Goal: Task Accomplishment & Management: Manage account settings

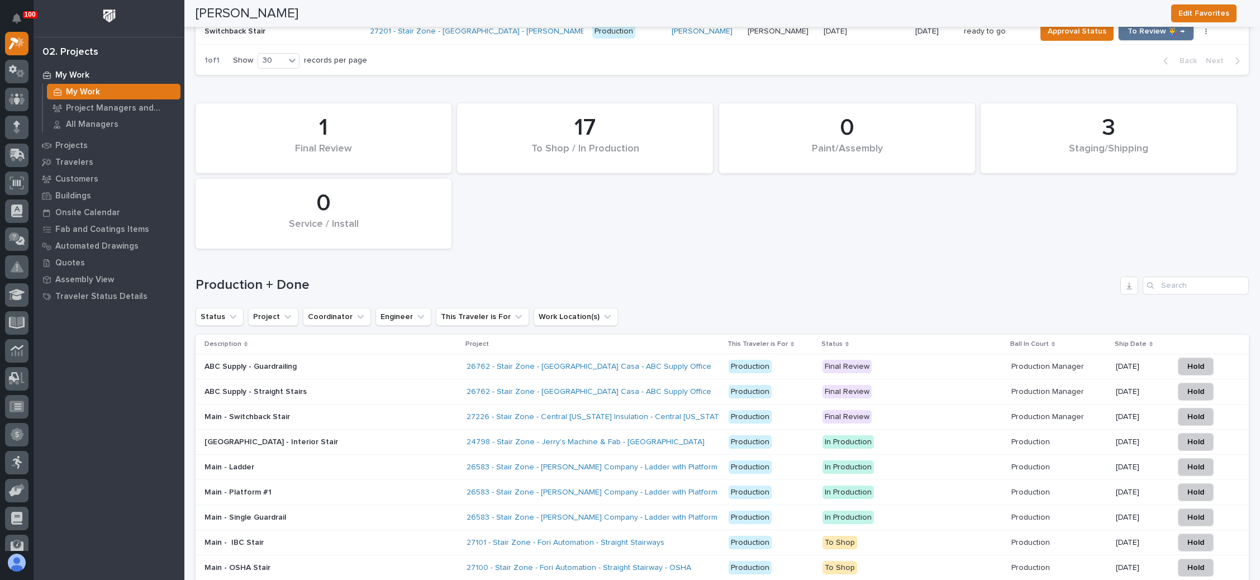
scroll to position [1425, 0]
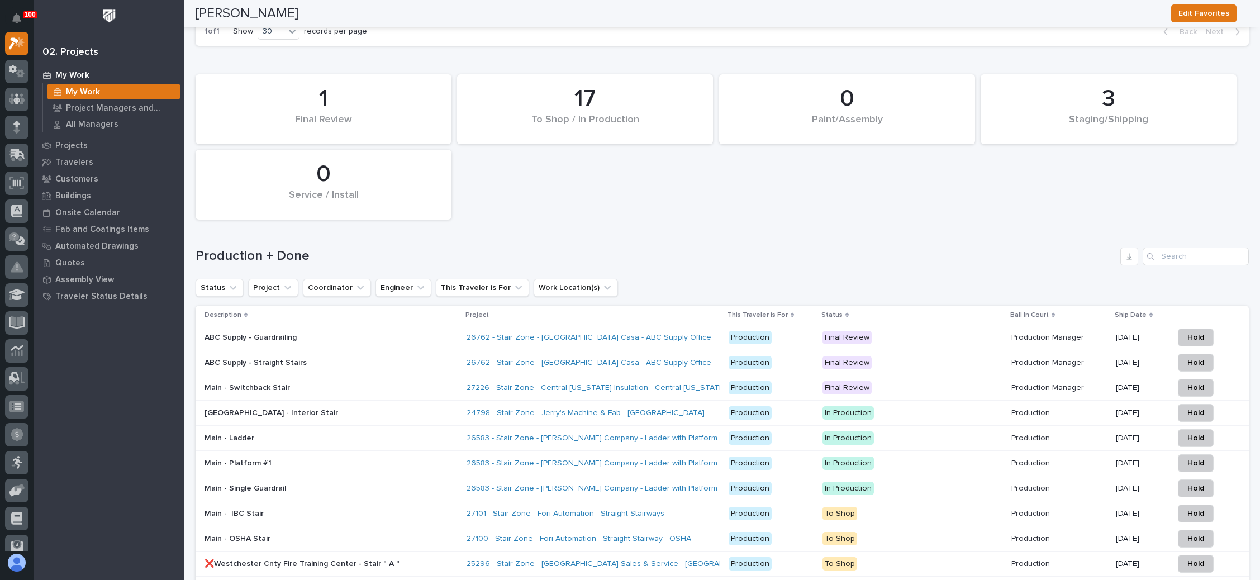
click at [928, 331] on p "Final Review" at bounding box center [913, 338] width 180 height 14
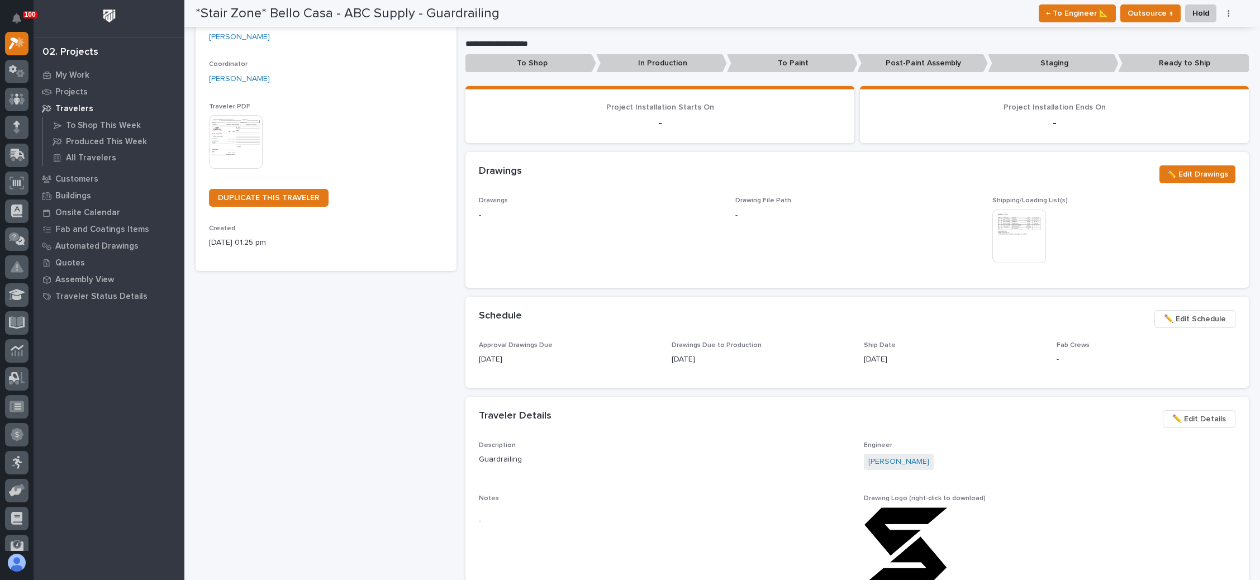
scroll to position [252, 0]
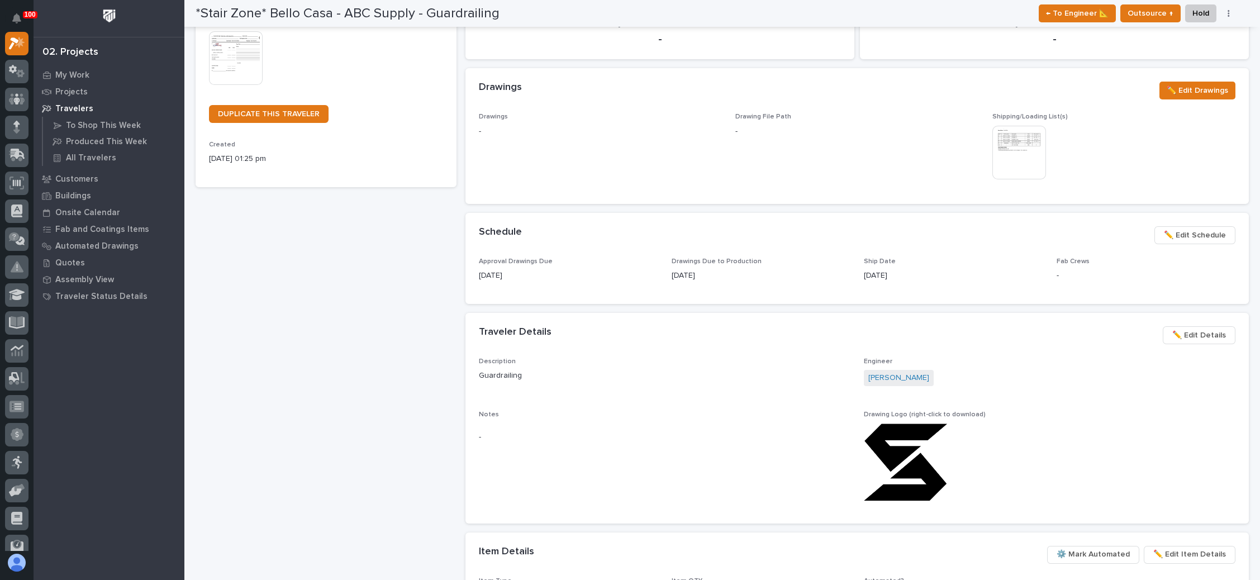
click at [1173, 233] on span "✏️ Edit Schedule" at bounding box center [1195, 235] width 62 height 13
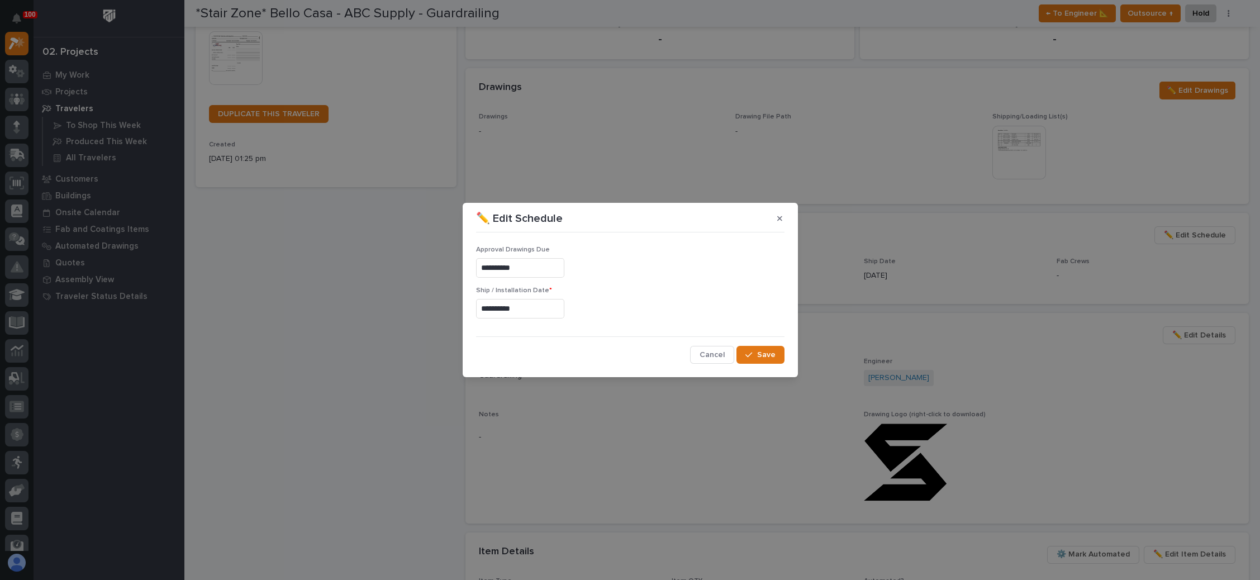
click at [521, 313] on input "**********" at bounding box center [520, 309] width 88 height 20
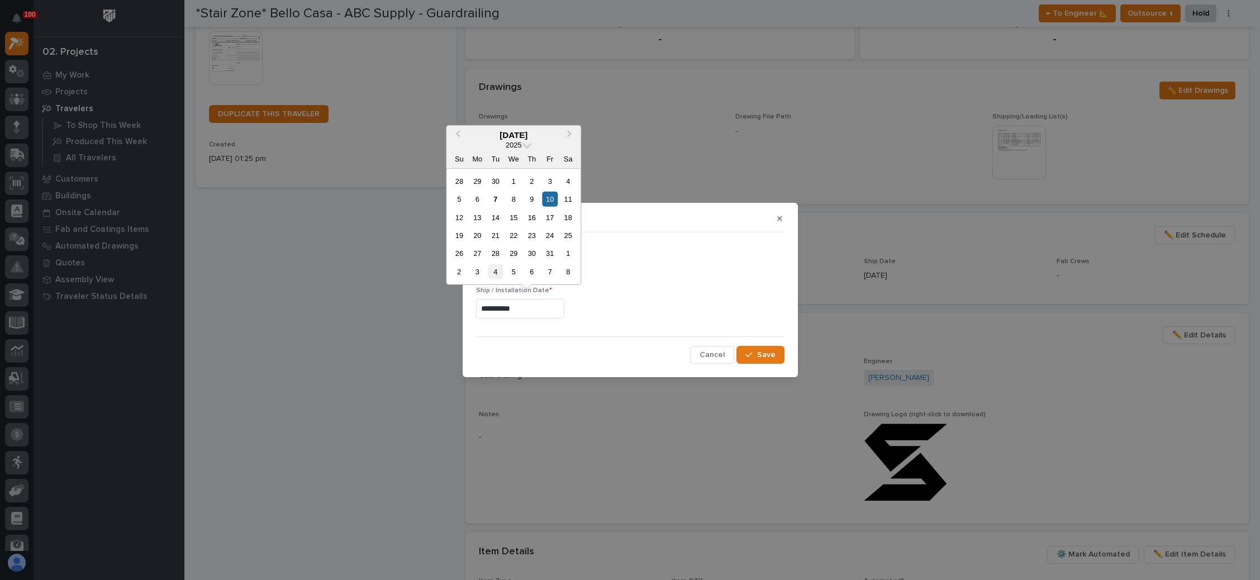
click at [495, 271] on div "4" at bounding box center [495, 271] width 15 height 15
type input "**********"
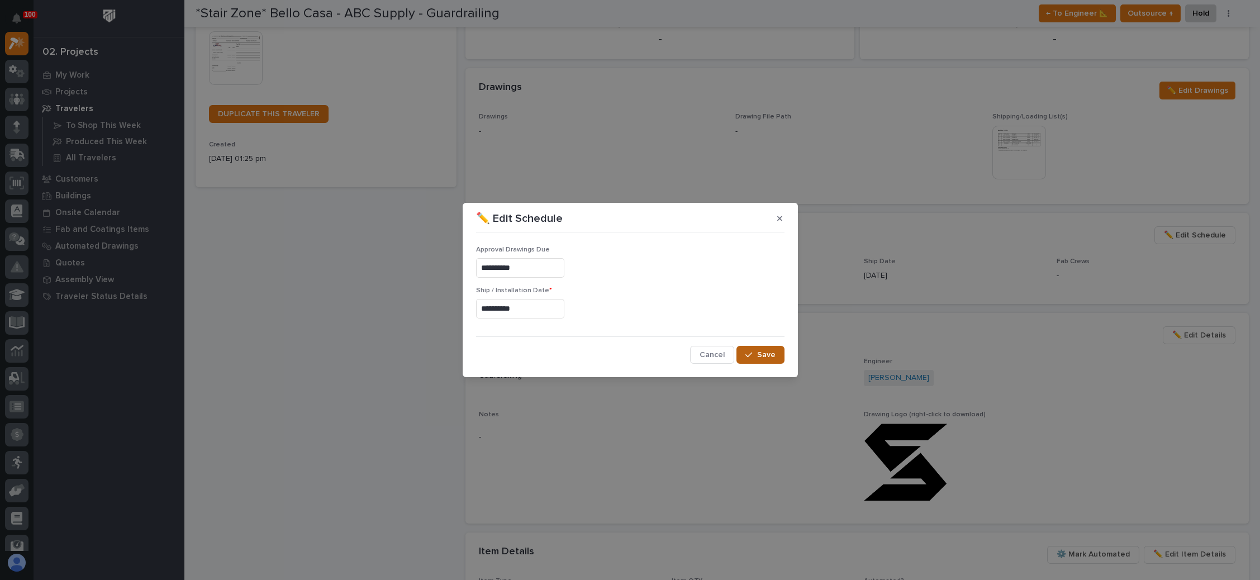
click at [752, 352] on icon "button" at bounding box center [749, 355] width 7 height 8
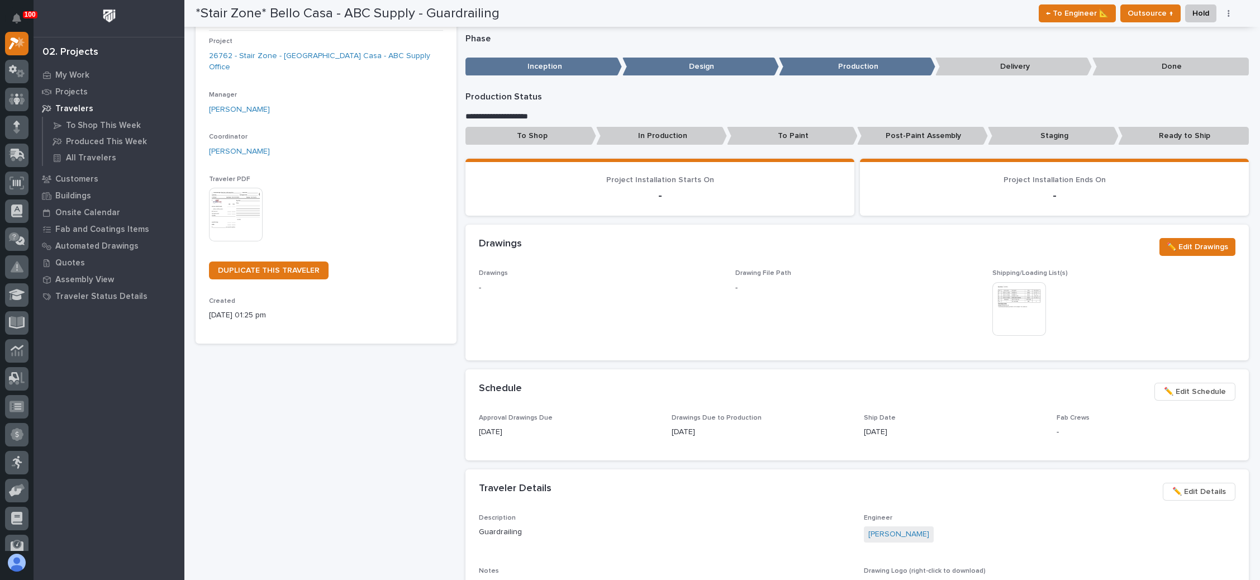
scroll to position [84, 0]
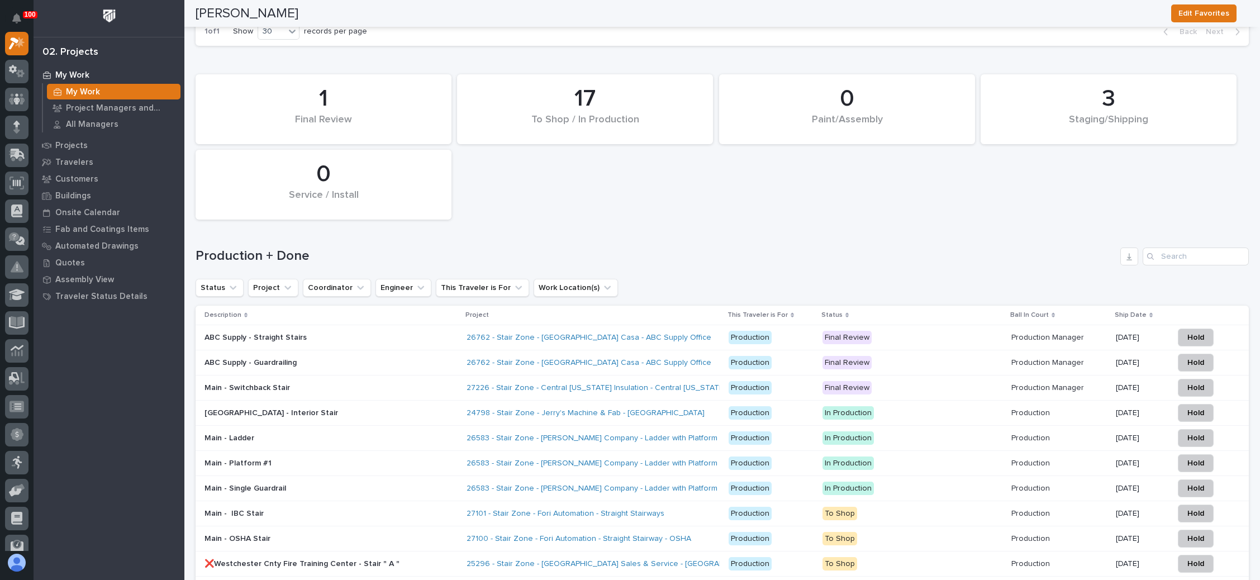
scroll to position [1509, 0]
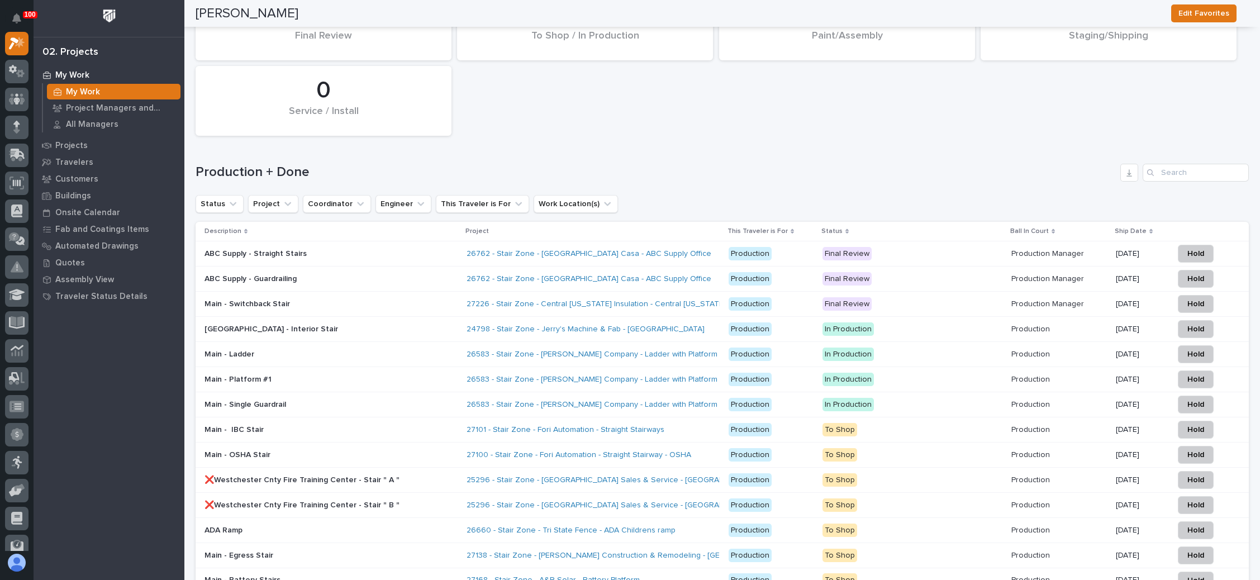
click at [1116, 247] on div "10/10/2025" at bounding box center [1140, 253] width 49 height 12
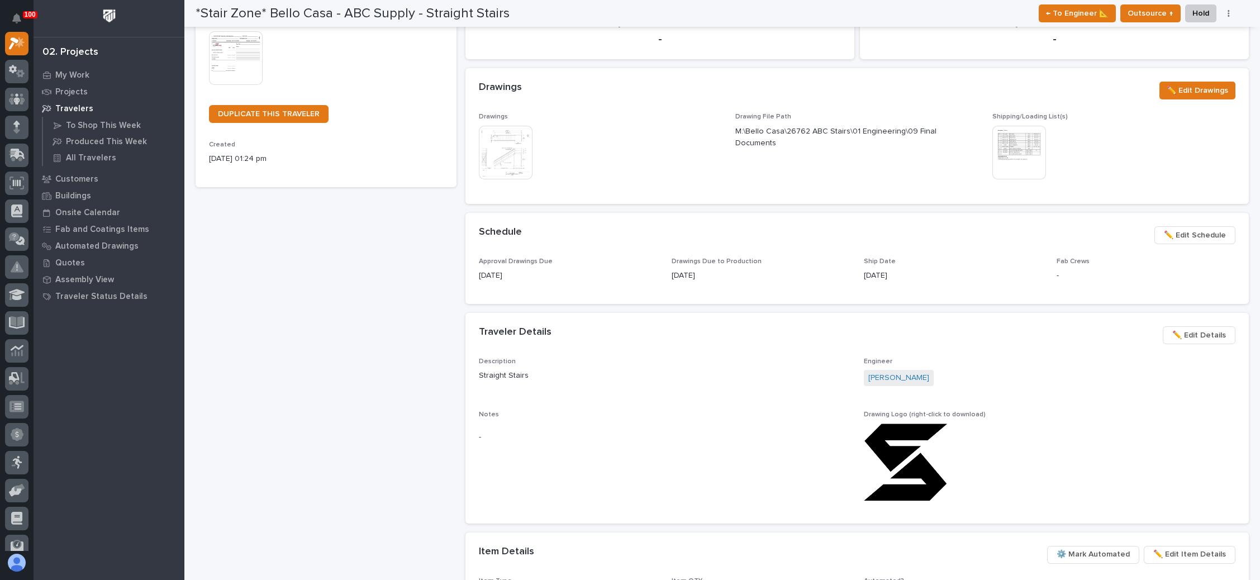
scroll to position [419, 0]
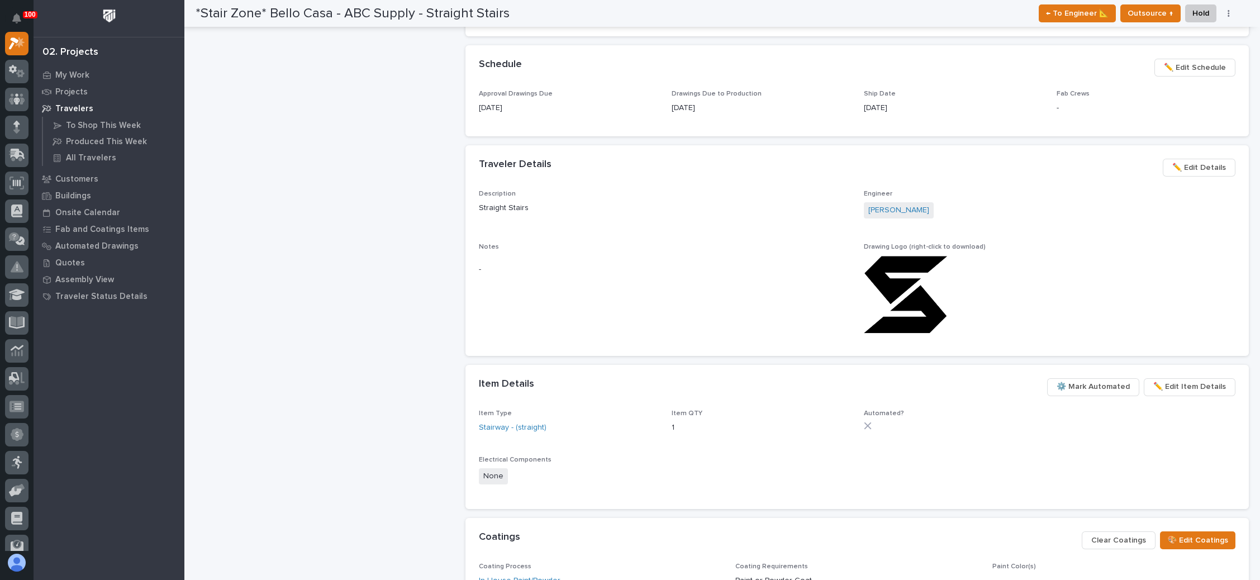
click at [1189, 61] on span "✏️ Edit Schedule" at bounding box center [1195, 67] width 62 height 13
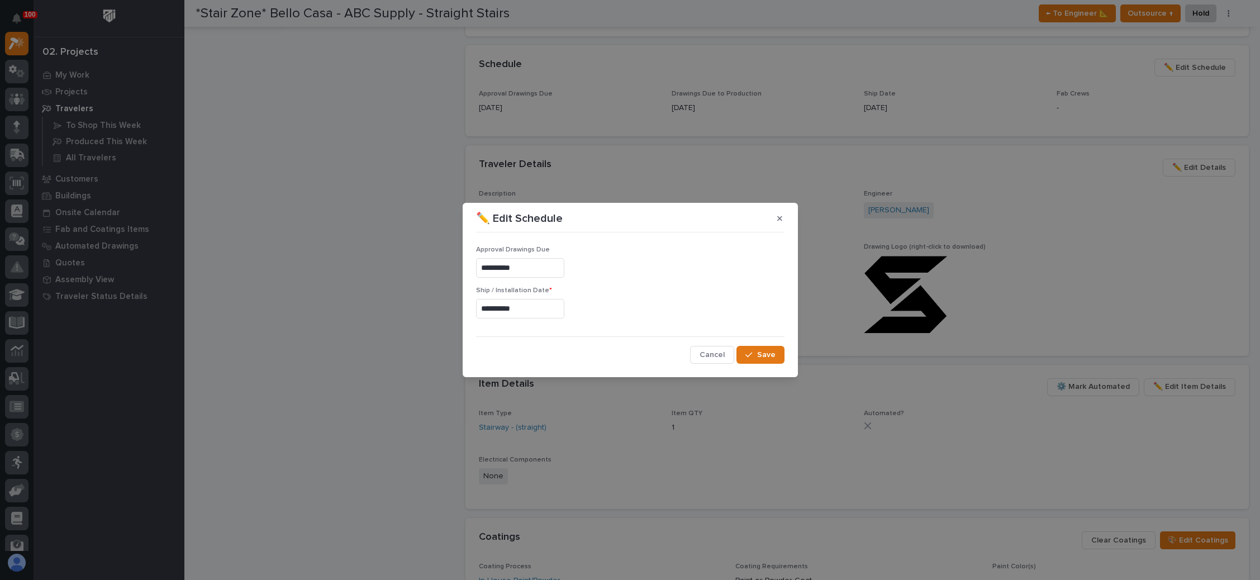
click at [512, 307] on input "**********" at bounding box center [520, 309] width 88 height 20
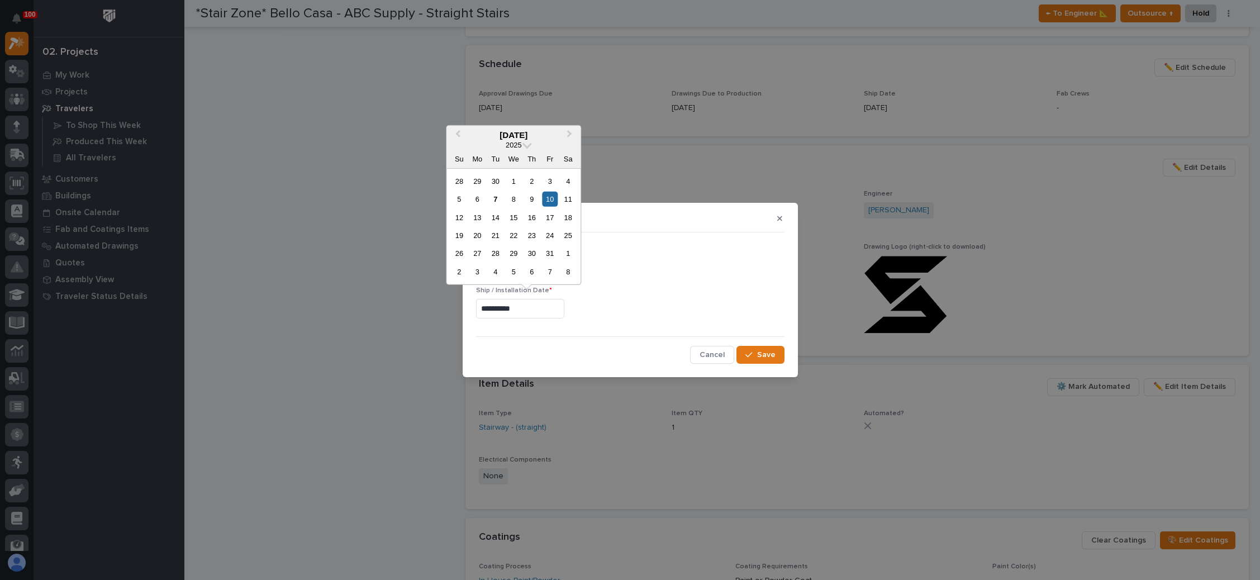
drag, startPoint x: 492, startPoint y: 271, endPoint x: 513, endPoint y: 269, distance: 20.2
click at [493, 270] on div "4" at bounding box center [495, 271] width 15 height 15
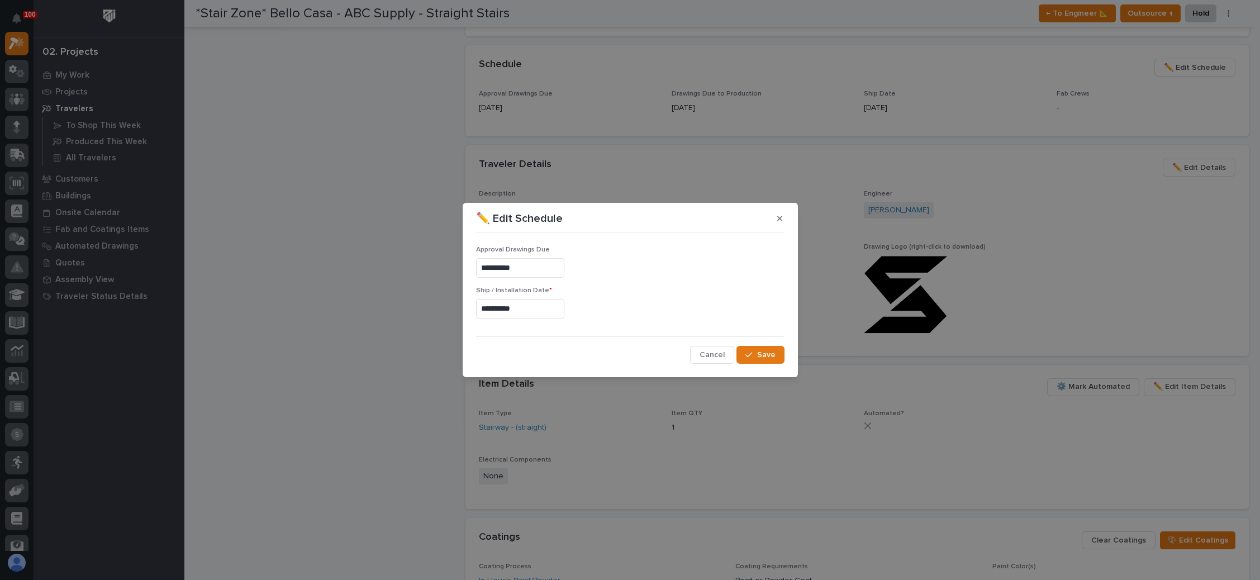
type input "**********"
click at [762, 353] on span "Save" at bounding box center [766, 355] width 18 height 10
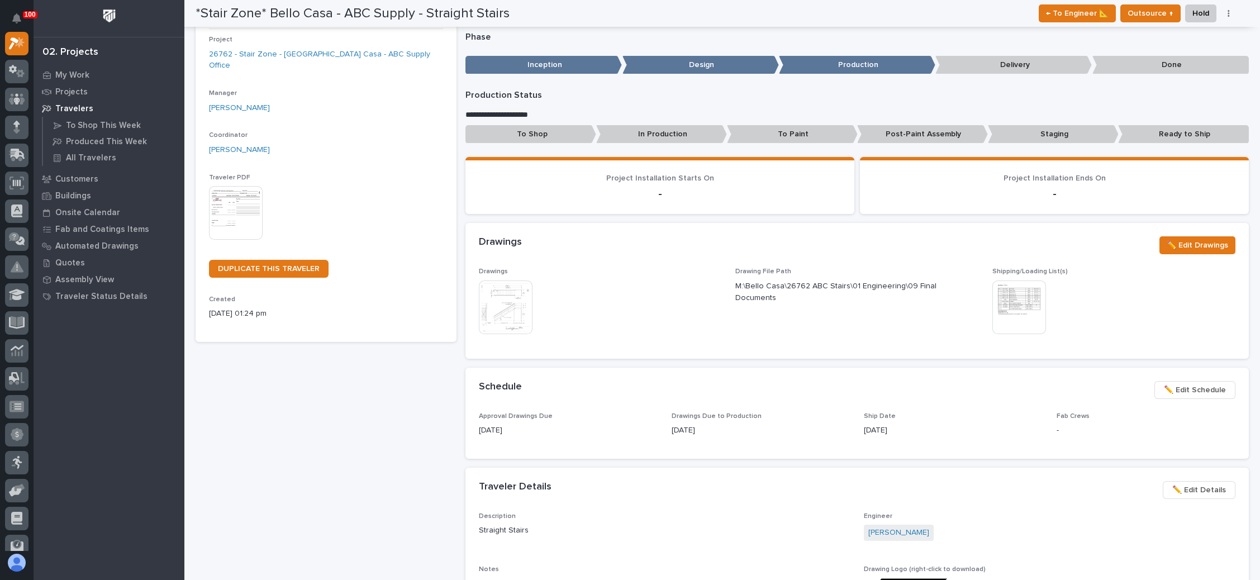
scroll to position [84, 0]
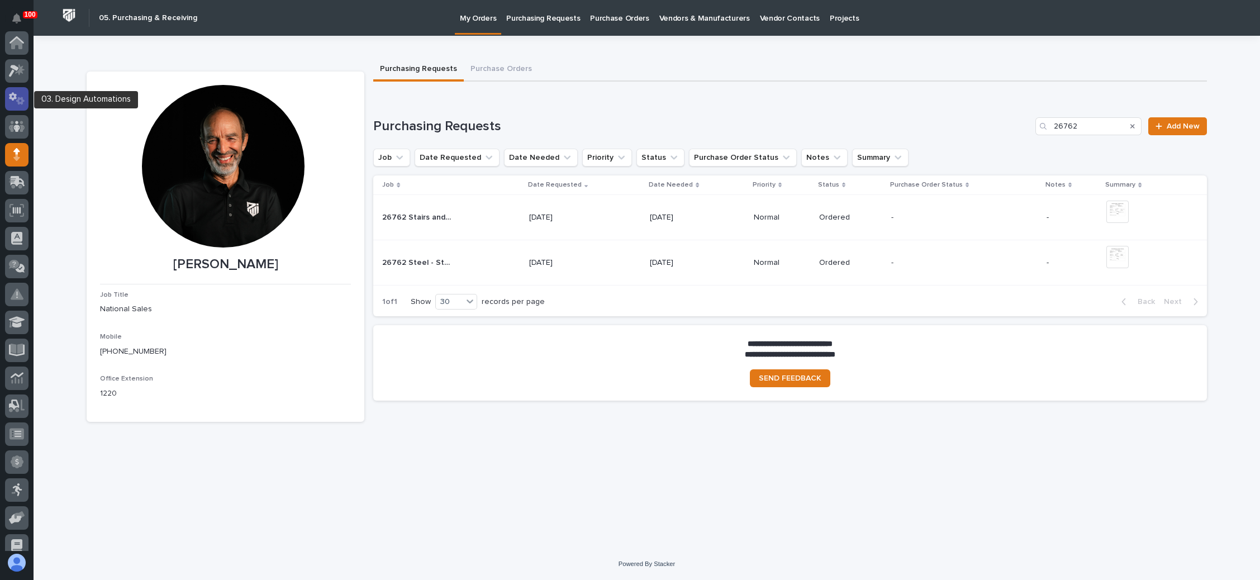
click at [16, 97] on icon at bounding box center [13, 96] width 8 height 8
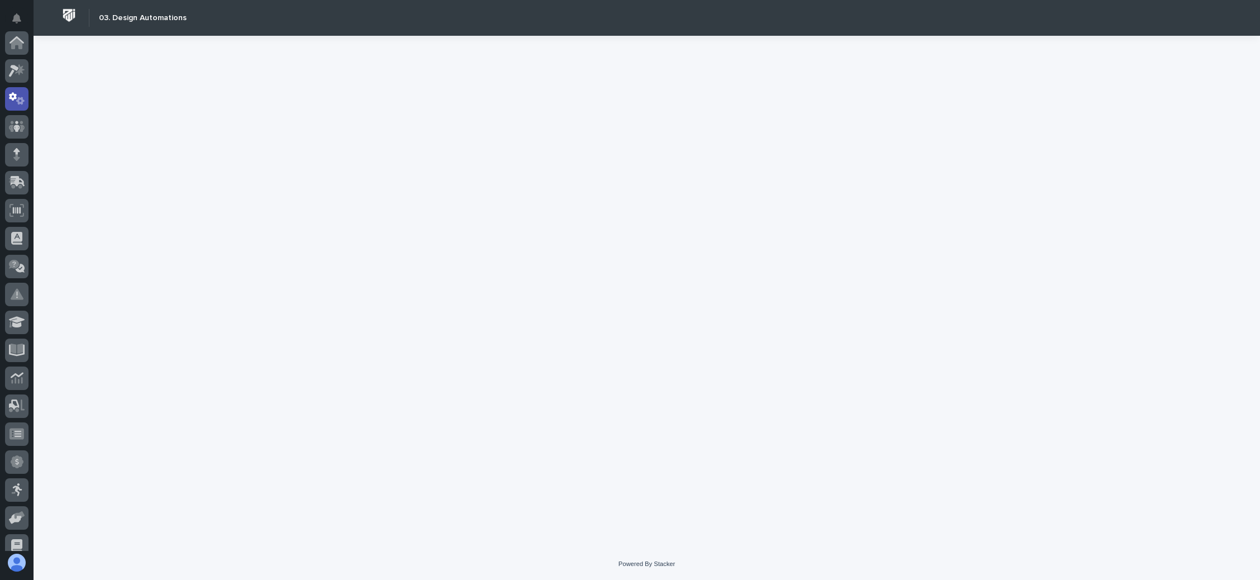
scroll to position [55, 0]
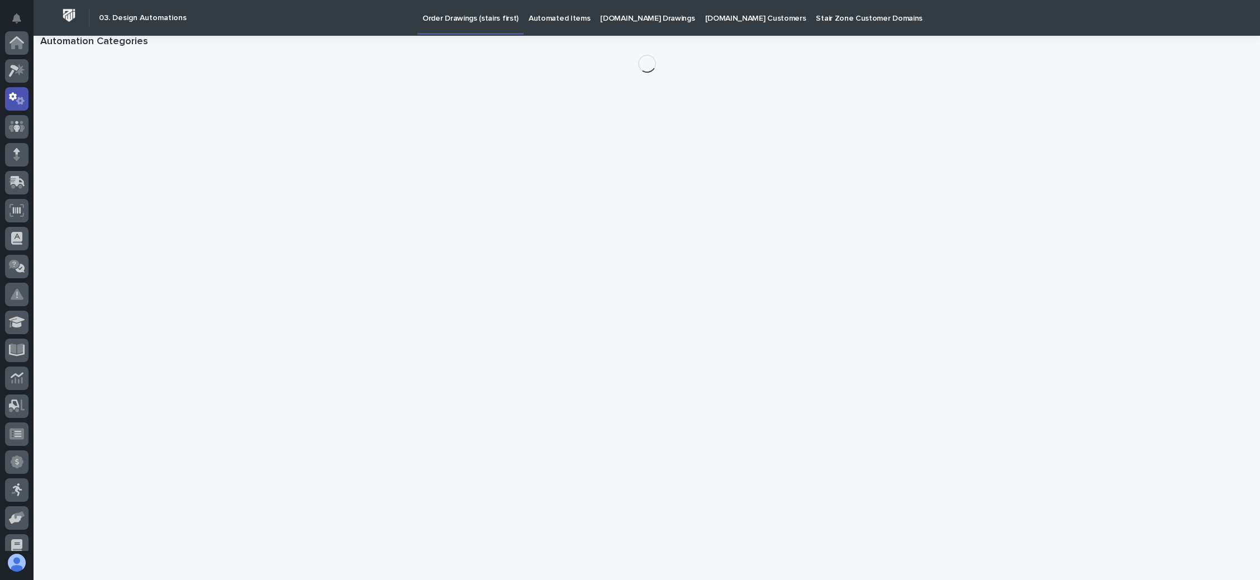
scroll to position [55, 0]
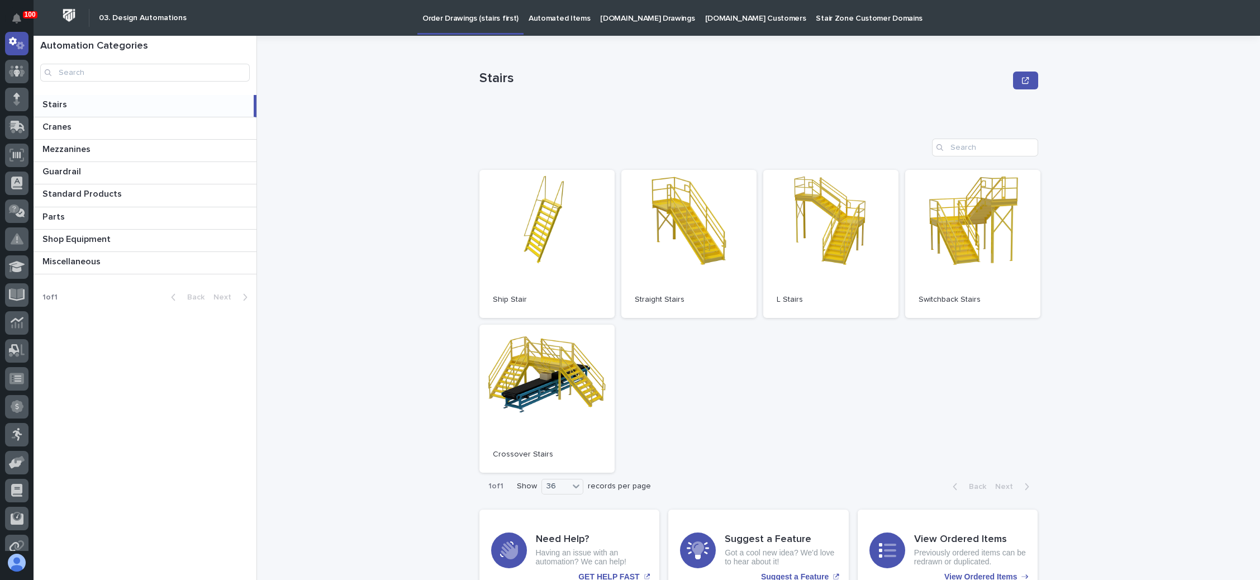
click at [641, 13] on p "[DOMAIN_NAME] Drawings" at bounding box center [647, 11] width 94 height 23
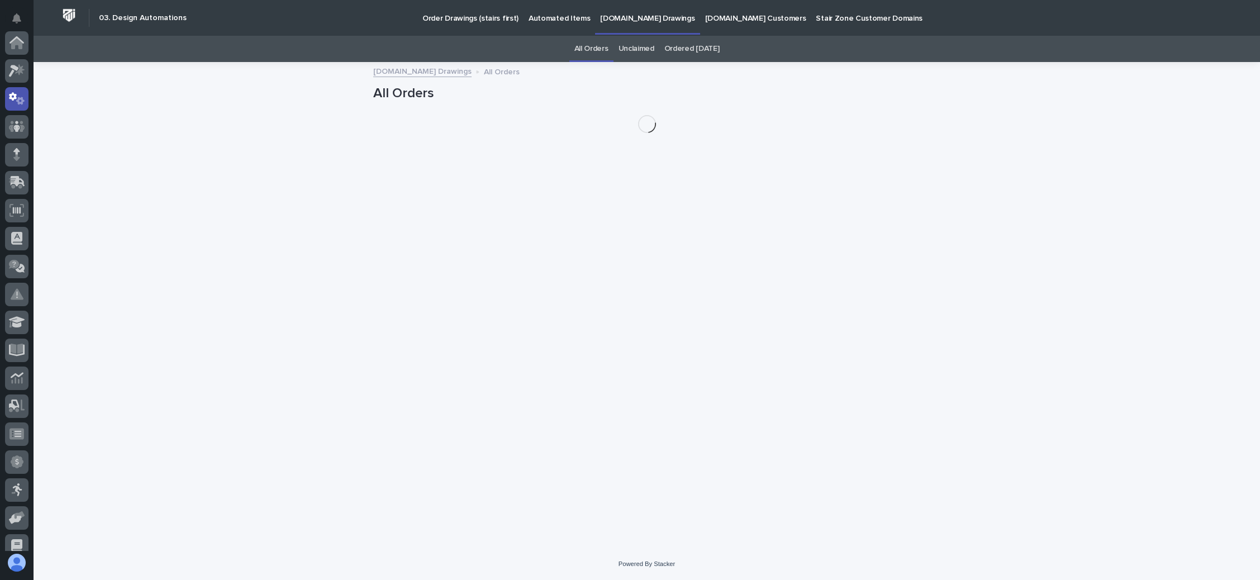
scroll to position [55, 0]
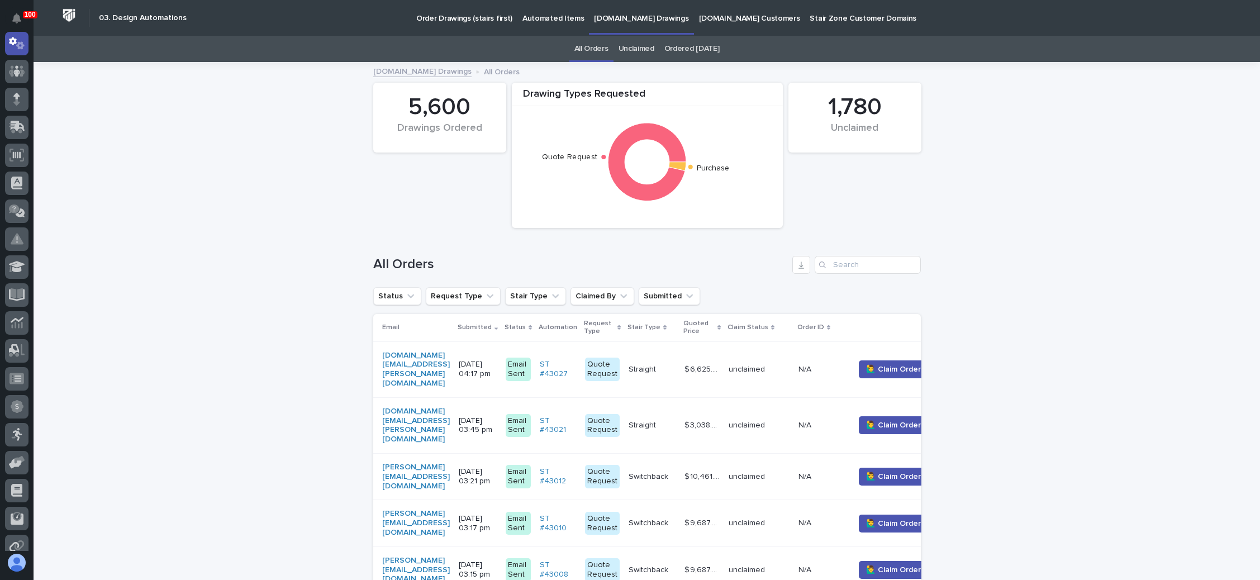
click at [640, 48] on link "Unclaimed" at bounding box center [637, 49] width 36 height 26
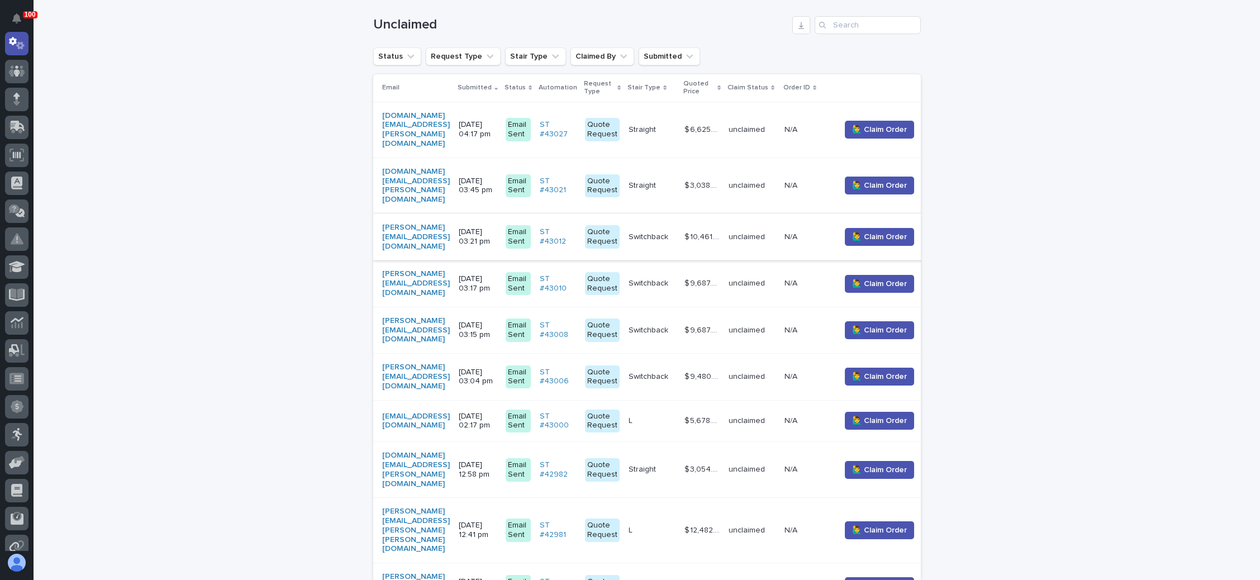
scroll to position [252, 0]
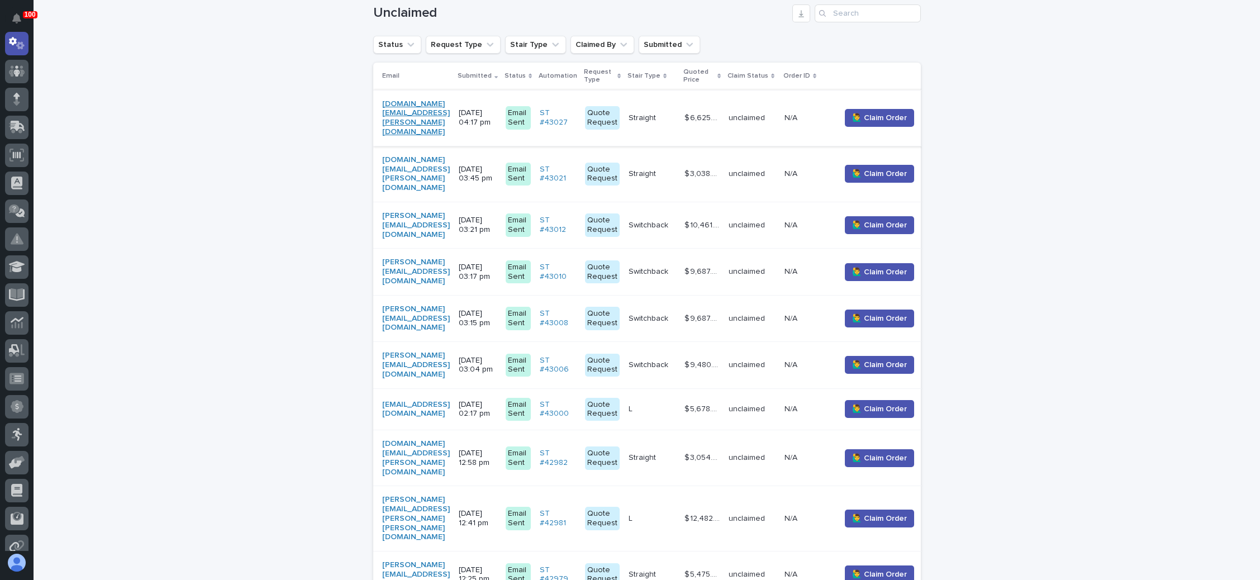
click at [448, 107] on link "[DOMAIN_NAME][EMAIL_ADDRESS][PERSON_NAME][DOMAIN_NAME]" at bounding box center [416, 117] width 68 height 37
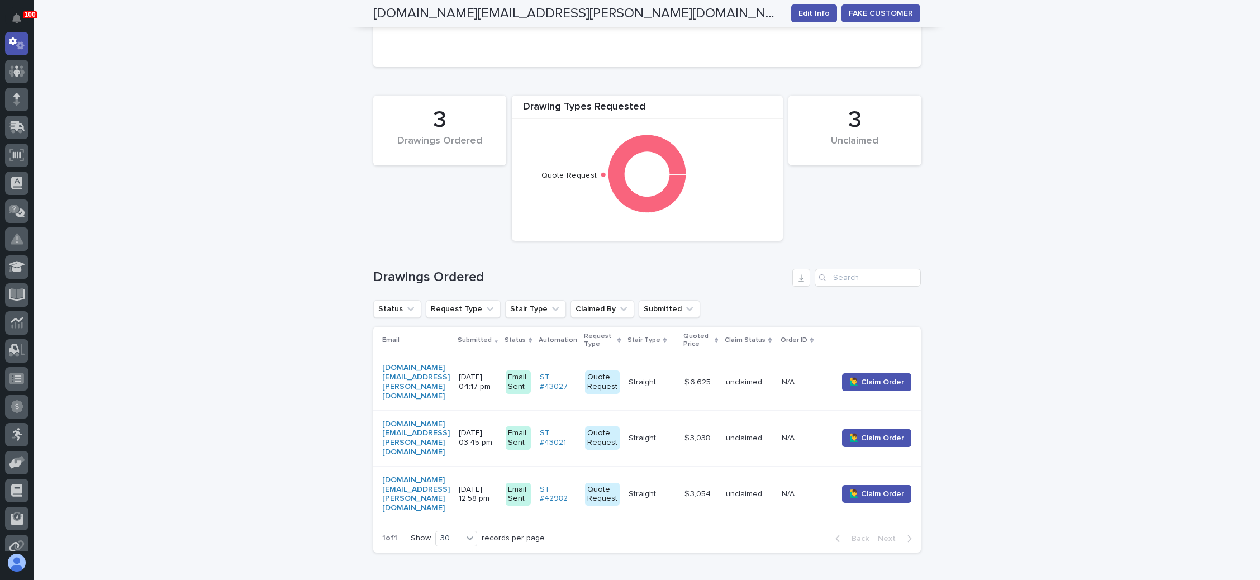
scroll to position [325, 0]
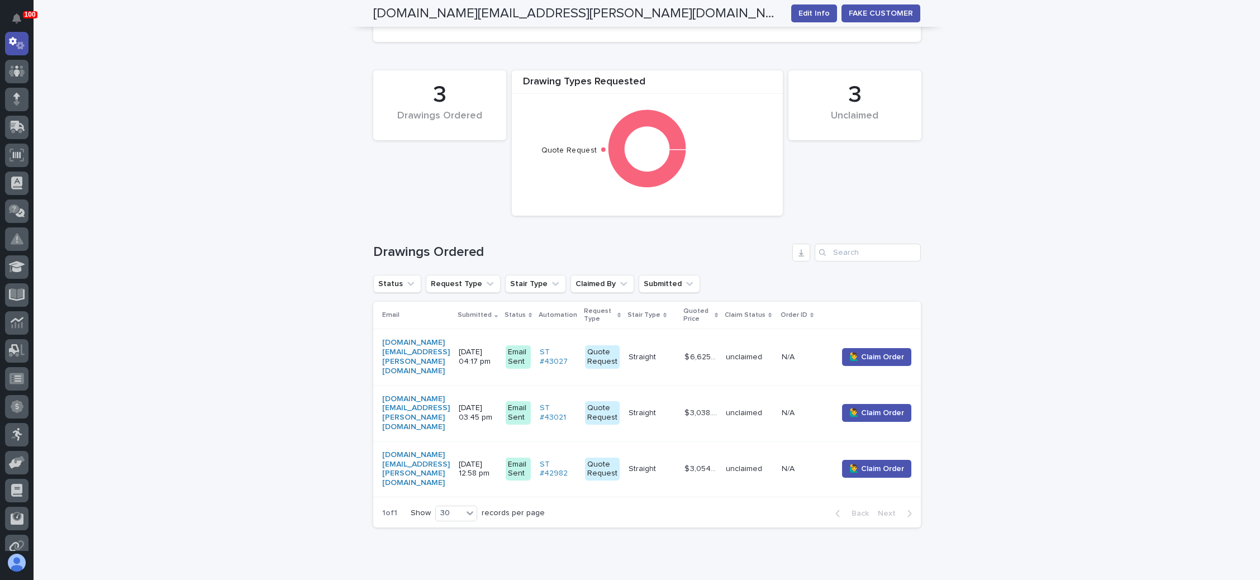
click at [497, 348] on p "[DATE] 04:17 pm" at bounding box center [478, 357] width 38 height 19
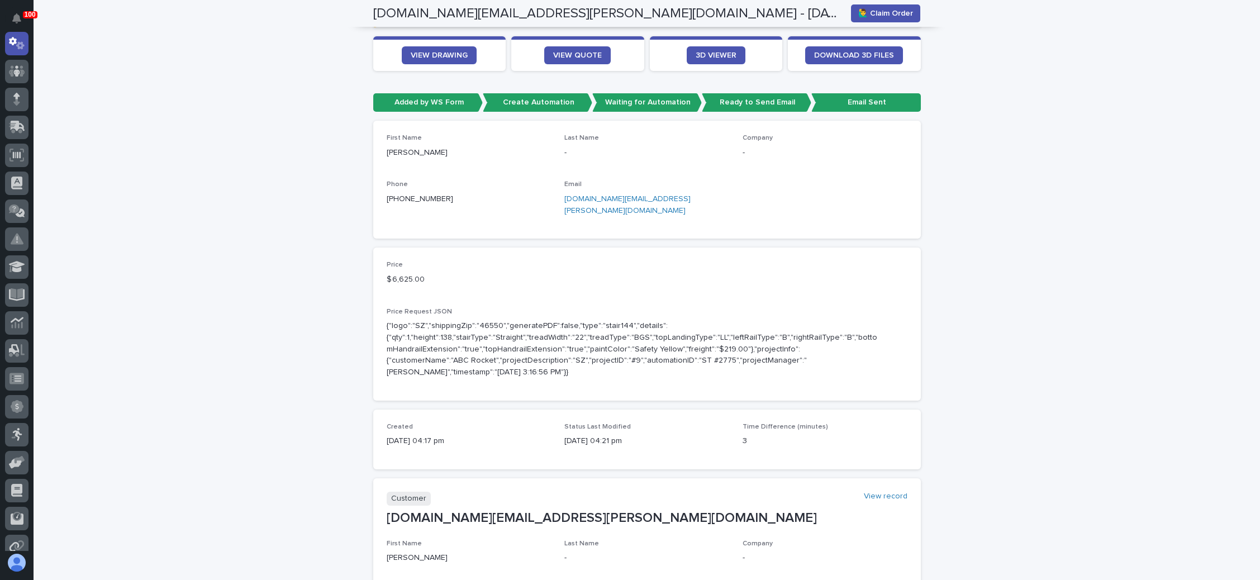
scroll to position [84, 0]
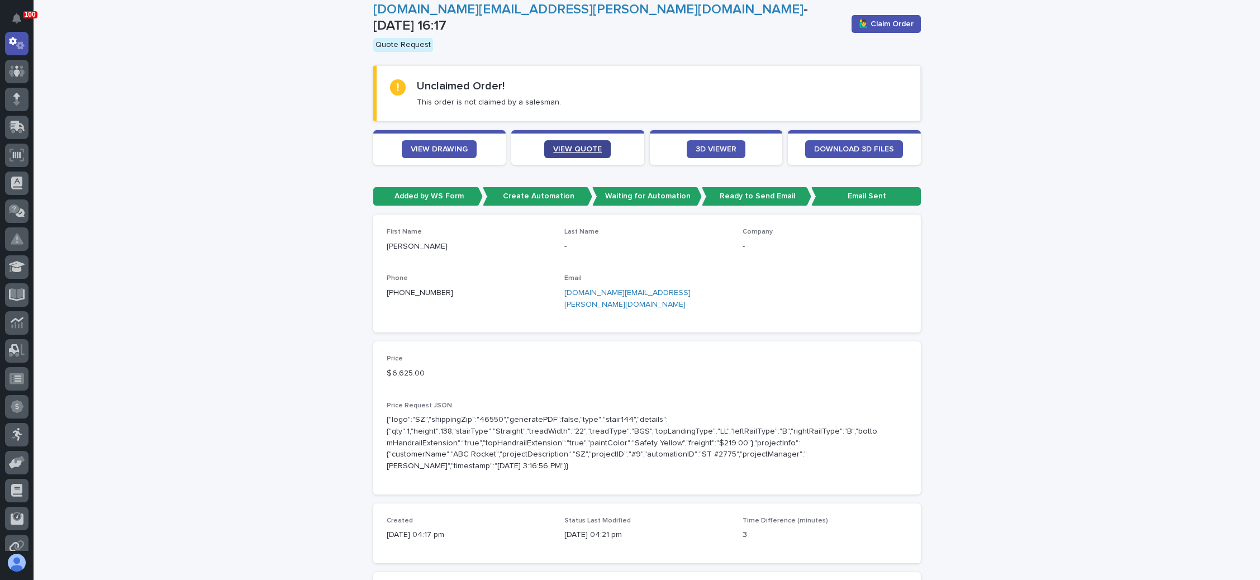
click at [576, 145] on span "VIEW QUOTE" at bounding box center [577, 149] width 49 height 8
click at [896, 23] on span "🙋‍♂️ Claim Order" at bounding box center [886, 23] width 55 height 11
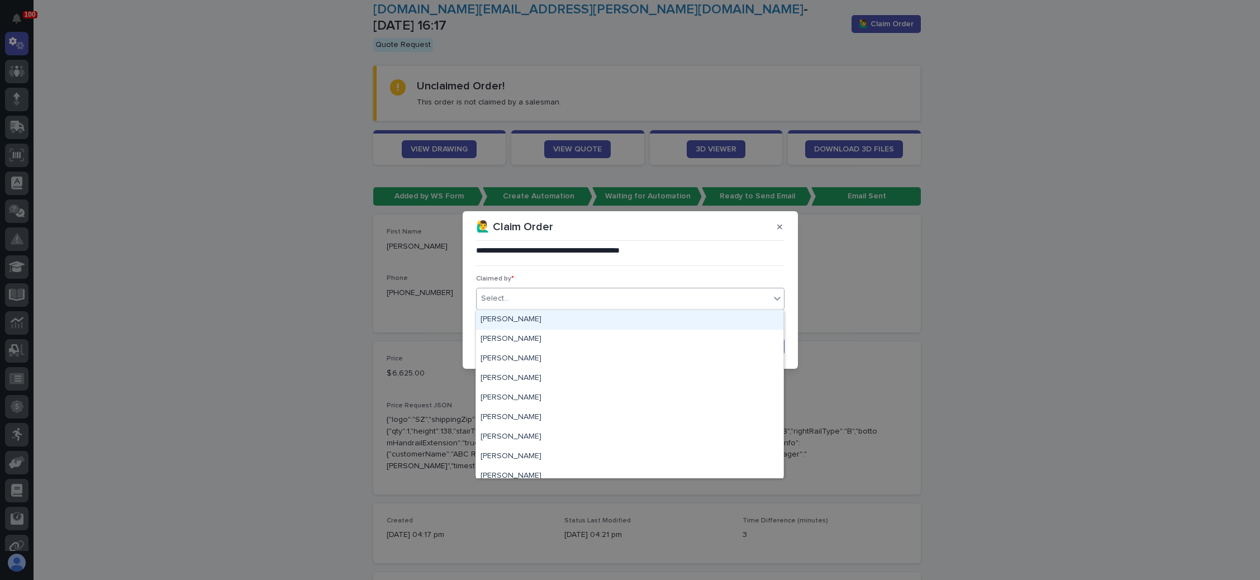
click at [580, 299] on div "Select..." at bounding box center [623, 299] width 293 height 18
type input "**"
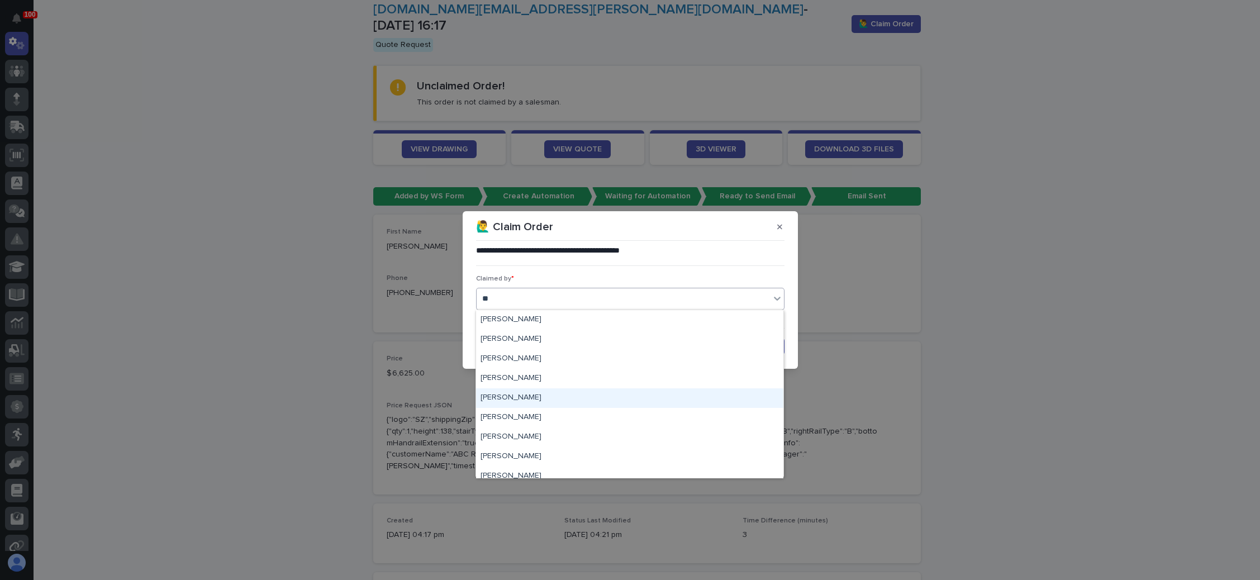
click at [528, 395] on div "[PERSON_NAME]" at bounding box center [629, 398] width 307 height 20
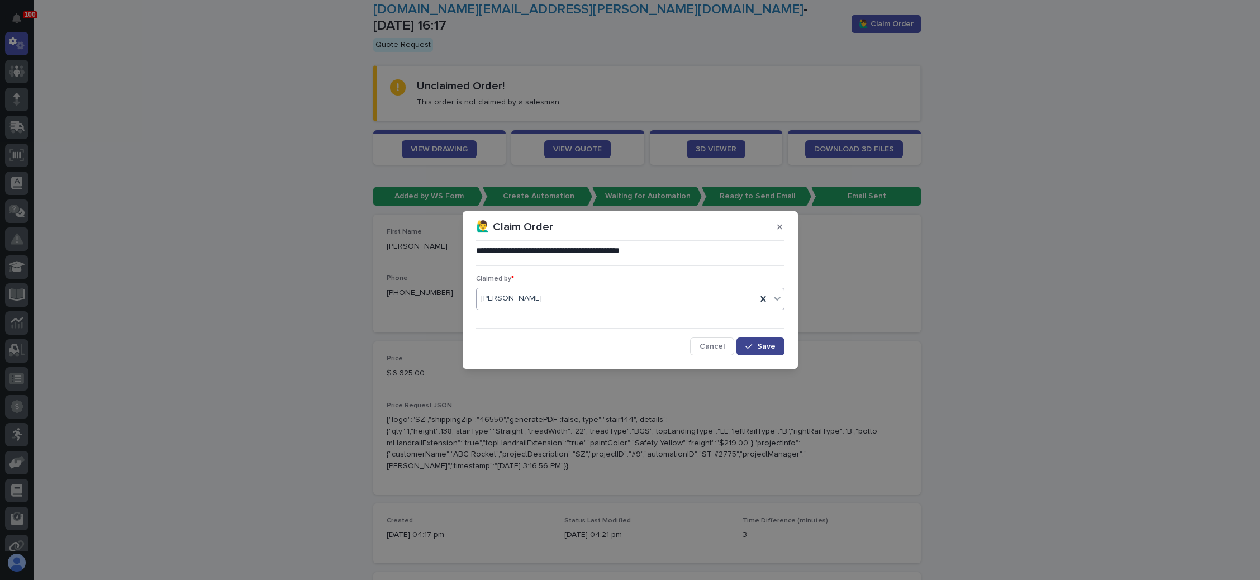
click at [746, 340] on button "Save" at bounding box center [761, 347] width 48 height 18
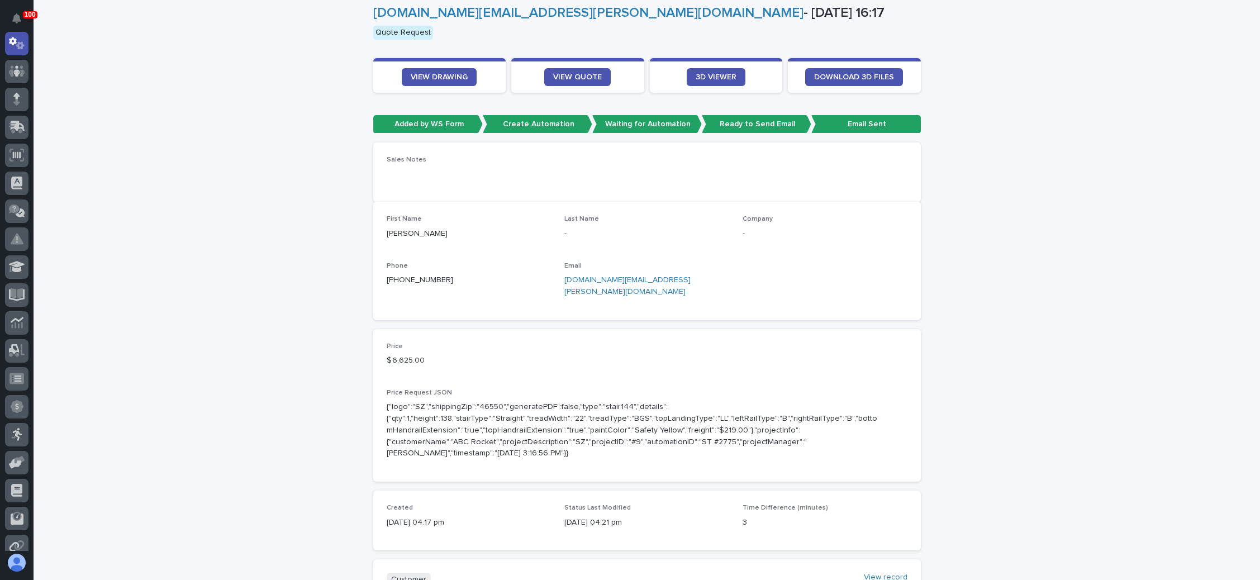
scroll to position [86, 0]
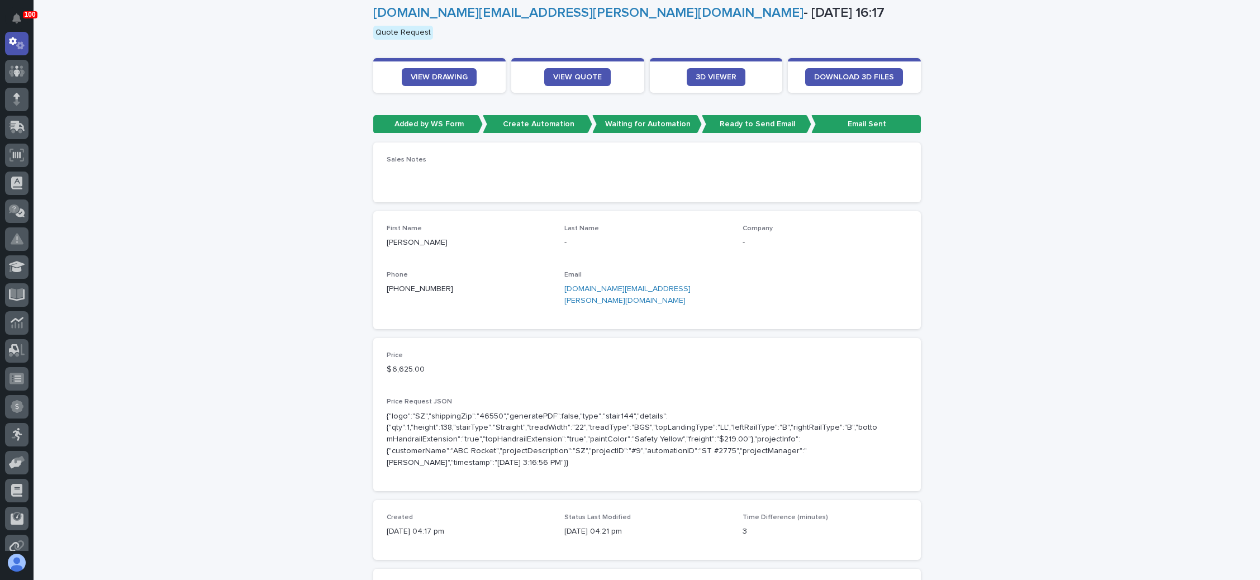
click at [620, 287] on link "ray.schmidt@corteva.com" at bounding box center [627, 295] width 126 height 20
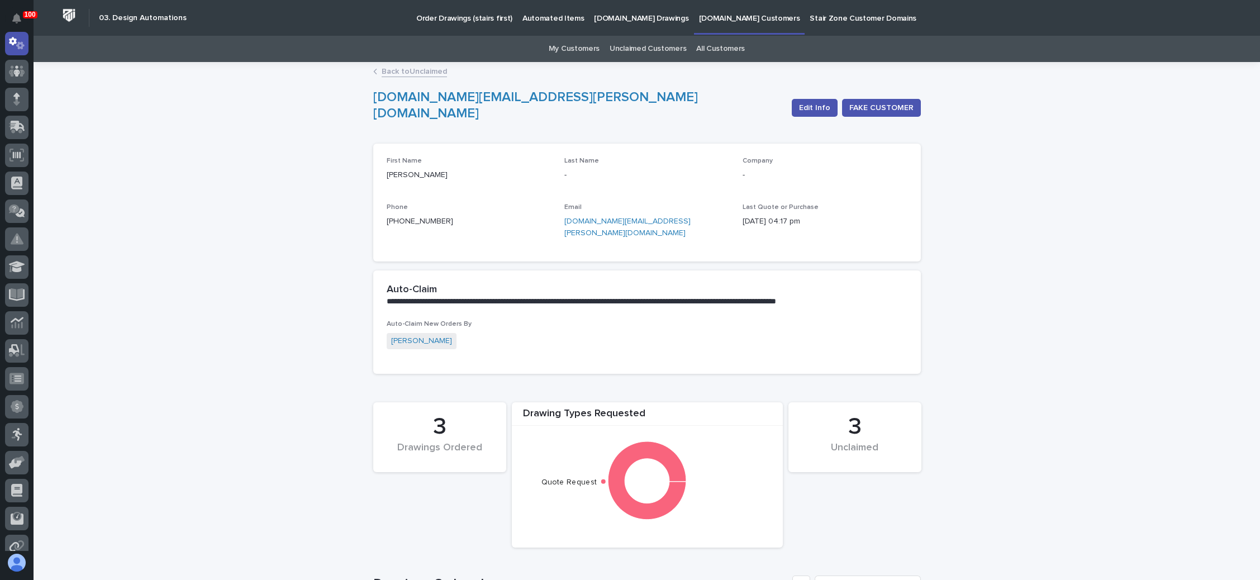
click at [408, 69] on link "Back to Unclaimed" at bounding box center [414, 70] width 65 height 13
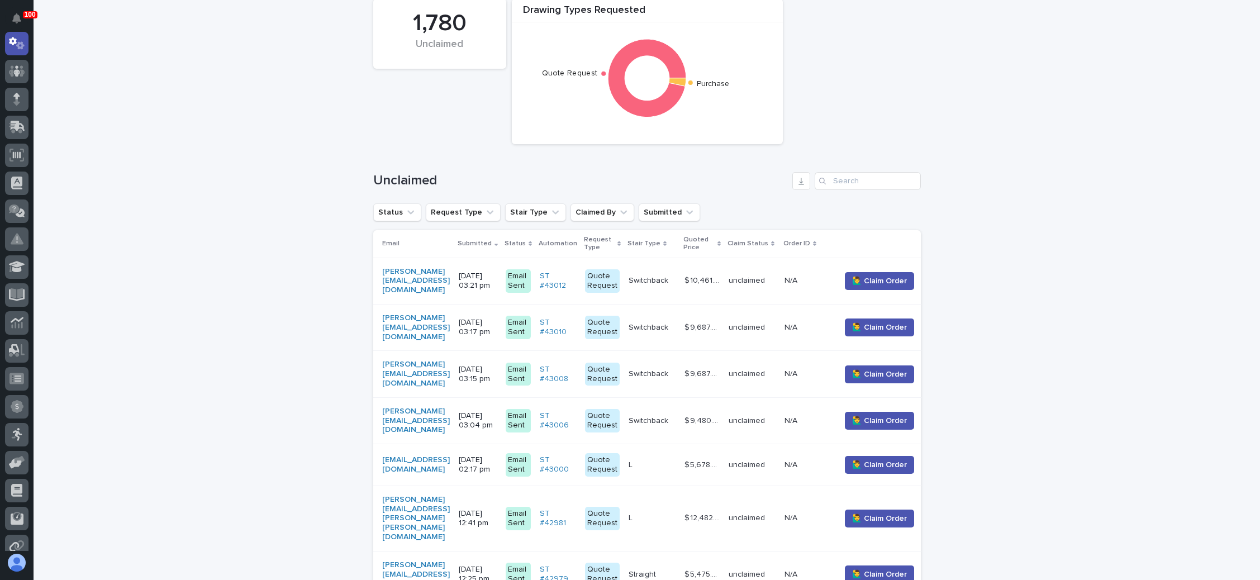
scroll to position [168, 0]
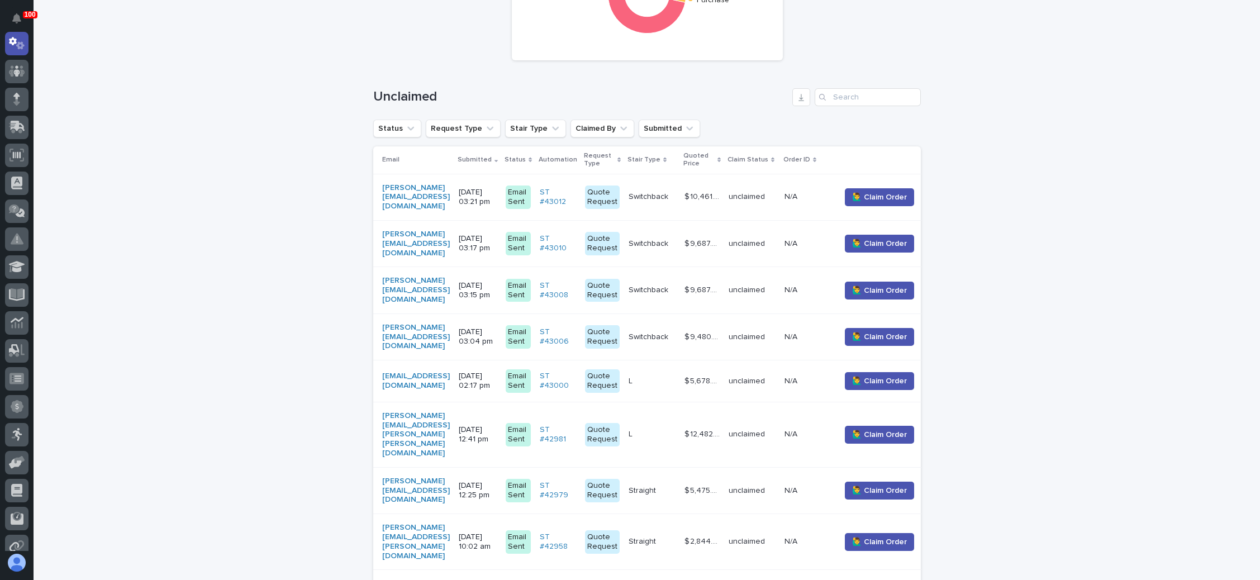
click at [497, 188] on p "10/06/2025 03:21 pm" at bounding box center [478, 197] width 38 height 19
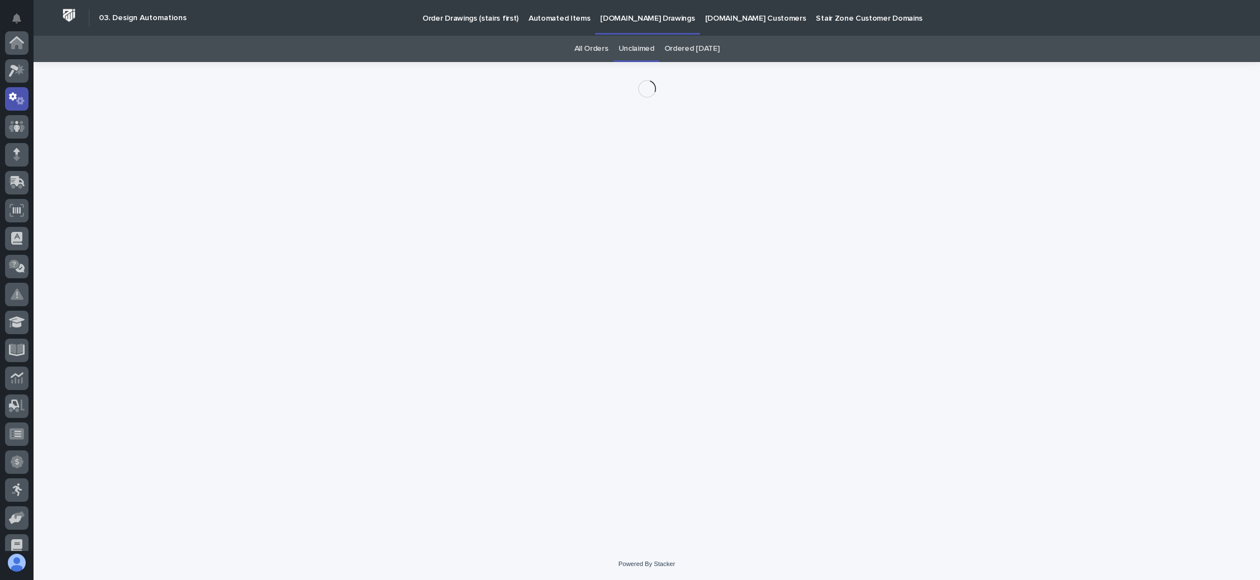
scroll to position [55, 0]
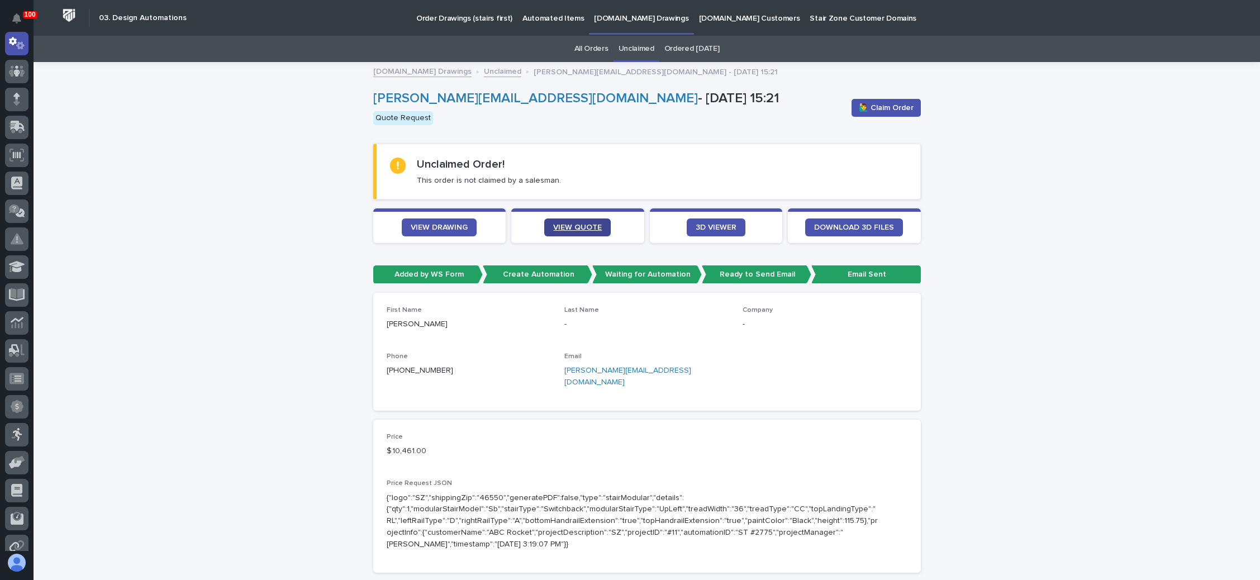
click at [553, 221] on link "VIEW QUOTE" at bounding box center [577, 228] width 67 height 18
click at [880, 106] on span "🙋‍♂️ Claim Order" at bounding box center [886, 107] width 55 height 11
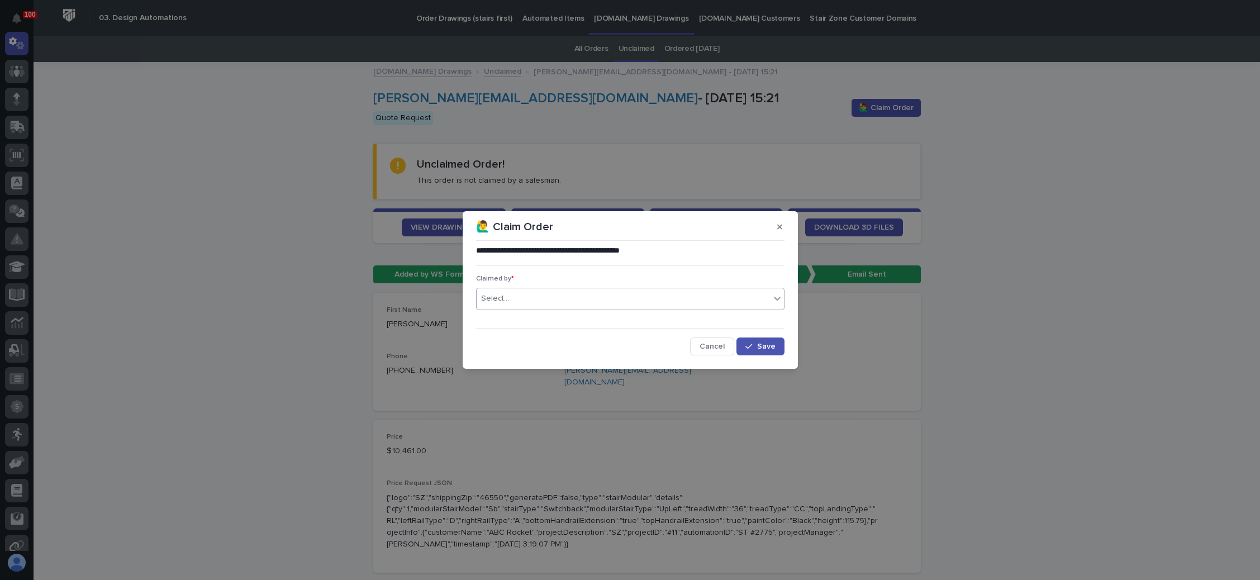
click at [641, 305] on div "Select..." at bounding box center [623, 299] width 293 height 18
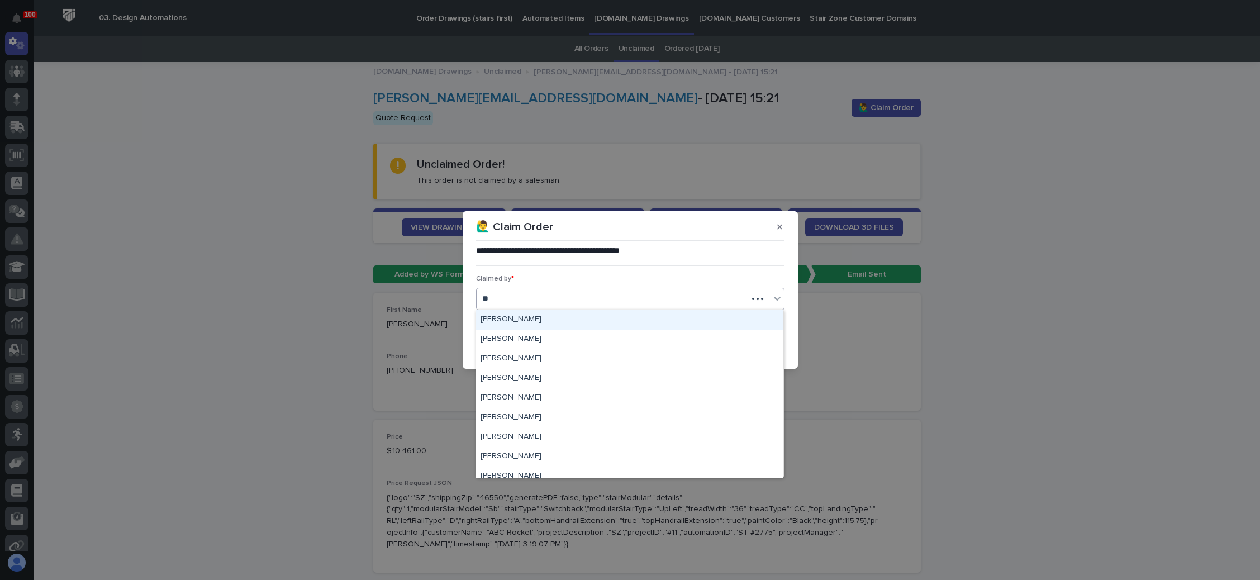
type input "***"
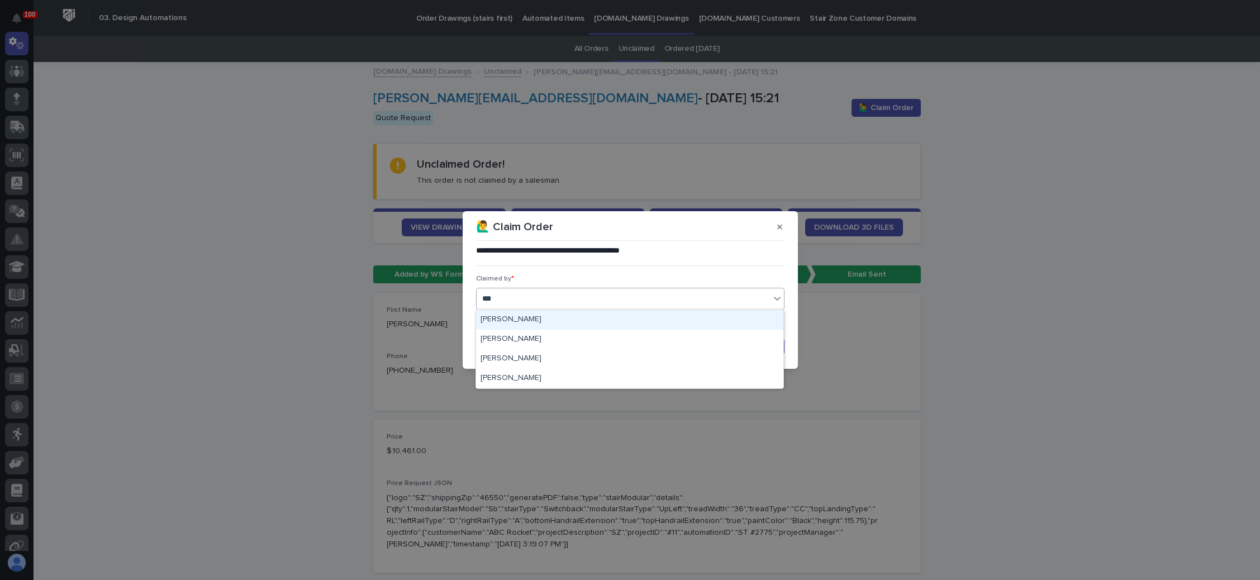
click at [580, 318] on div "[PERSON_NAME]" at bounding box center [629, 320] width 307 height 20
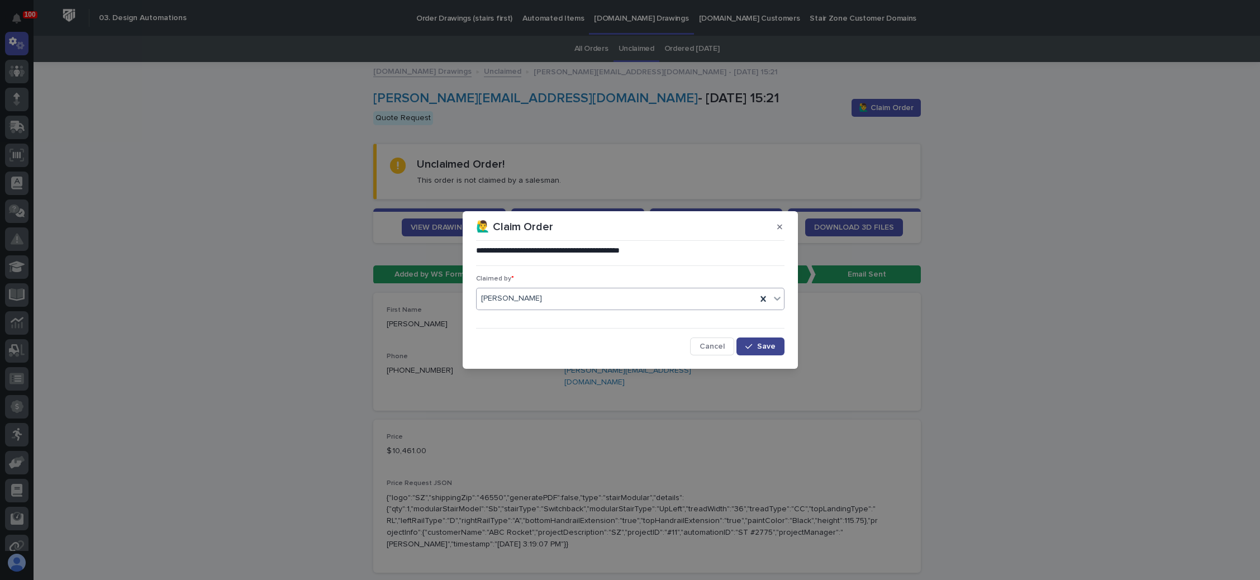
click at [758, 346] on span "Save" at bounding box center [766, 347] width 18 height 8
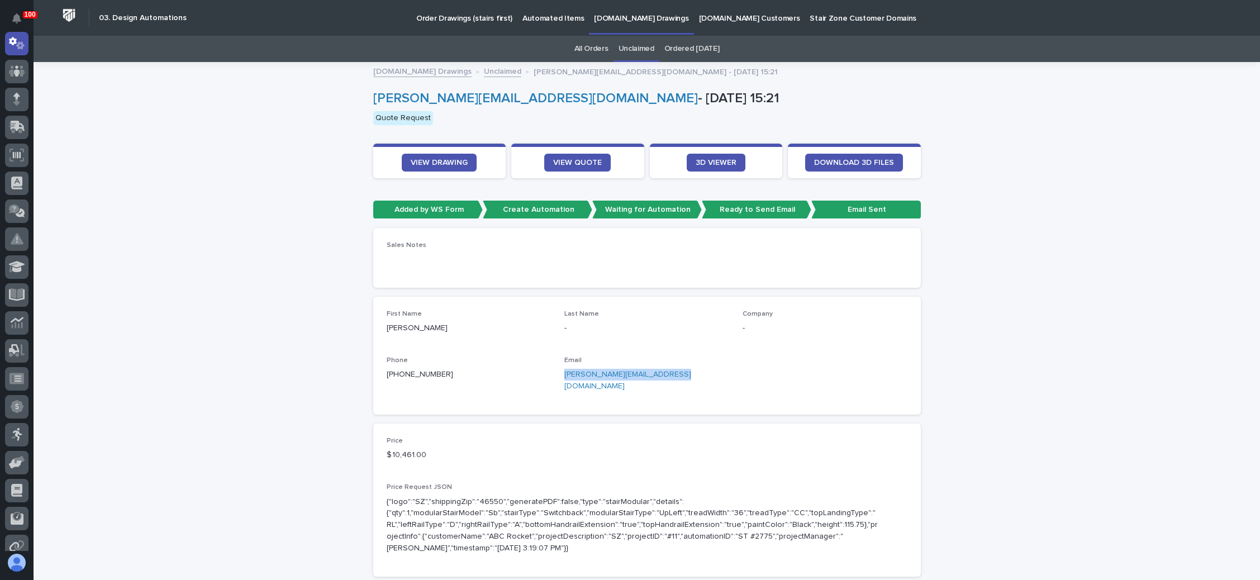
drag, startPoint x: 670, startPoint y: 374, endPoint x: 556, endPoint y: 377, distance: 114.0
click at [556, 377] on div "First Name Kyle Last Name - Company - Phone +1 (516) 236-7228 Email kyle.m@mino…" at bounding box center [647, 355] width 521 height 91
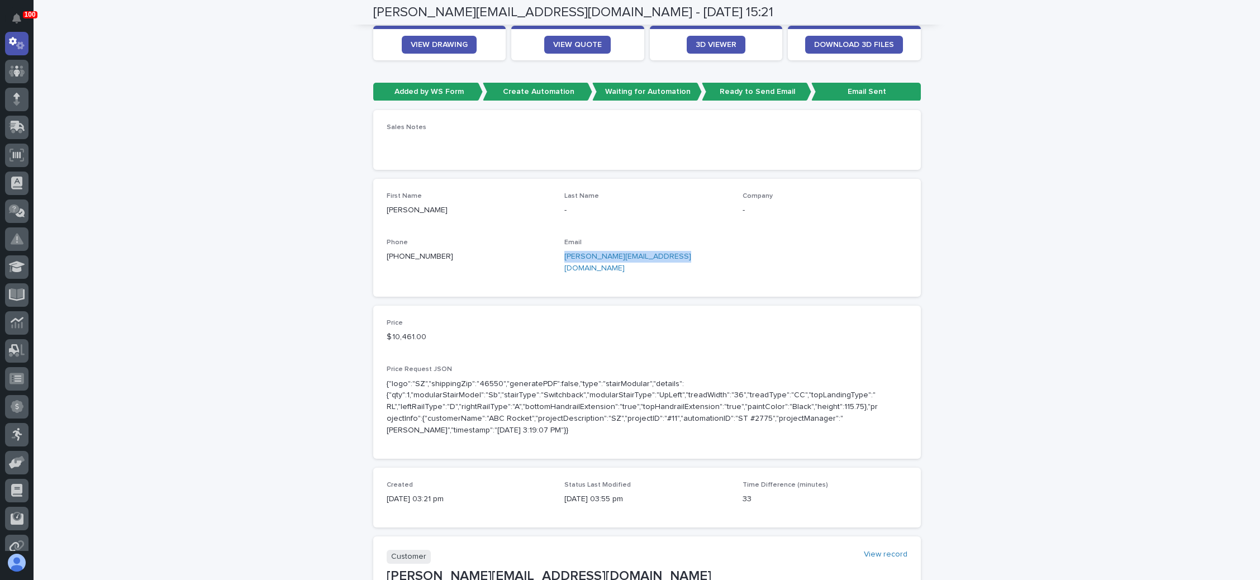
scroll to position [84, 0]
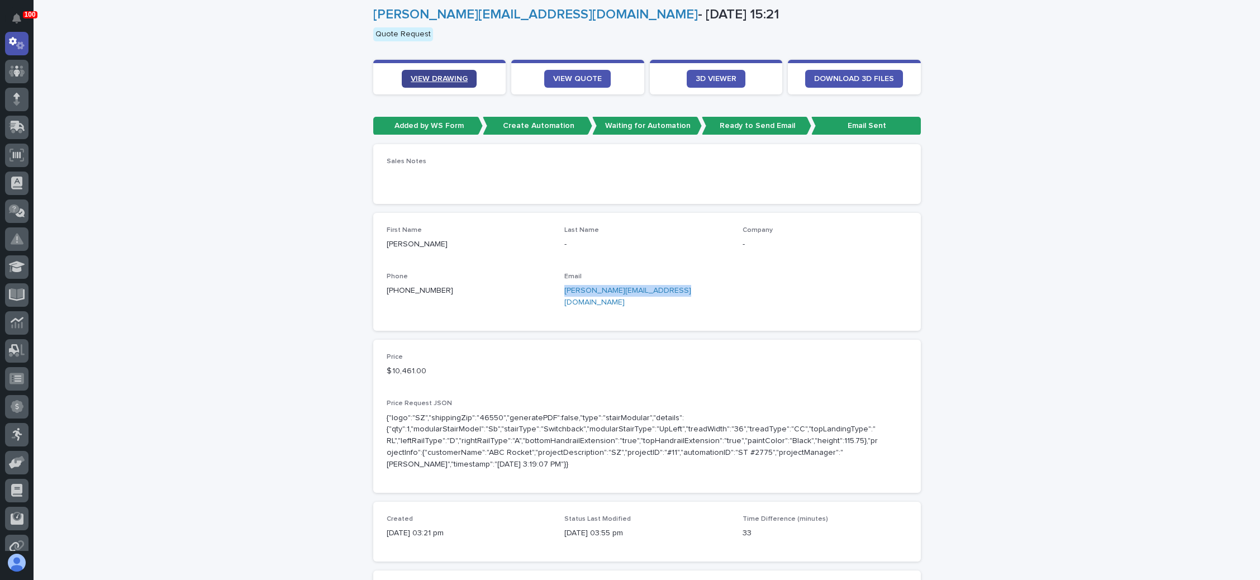
click at [435, 73] on link "VIEW DRAWING" at bounding box center [439, 79] width 75 height 18
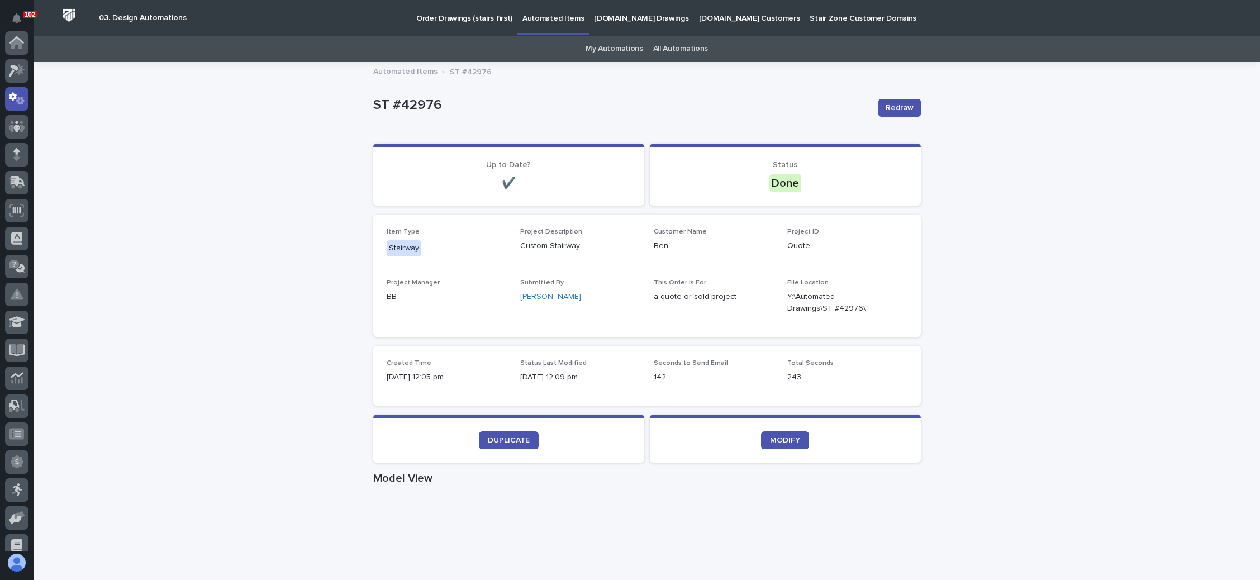
scroll to position [55, 0]
click at [636, 20] on p "[DOMAIN_NAME] Drawings" at bounding box center [641, 11] width 94 height 23
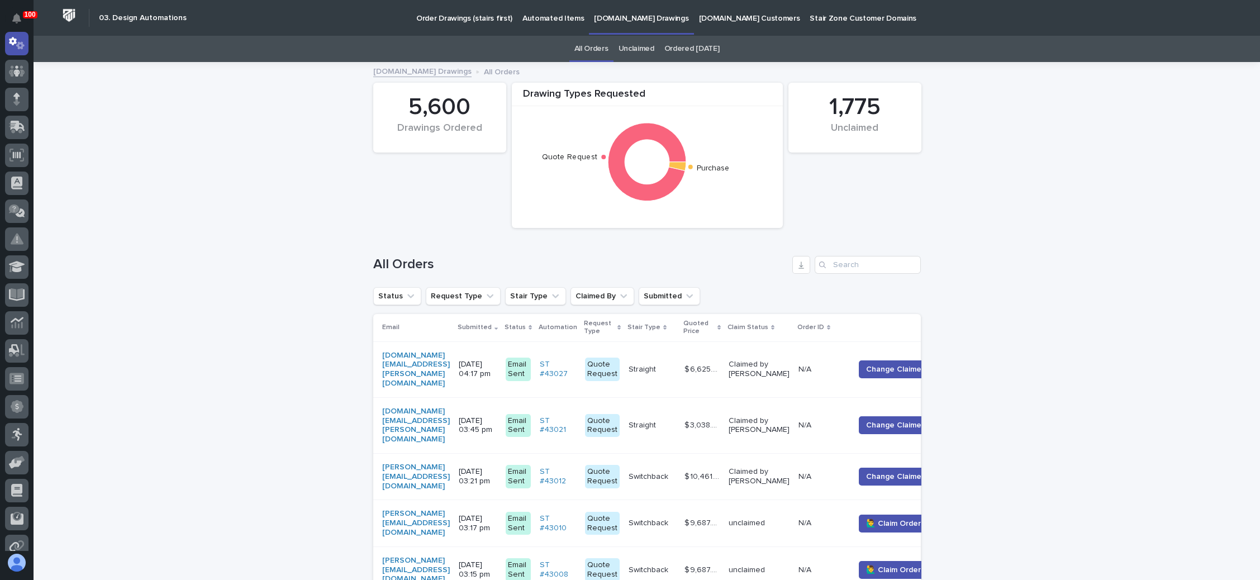
click at [635, 47] on link "Unclaimed" at bounding box center [637, 49] width 36 height 26
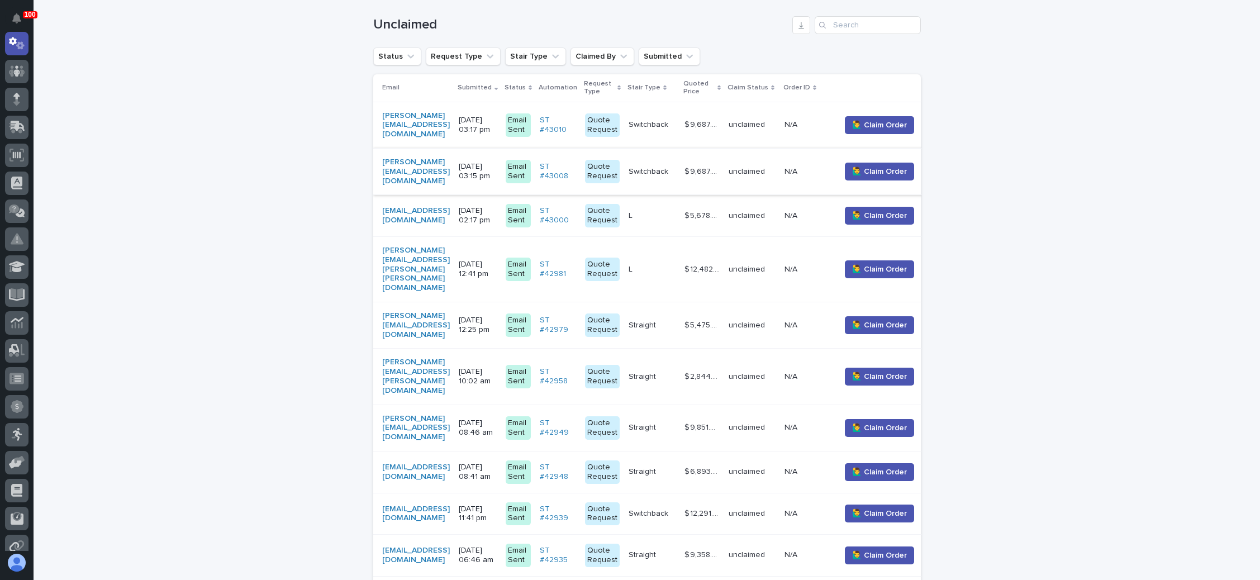
scroll to position [252, 0]
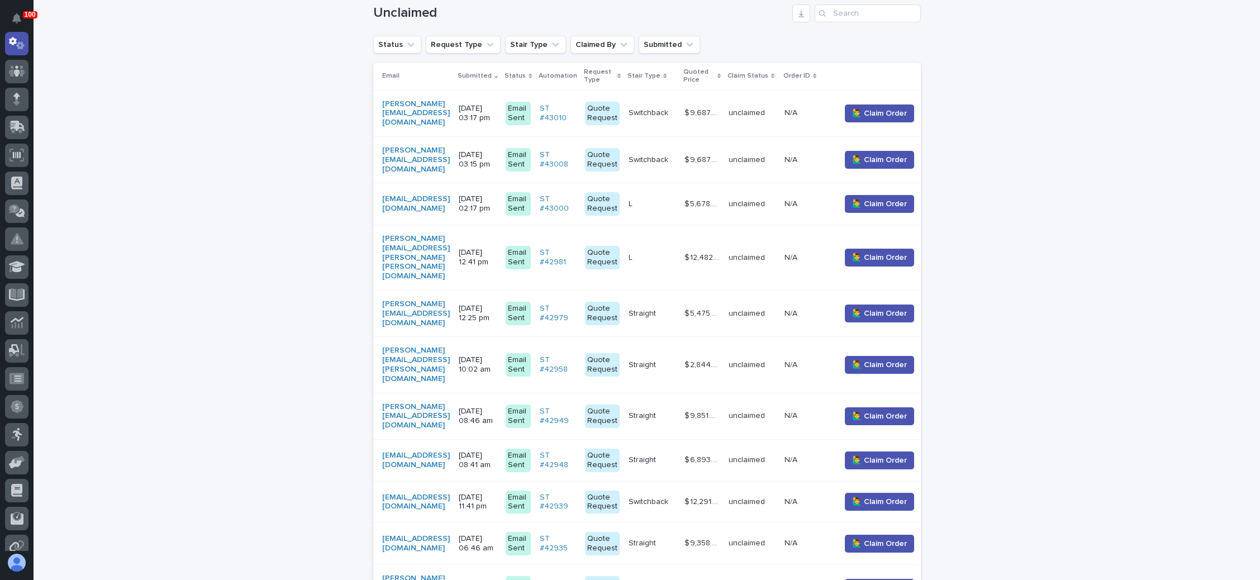
click at [497, 248] on p "[DATE] 12:41 pm" at bounding box center [478, 257] width 38 height 19
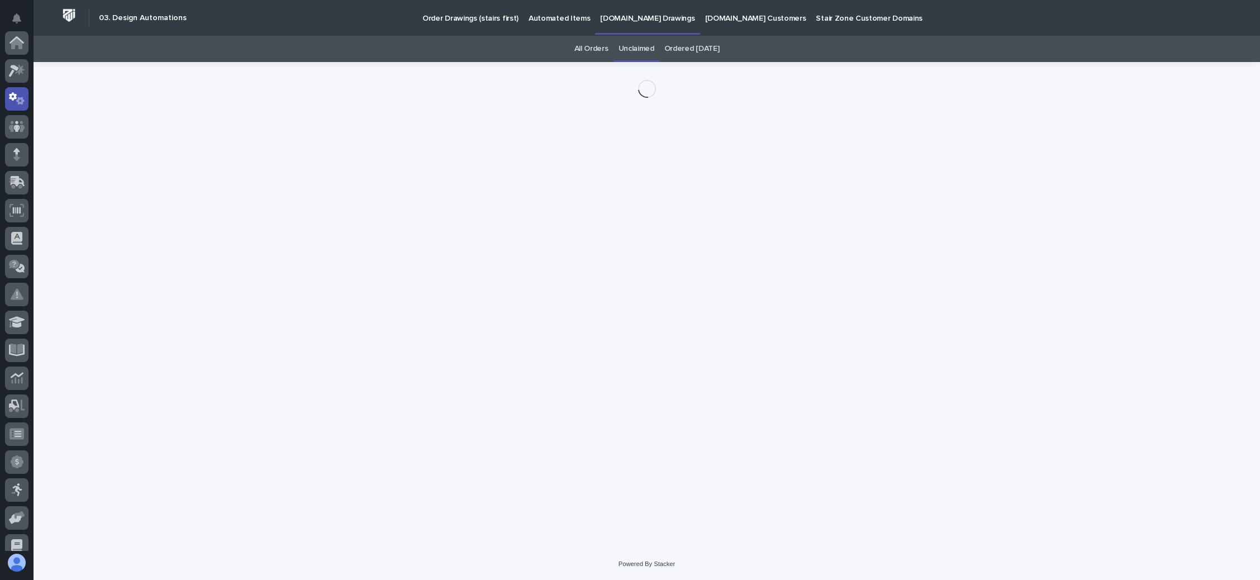
scroll to position [55, 0]
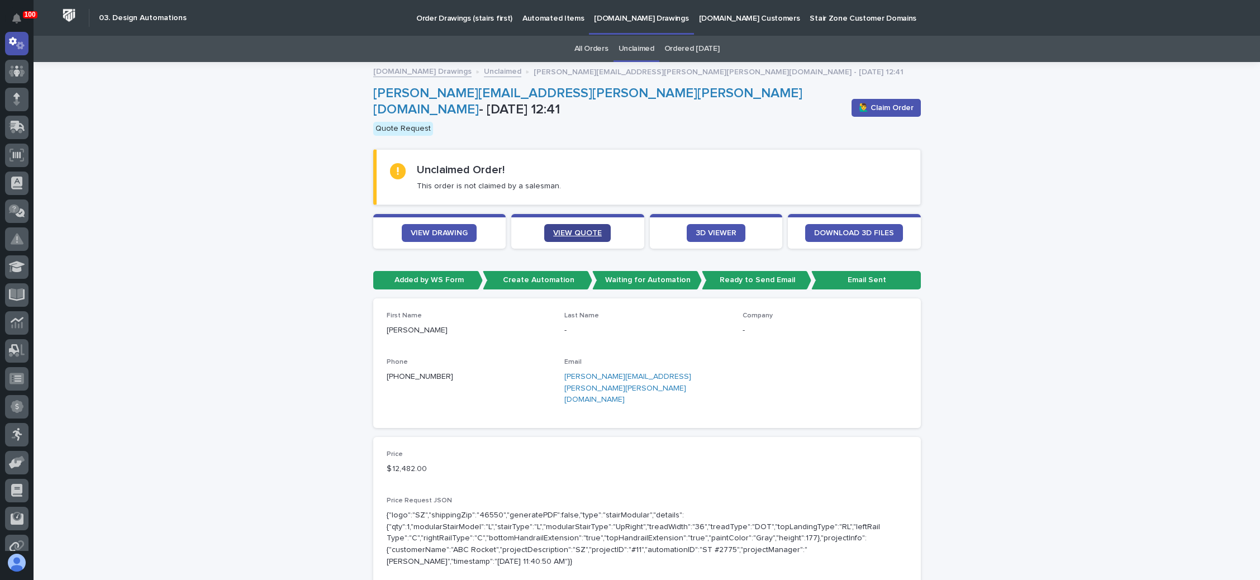
click at [566, 229] on span "VIEW QUOTE" at bounding box center [577, 233] width 49 height 8
drag, startPoint x: 633, startPoint y: 369, endPoint x: 558, endPoint y: 373, distance: 74.5
click at [564, 373] on p "[PERSON_NAME][EMAIL_ADDRESS][PERSON_NAME][PERSON_NAME][DOMAIN_NAME]" at bounding box center [646, 388] width 165 height 35
copy link "[PERSON_NAME][EMAIL_ADDRESS][PERSON_NAME][PERSON_NAME][DOMAIN_NAME]"
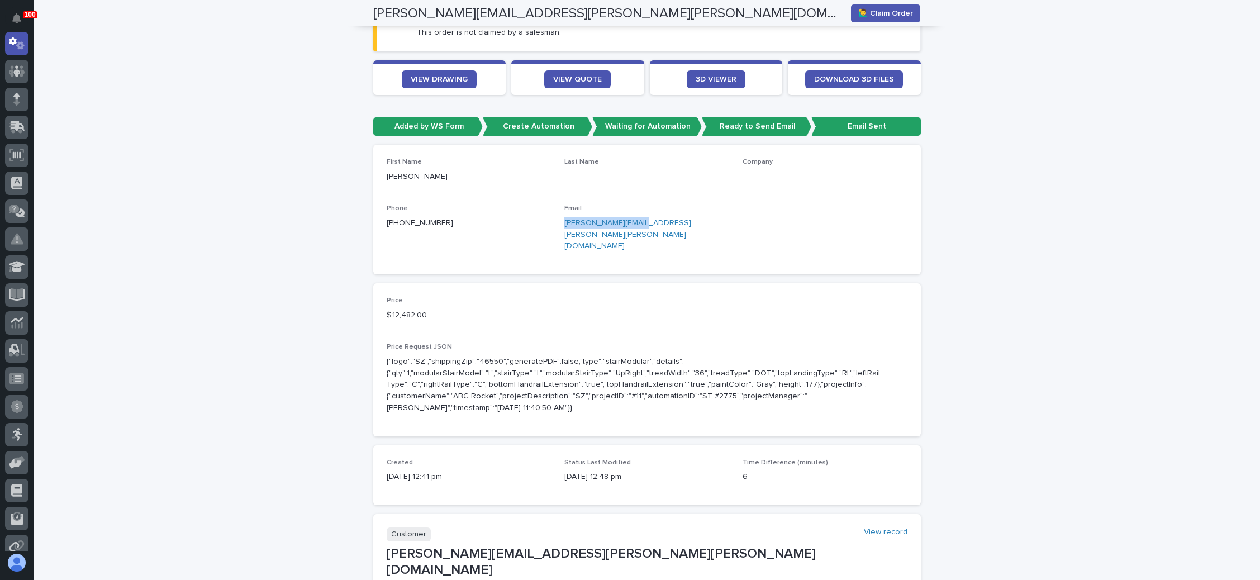
scroll to position [84, 0]
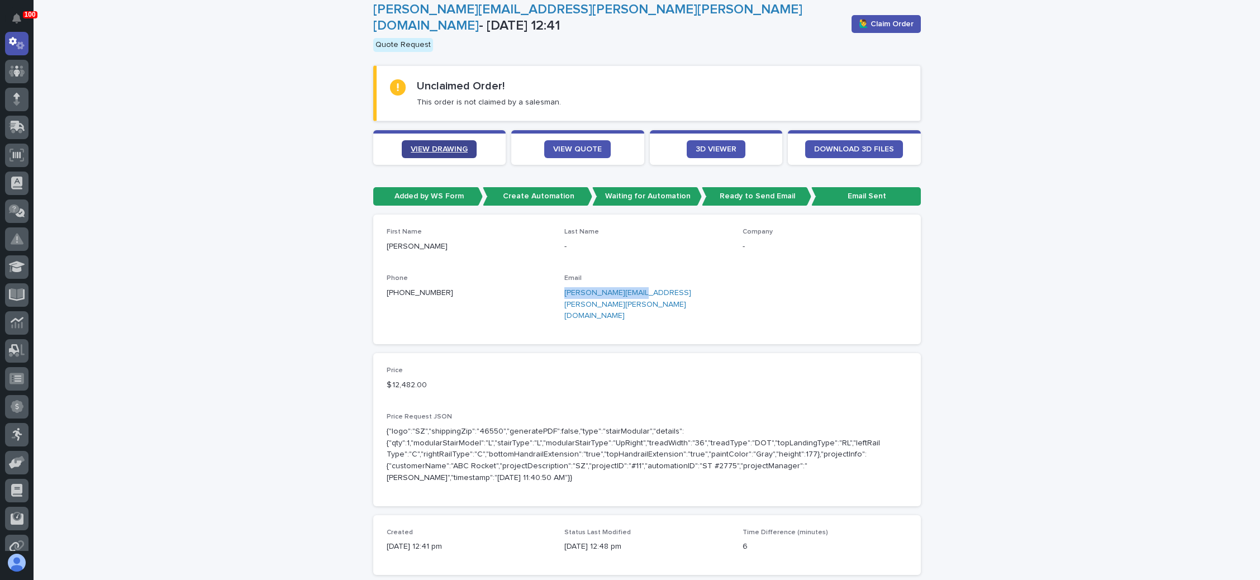
click at [444, 140] on link "VIEW DRAWING" at bounding box center [439, 149] width 75 height 18
click at [884, 22] on span "🙋‍♂️ Claim Order" at bounding box center [886, 23] width 55 height 11
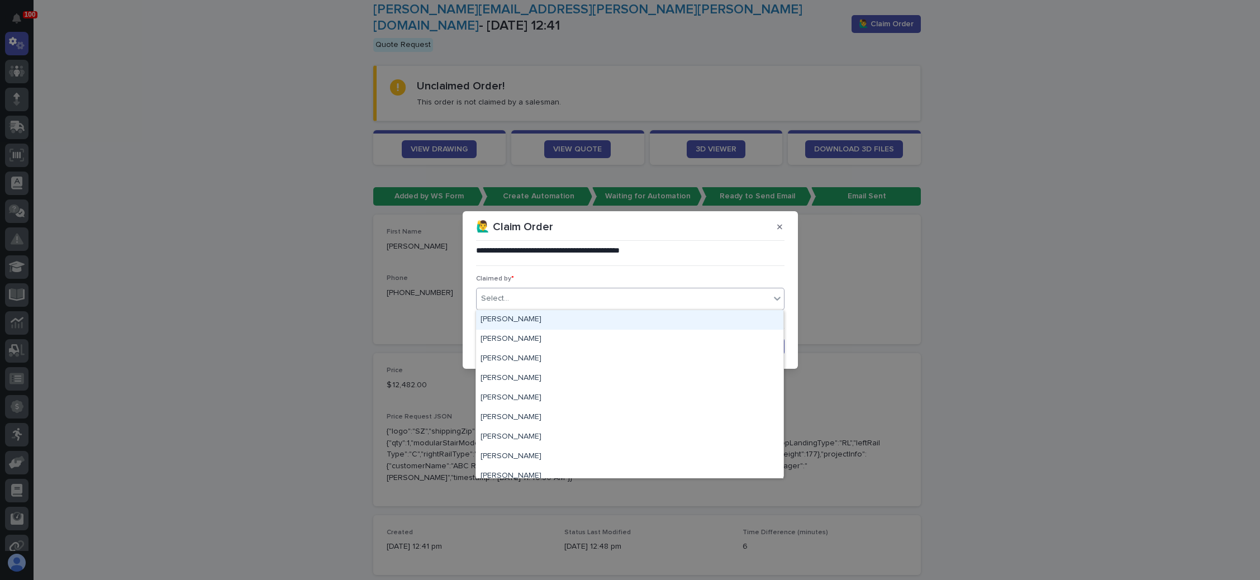
click at [540, 300] on div "Select..." at bounding box center [623, 299] width 293 height 18
type input "**"
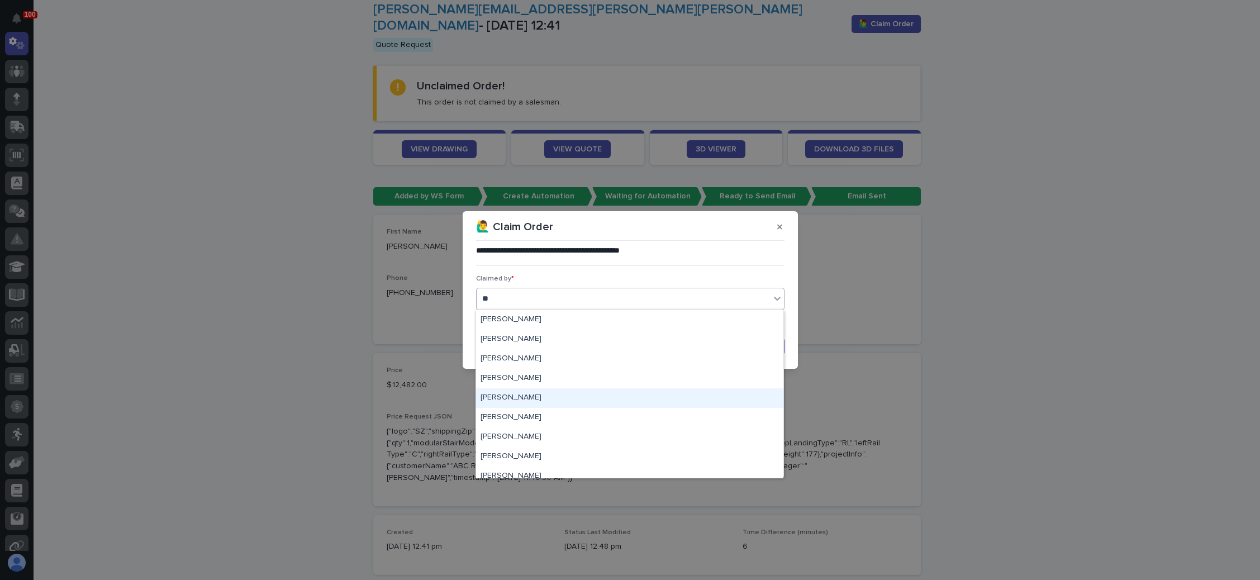
click at [519, 401] on div "[PERSON_NAME]" at bounding box center [629, 398] width 307 height 20
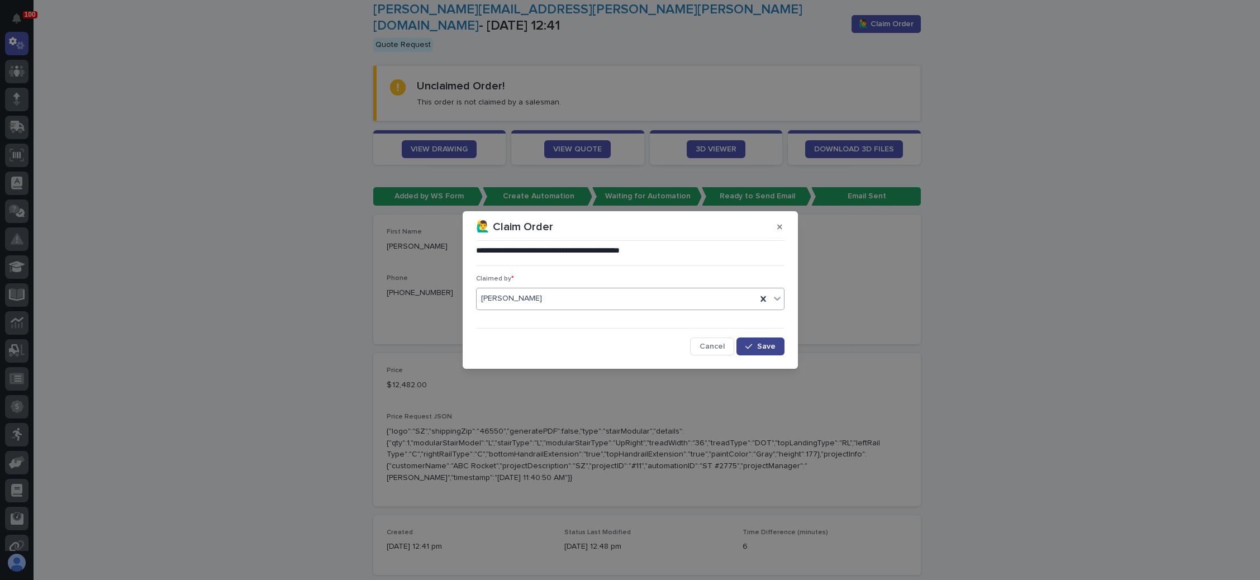
click at [748, 343] on icon "button" at bounding box center [749, 347] width 7 height 8
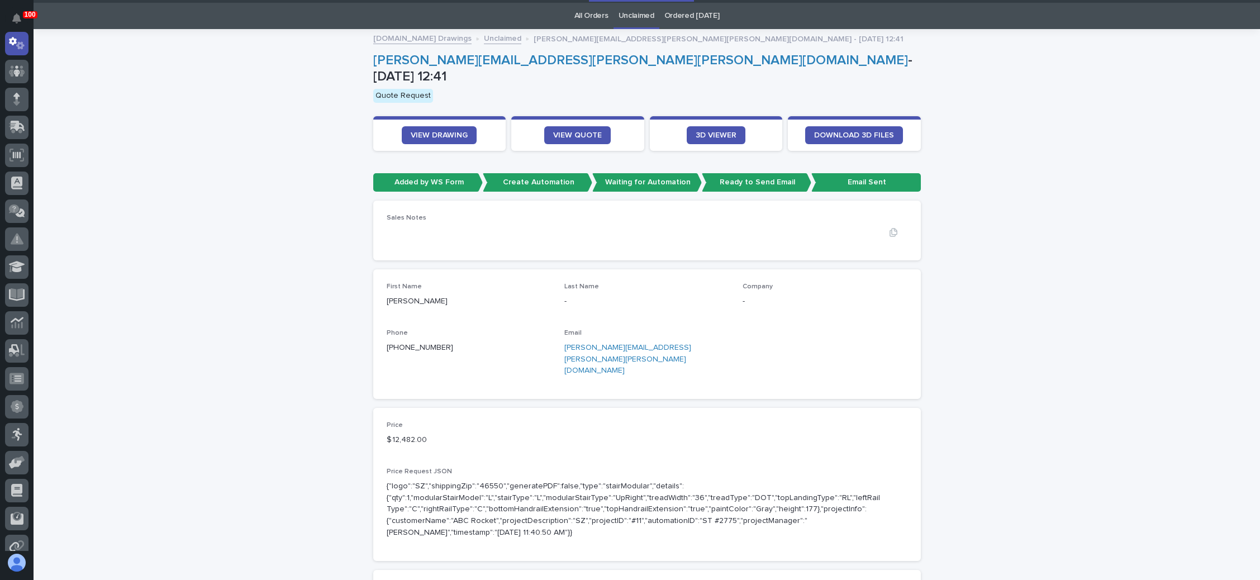
scroll to position [0, 0]
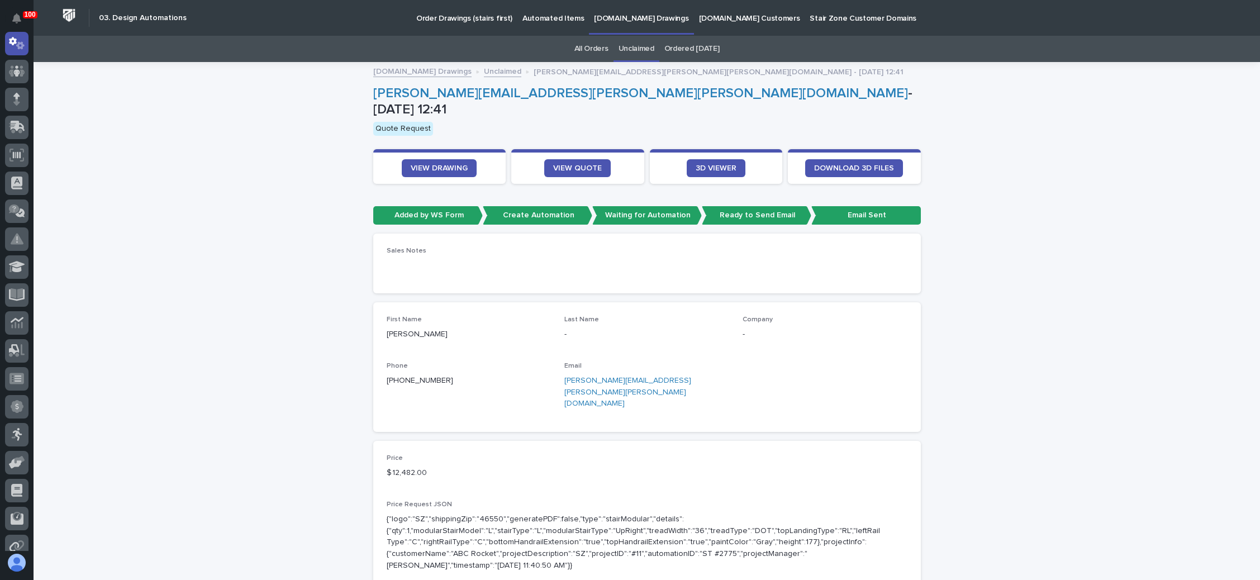
click at [639, 48] on link "Unclaimed" at bounding box center [637, 49] width 36 height 26
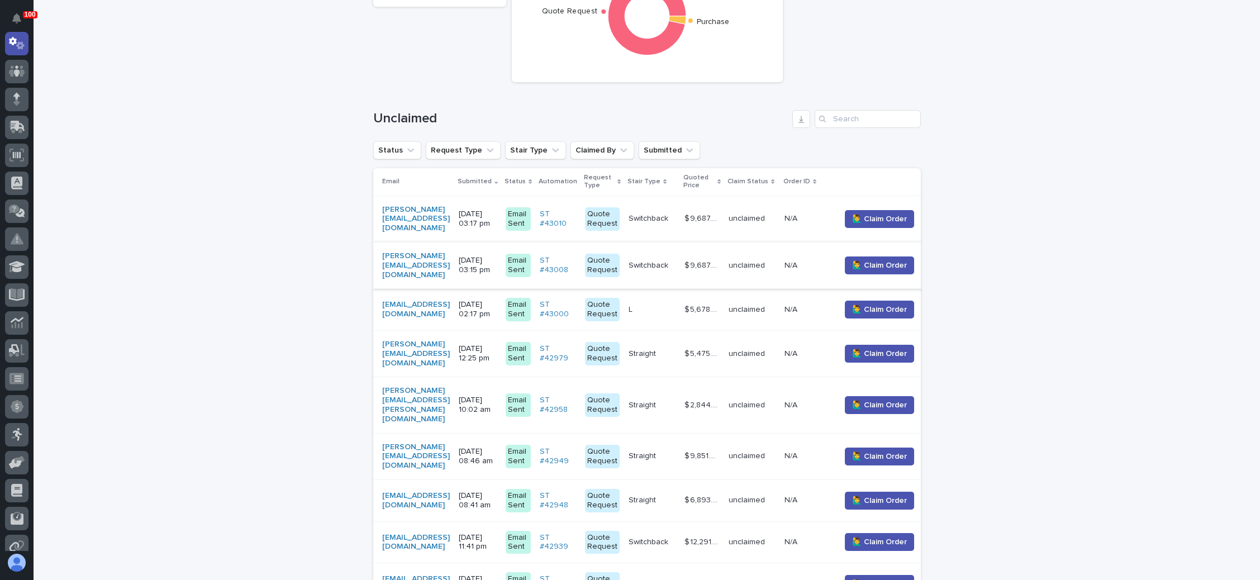
scroll to position [168, 0]
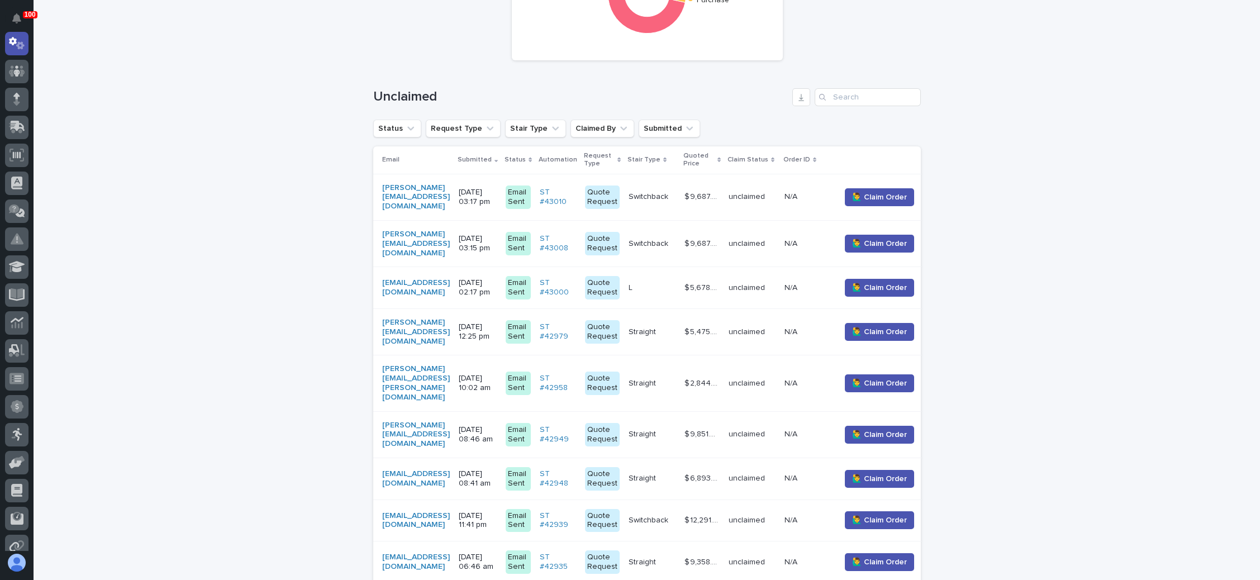
click at [497, 425] on p "10/06/2025 08:46 am" at bounding box center [478, 434] width 38 height 19
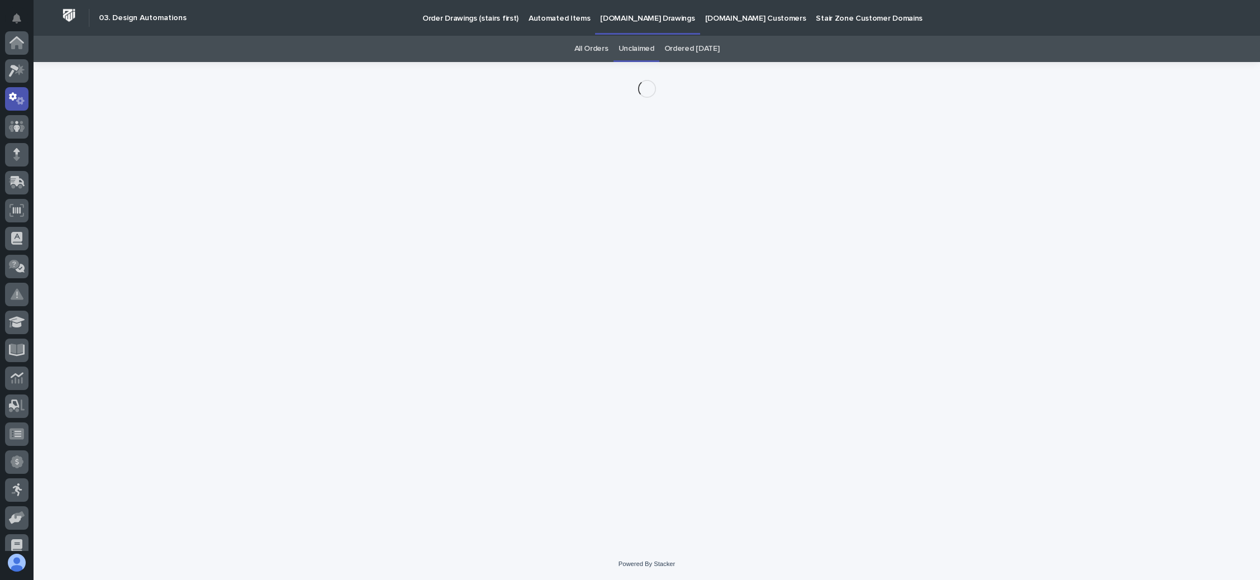
scroll to position [55, 0]
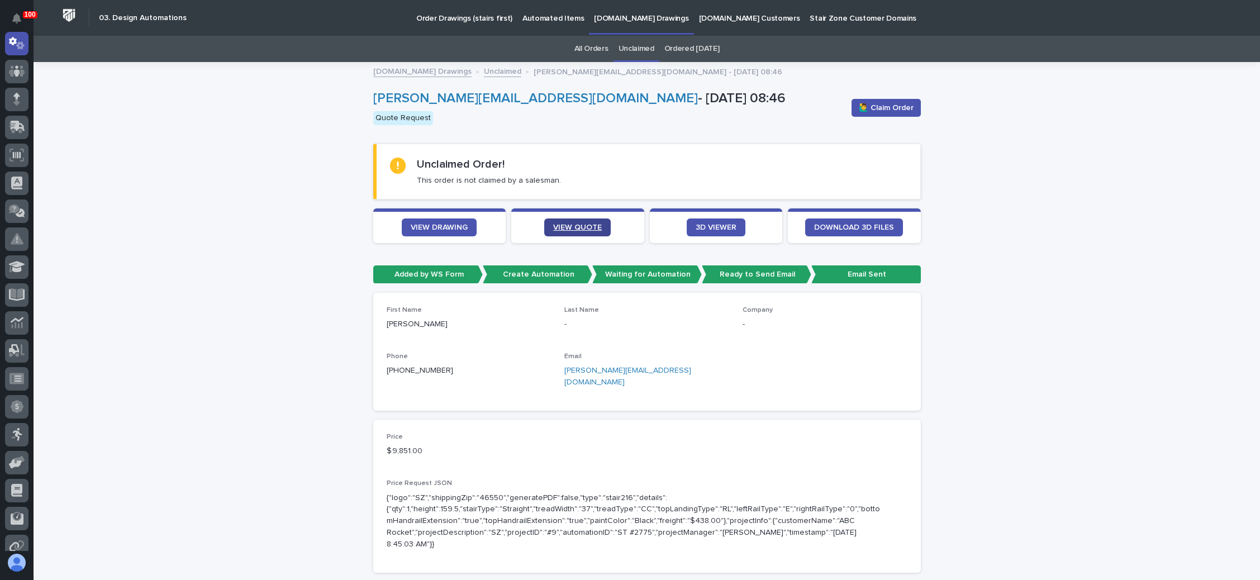
click at [579, 220] on link "VIEW QUOTE" at bounding box center [577, 228] width 67 height 18
drag, startPoint x: 651, startPoint y: 368, endPoint x: 556, endPoint y: 374, distance: 94.7
click at [556, 374] on div "First Name Terry Last Name - Company - Phone +1 (631) 375-8709 Email terry@heli…" at bounding box center [647, 351] width 521 height 91
copy link "terry@helixcontracting.com"
click at [875, 102] on span "🙋‍♂️ Claim Order" at bounding box center [886, 107] width 55 height 11
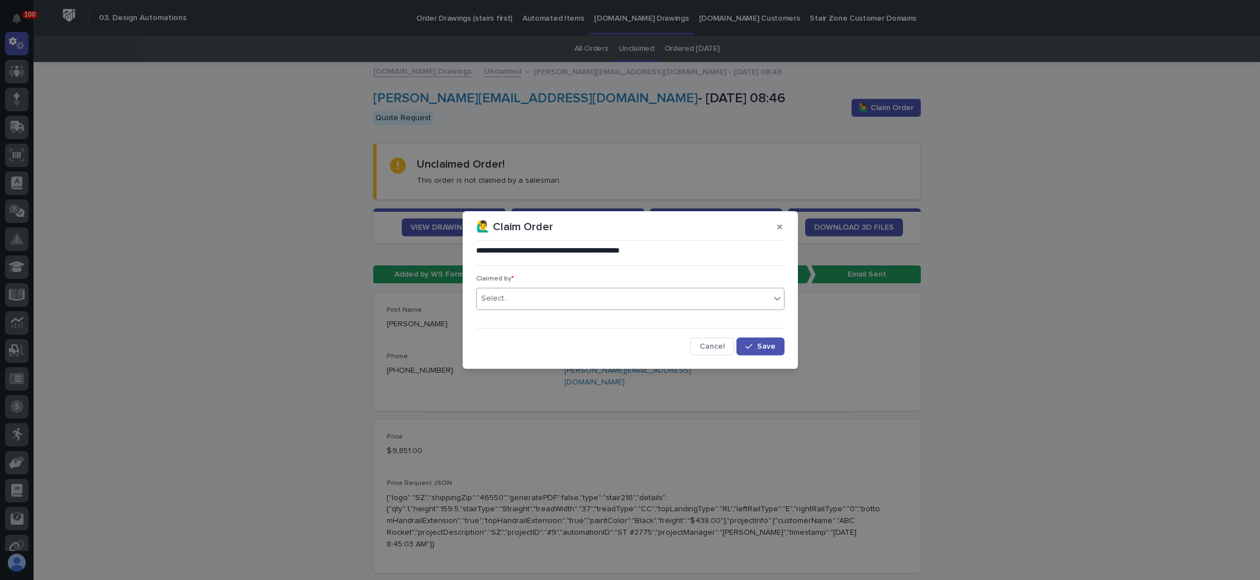
click at [574, 301] on div "Select..." at bounding box center [623, 299] width 293 height 18
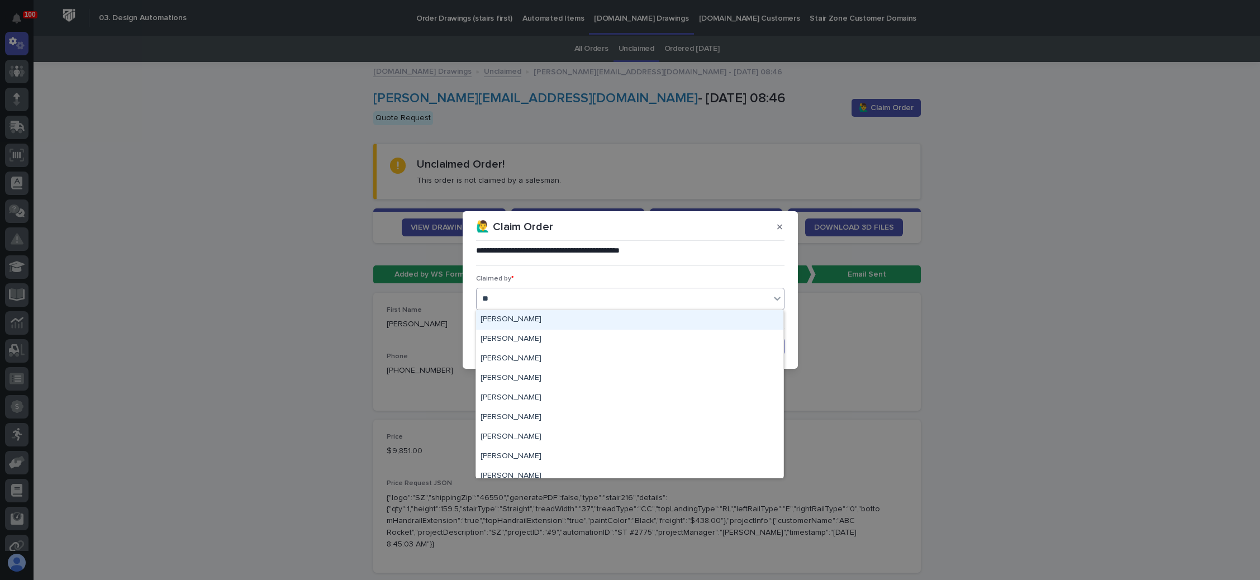
type input "***"
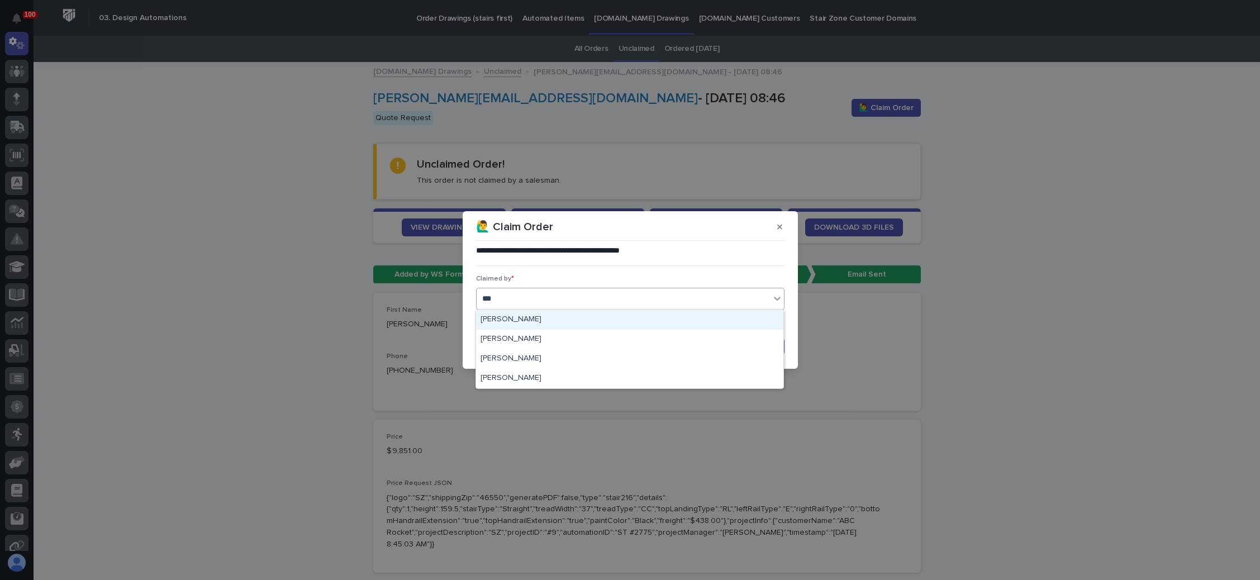
click at [537, 322] on div "[PERSON_NAME]" at bounding box center [629, 320] width 307 height 20
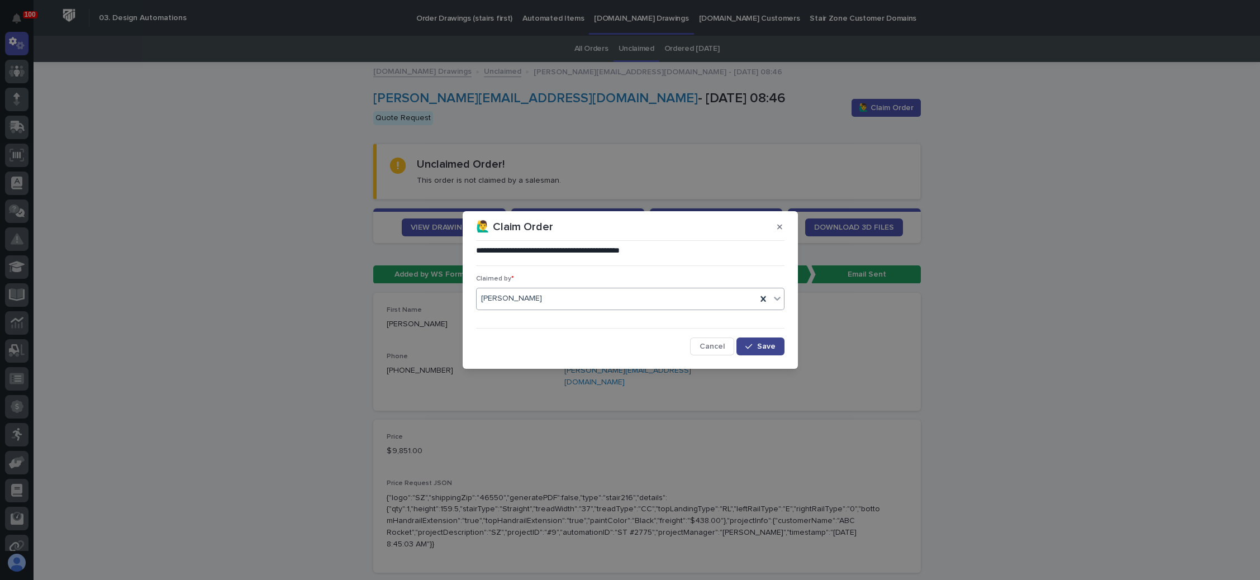
click at [756, 345] on div "button" at bounding box center [751, 347] width 11 height 8
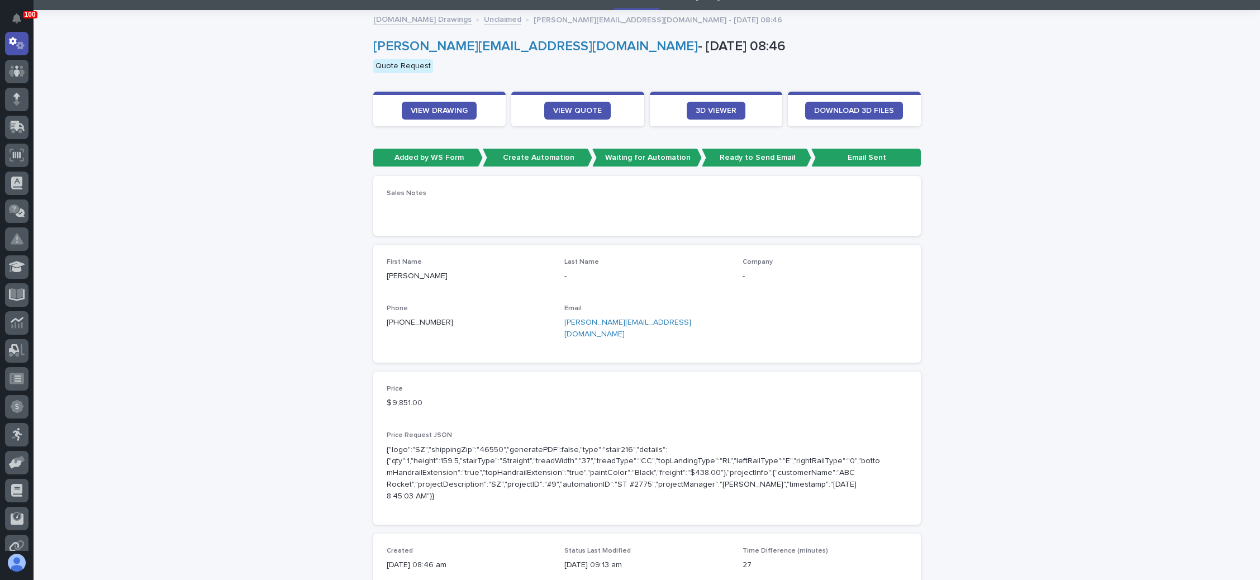
scroll to position [0, 0]
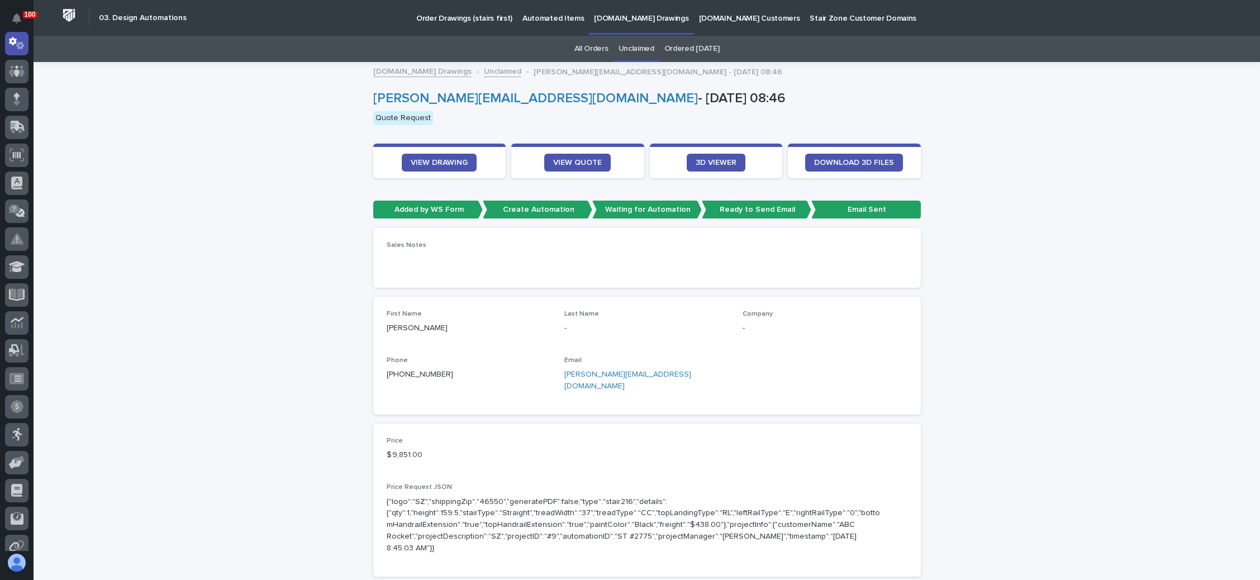
click at [640, 48] on link "Unclaimed" at bounding box center [637, 49] width 36 height 26
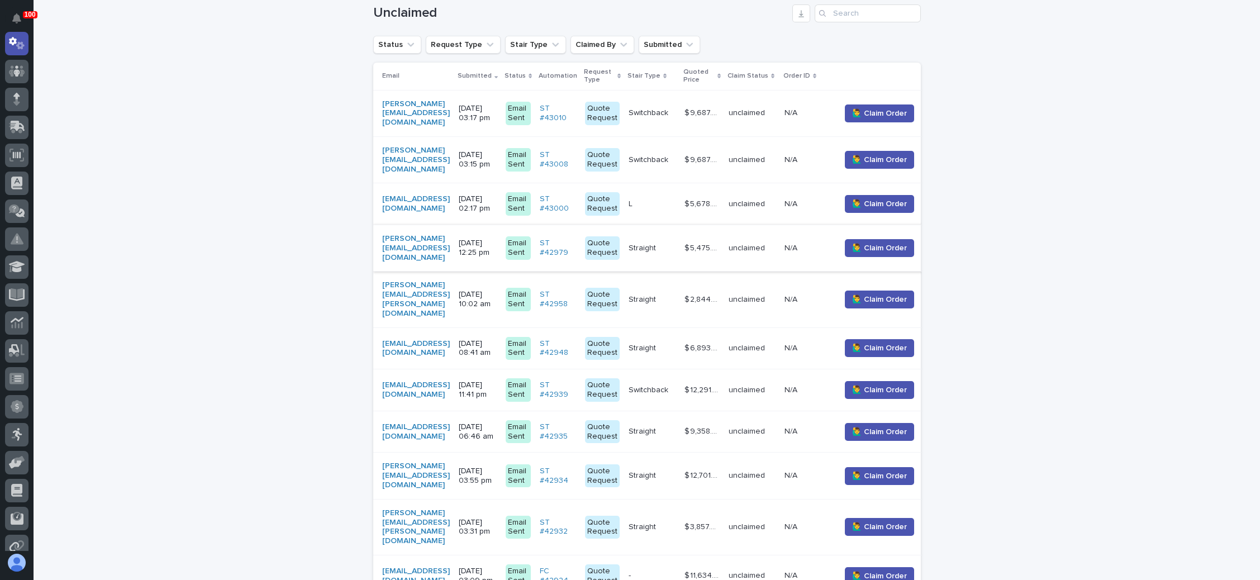
scroll to position [335, 0]
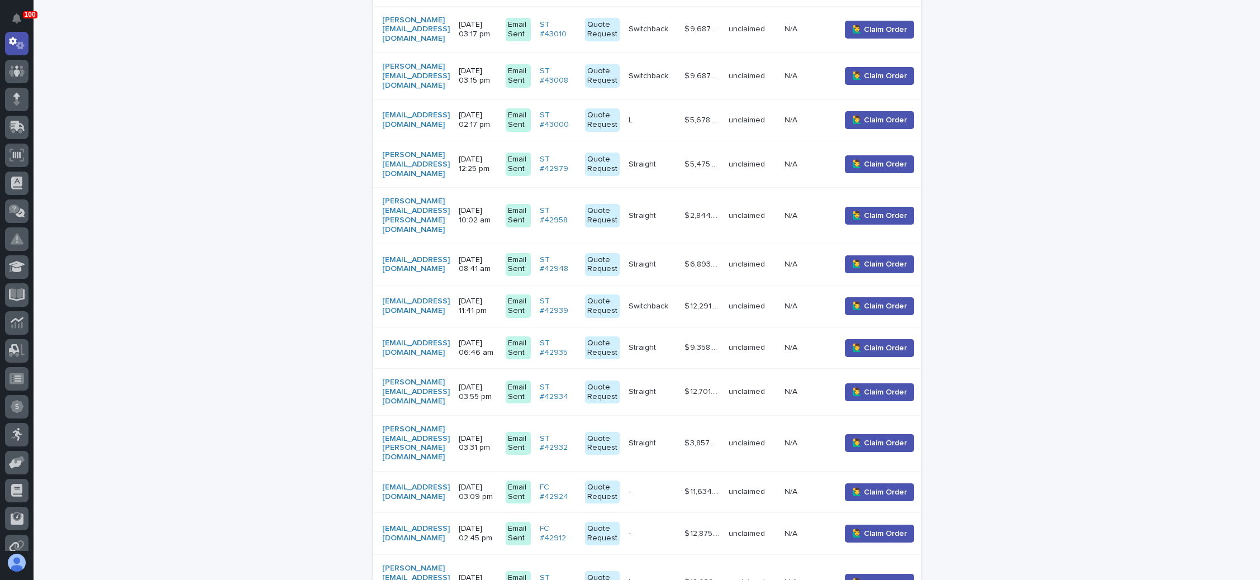
click at [450, 297] on div "mark@relocalize.com" at bounding box center [416, 306] width 68 height 19
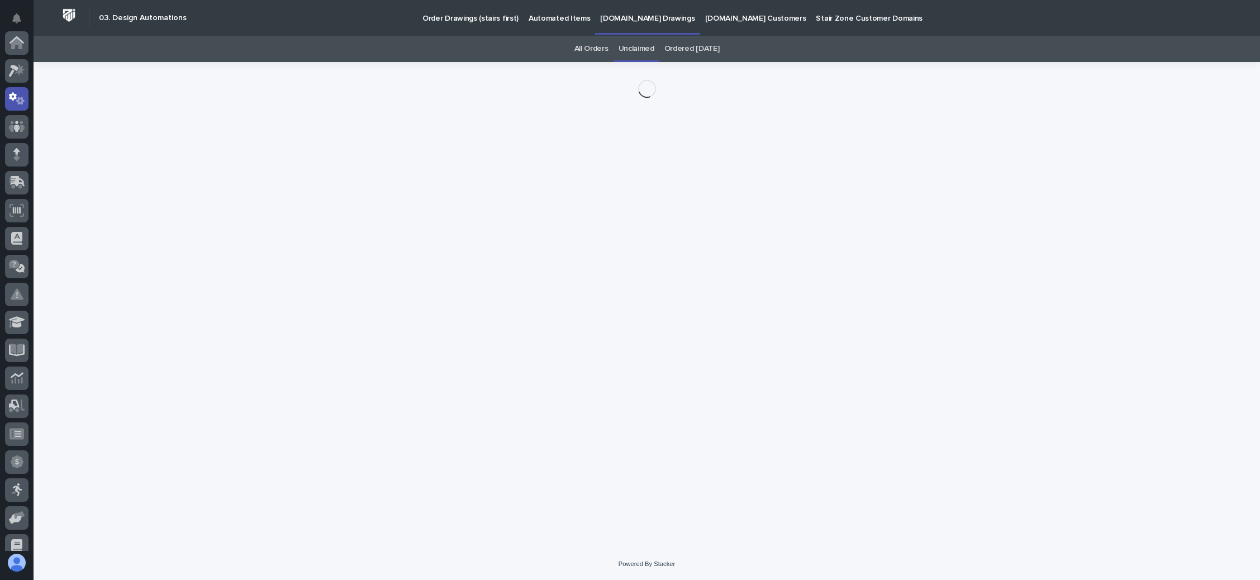
scroll to position [55, 0]
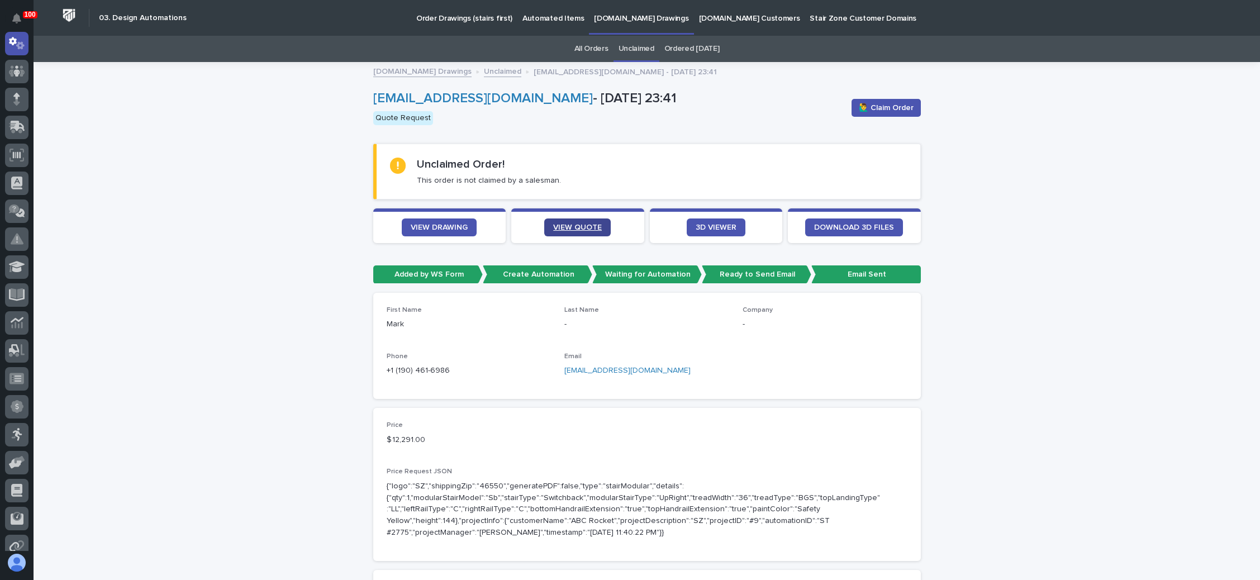
click at [578, 224] on span "VIEW QUOTE" at bounding box center [577, 228] width 49 height 8
click at [420, 226] on span "VIEW DRAWING" at bounding box center [439, 228] width 57 height 8
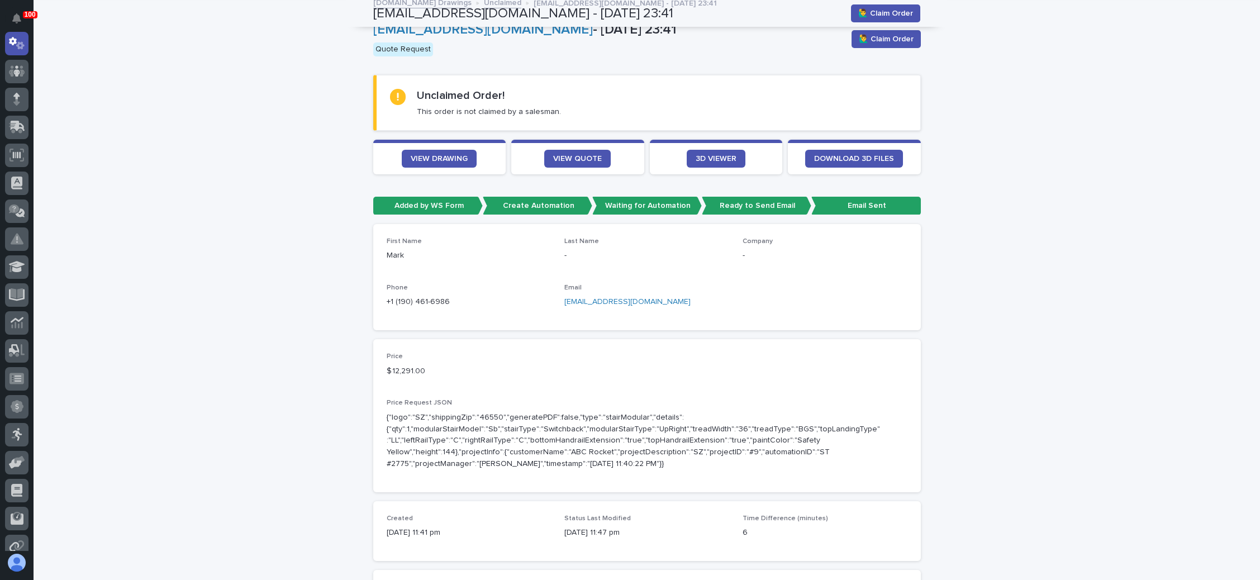
scroll to position [0, 0]
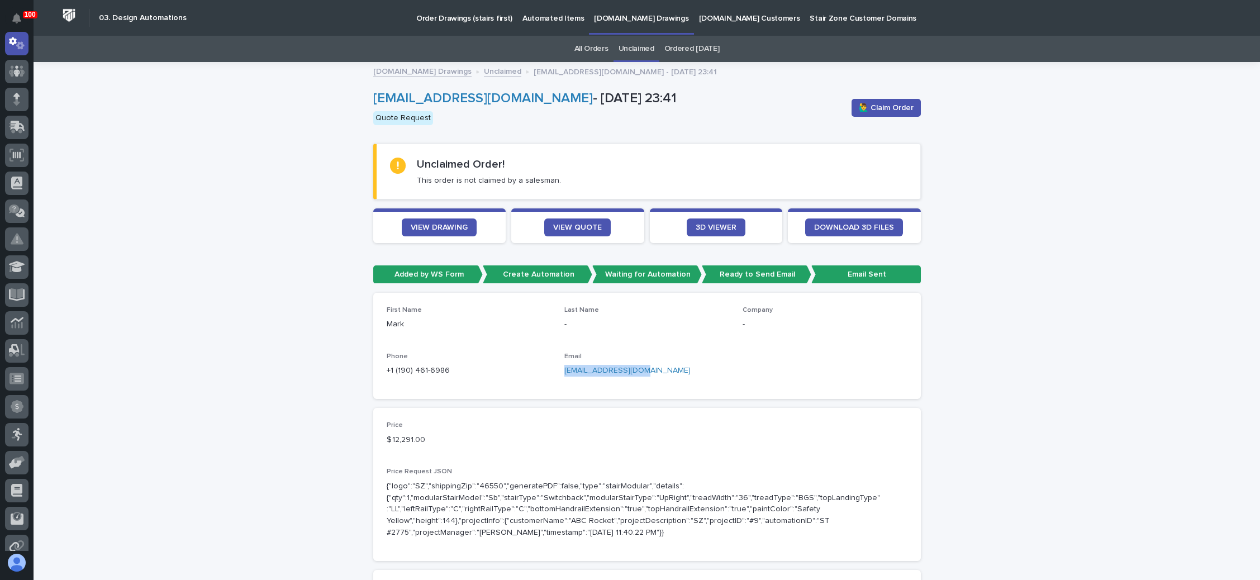
drag, startPoint x: 631, startPoint y: 369, endPoint x: 564, endPoint y: 373, distance: 67.2
click at [555, 374] on div "First Name Mark Last Name - Company - Phone +1 (190) 461-6986 Email mark@reloca…" at bounding box center [647, 345] width 521 height 79
copy link "mark@relocalize.com"
click at [893, 103] on span "🙋‍♂️ Claim Order" at bounding box center [886, 107] width 55 height 11
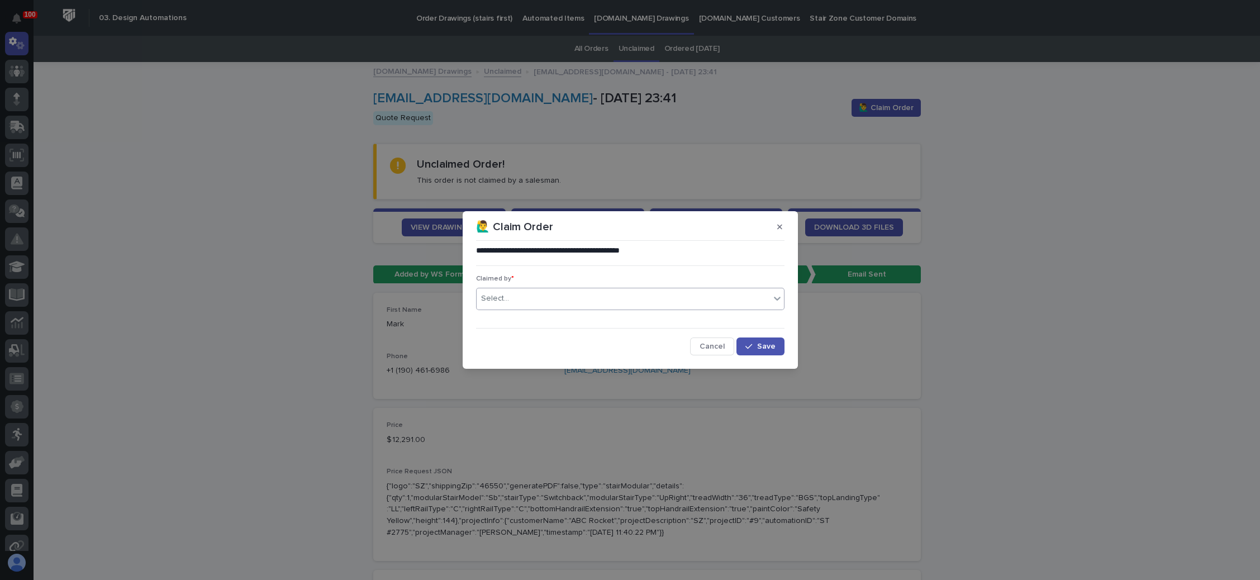
click at [598, 298] on div "Select..." at bounding box center [623, 299] width 293 height 18
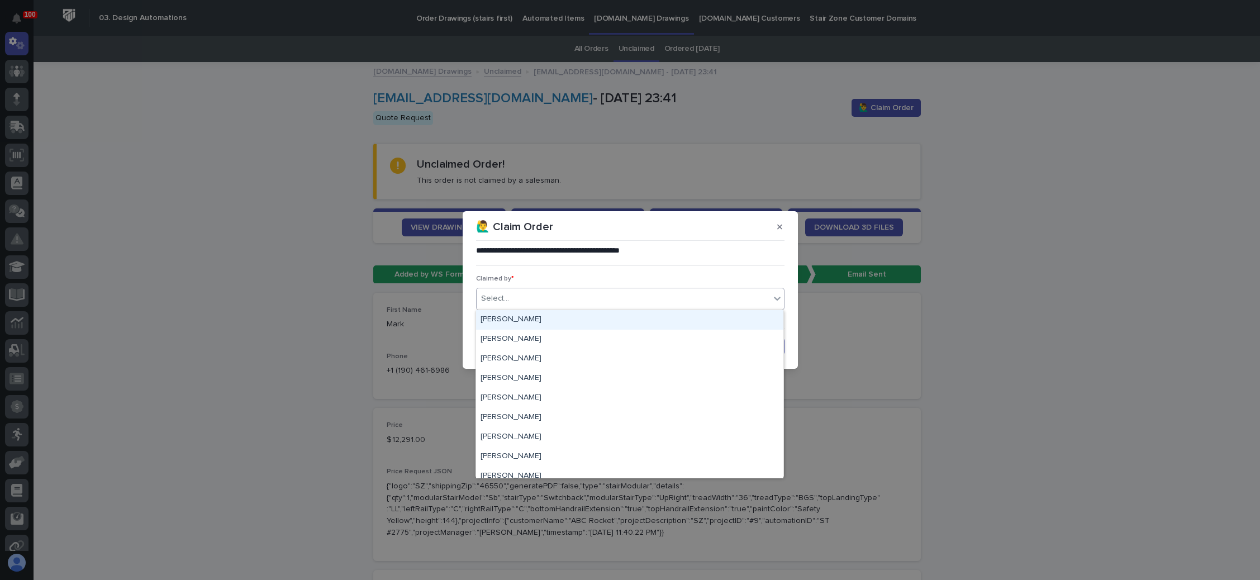
type input "*"
type input "***"
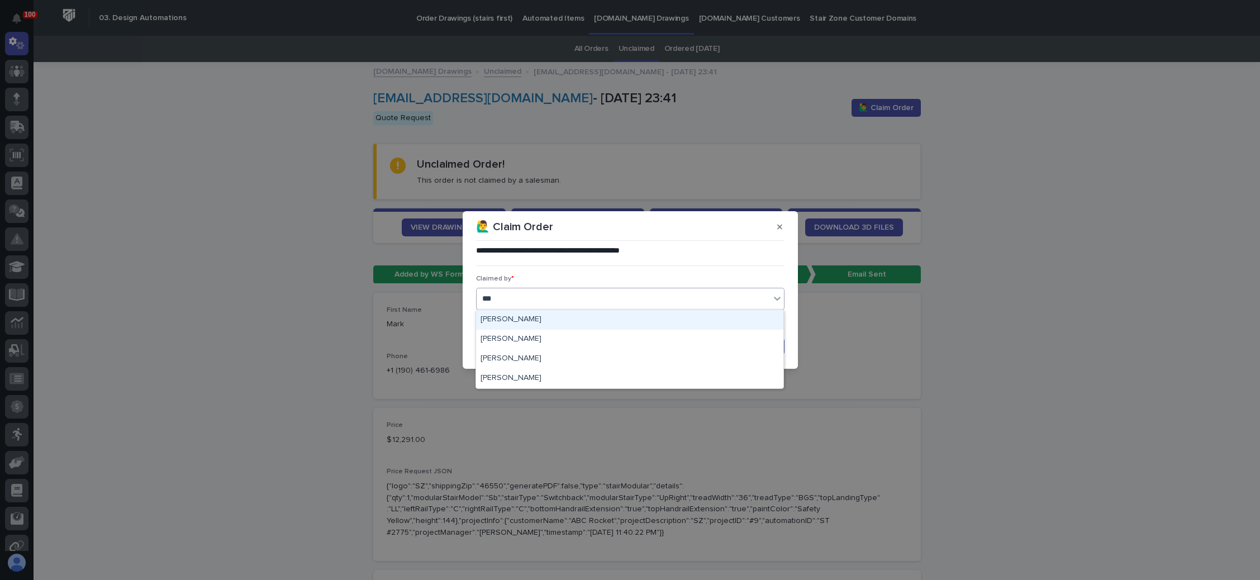
click at [583, 325] on div "[PERSON_NAME]" at bounding box center [629, 320] width 307 height 20
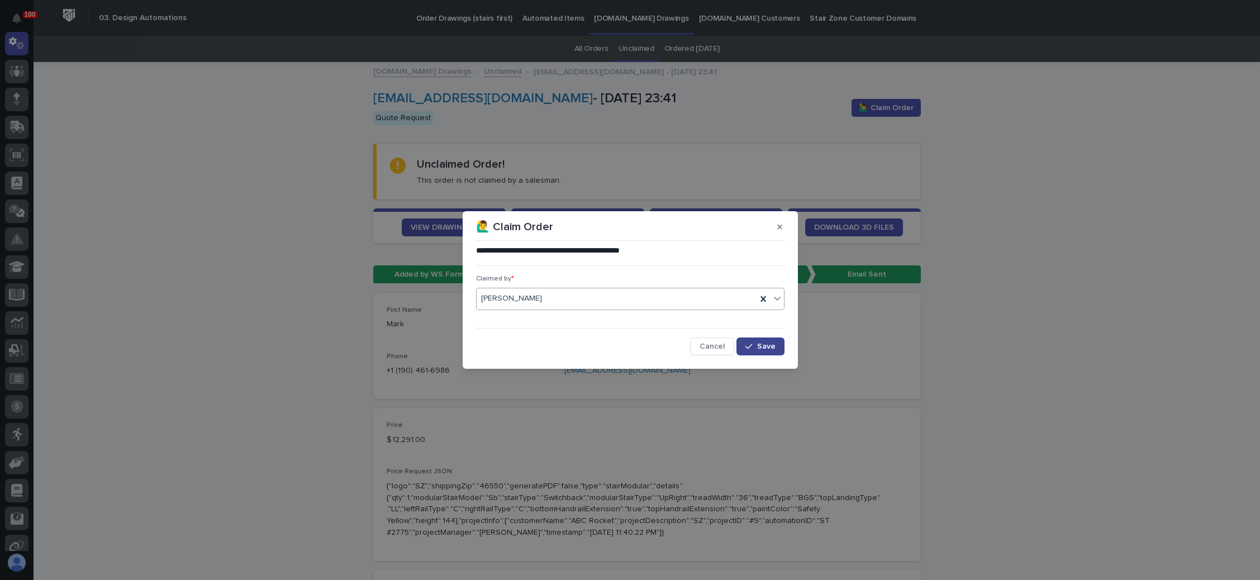
click at [761, 346] on span "Save" at bounding box center [766, 347] width 18 height 8
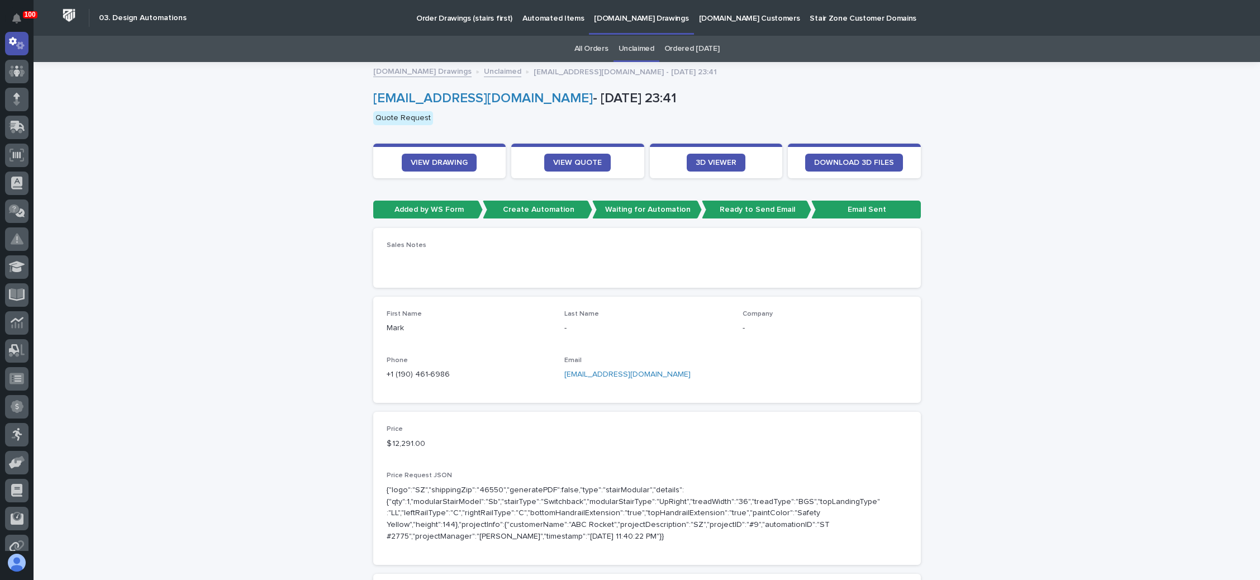
click at [641, 48] on link "Unclaimed" at bounding box center [637, 49] width 36 height 26
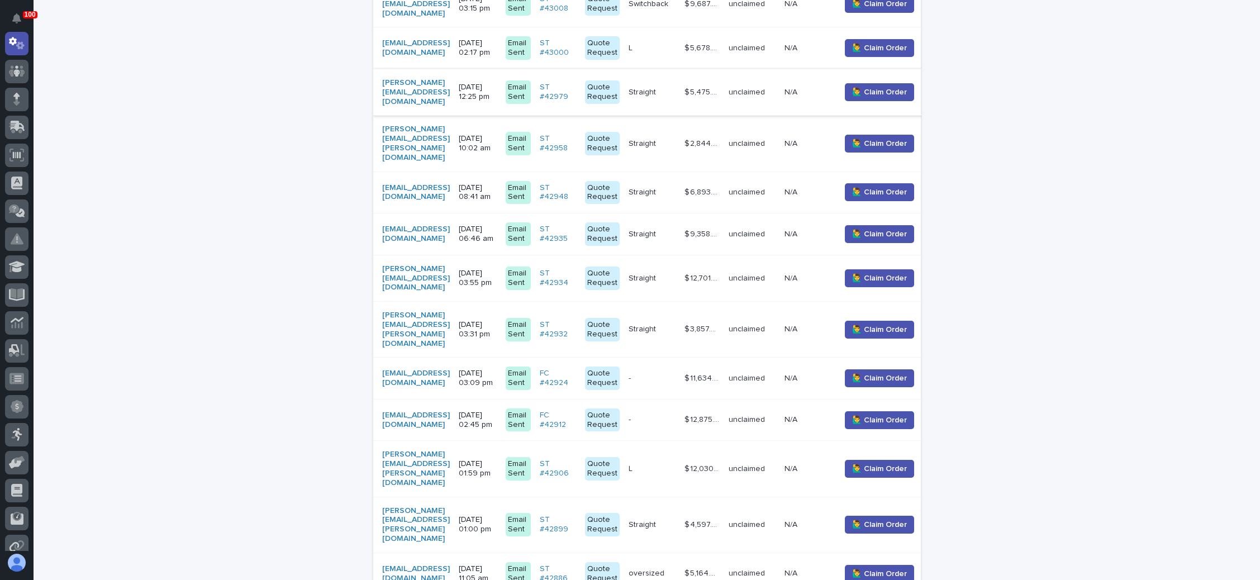
scroll to position [419, 0]
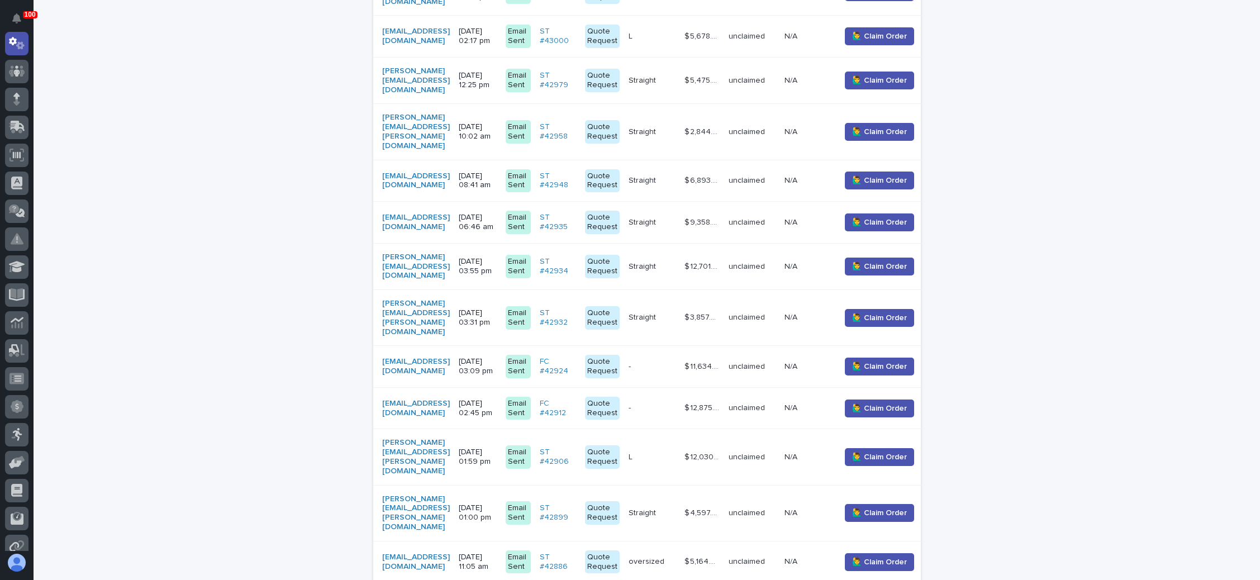
click at [658, 260] on p "Straight" at bounding box center [644, 266] width 30 height 12
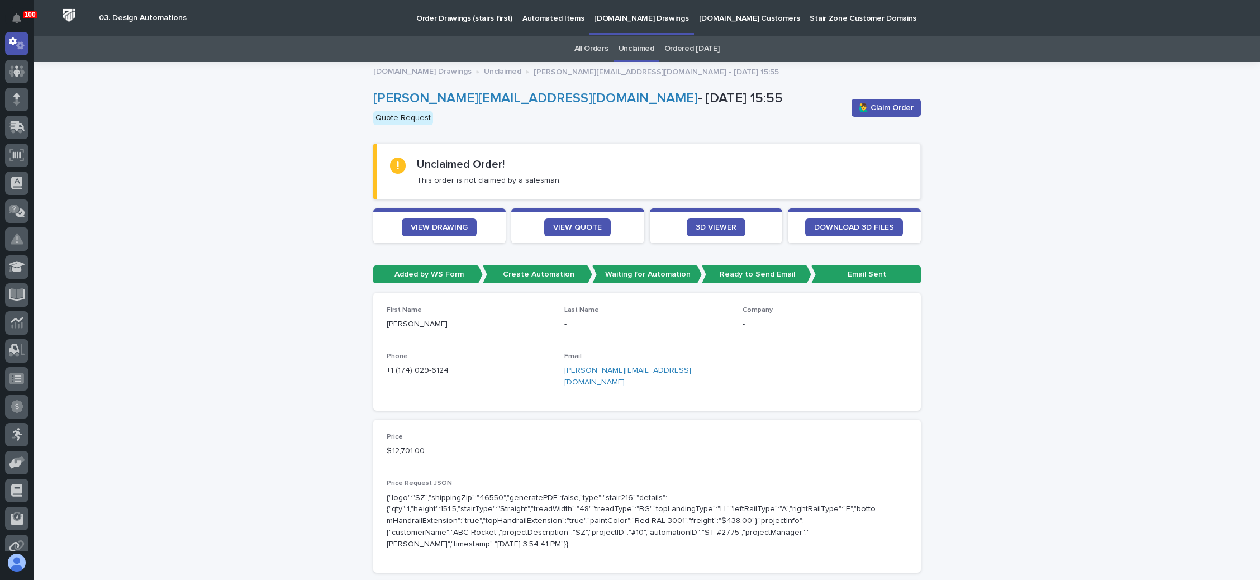
click at [570, 215] on section "VIEW QUOTE" at bounding box center [577, 225] width 133 height 35
click at [572, 224] on span "VIEW QUOTE" at bounding box center [577, 228] width 49 height 8
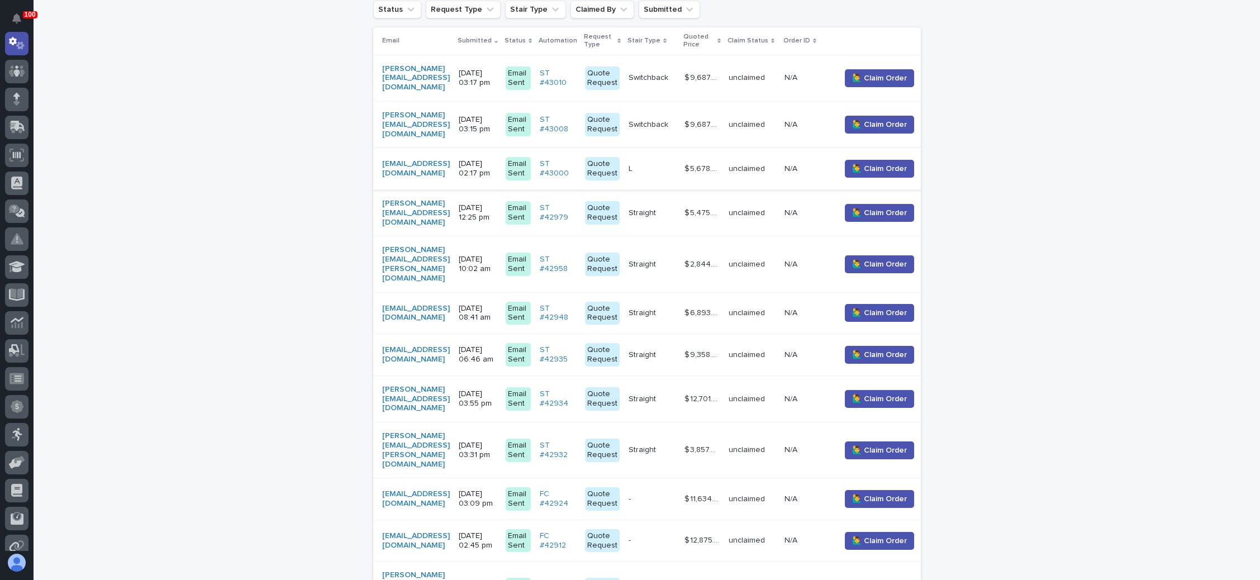
scroll to position [371, 0]
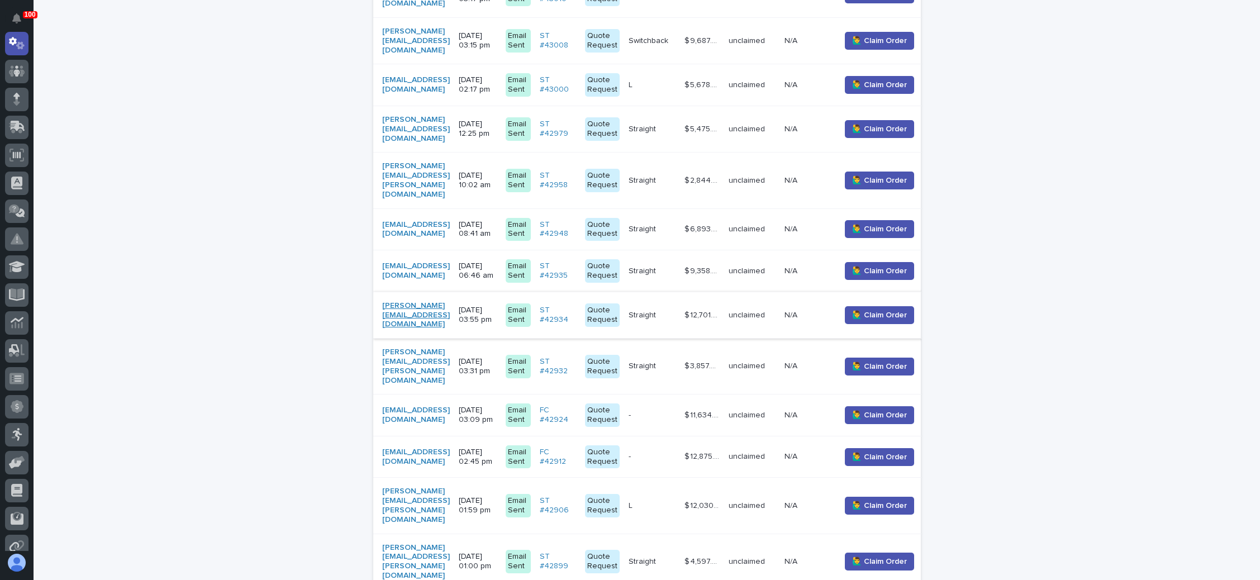
click at [407, 301] on link "tim@bcdesignbuild.com" at bounding box center [416, 315] width 68 height 28
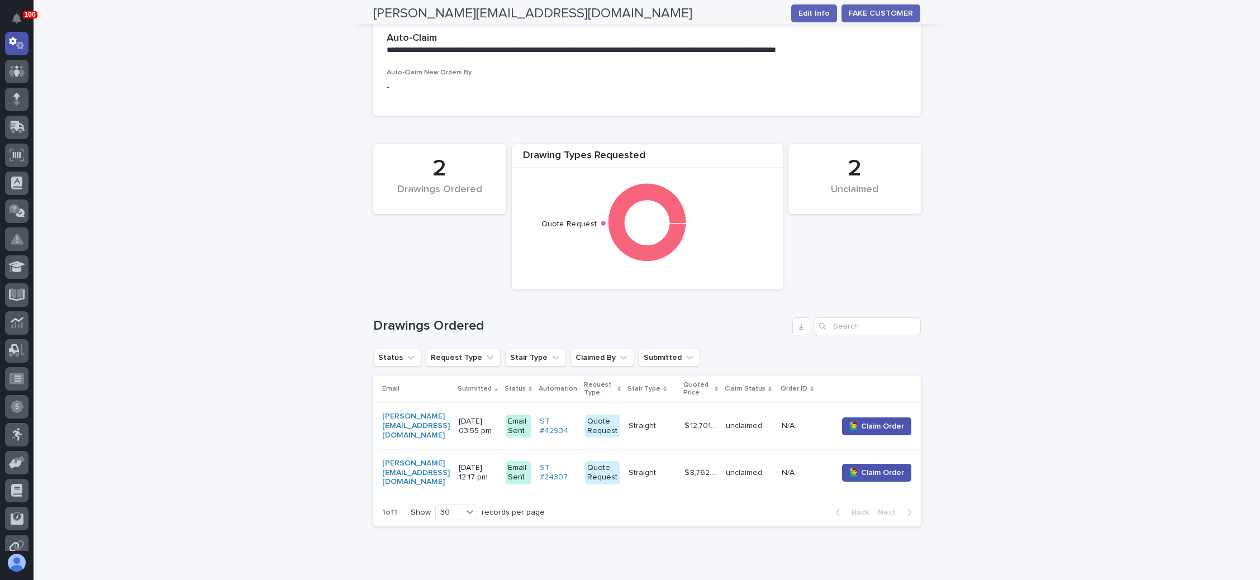
scroll to position [284, 0]
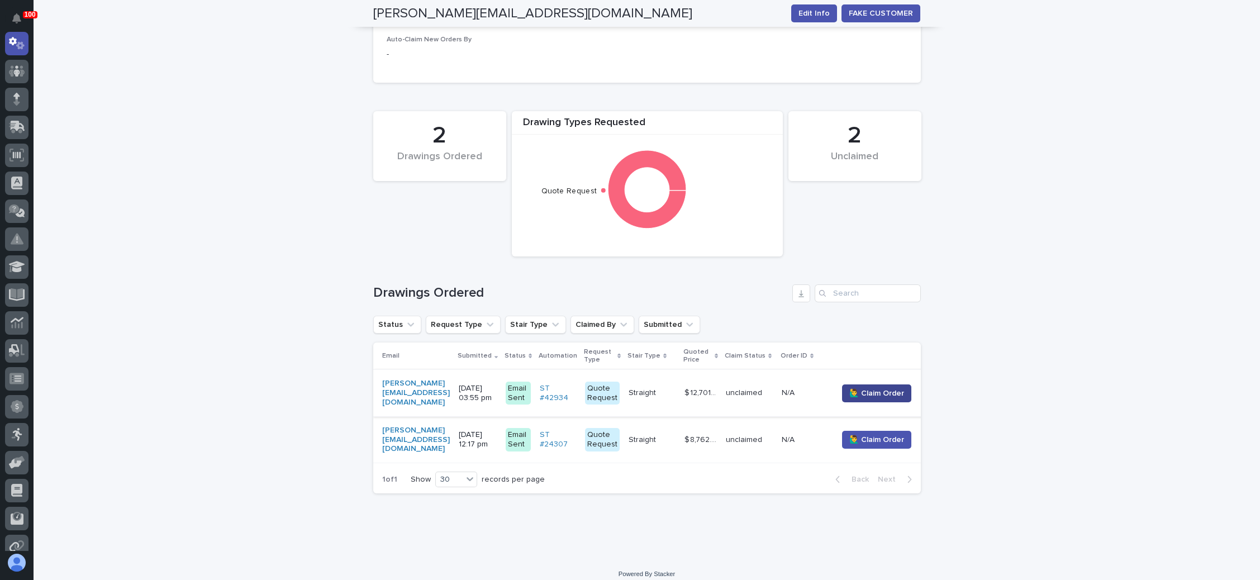
click at [884, 388] on span "🙋‍♂️ Claim Order" at bounding box center [877, 393] width 55 height 11
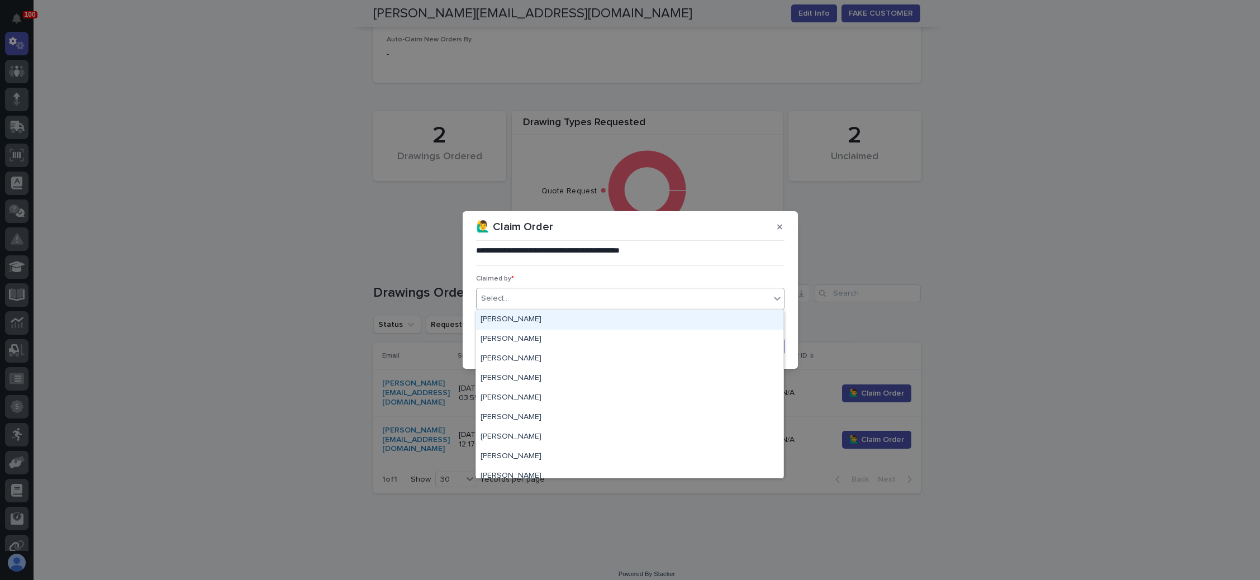
click at [680, 301] on div "Select..." at bounding box center [623, 299] width 293 height 18
type input "***"
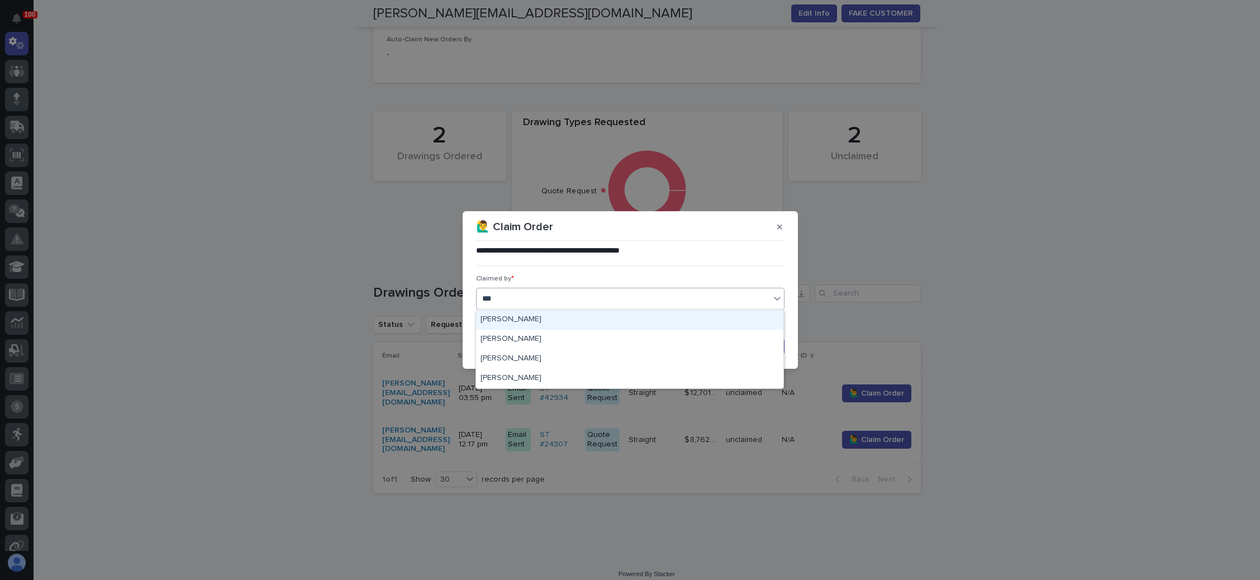
click at [613, 321] on div "[PERSON_NAME]" at bounding box center [629, 320] width 307 height 20
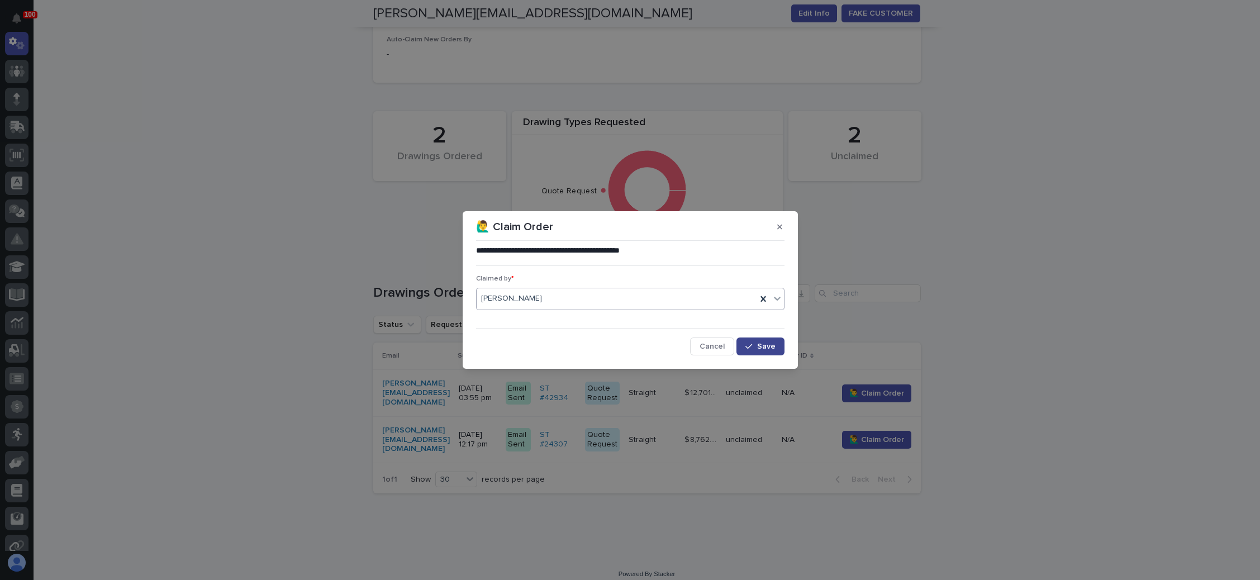
click at [758, 349] on span "Save" at bounding box center [766, 347] width 18 height 8
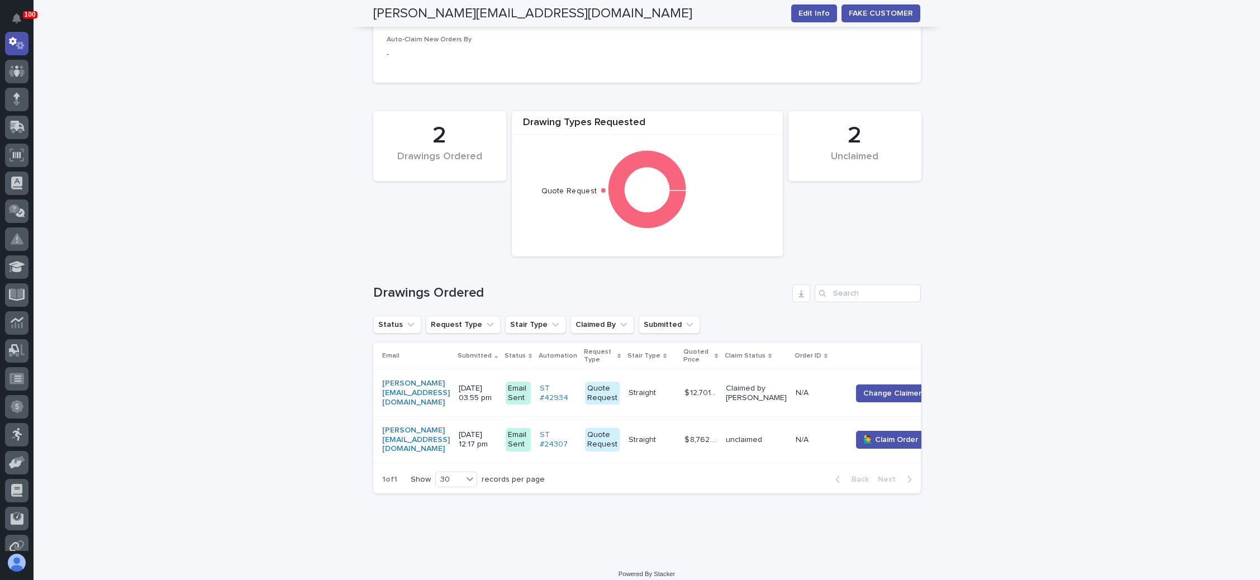
scroll to position [287, 0]
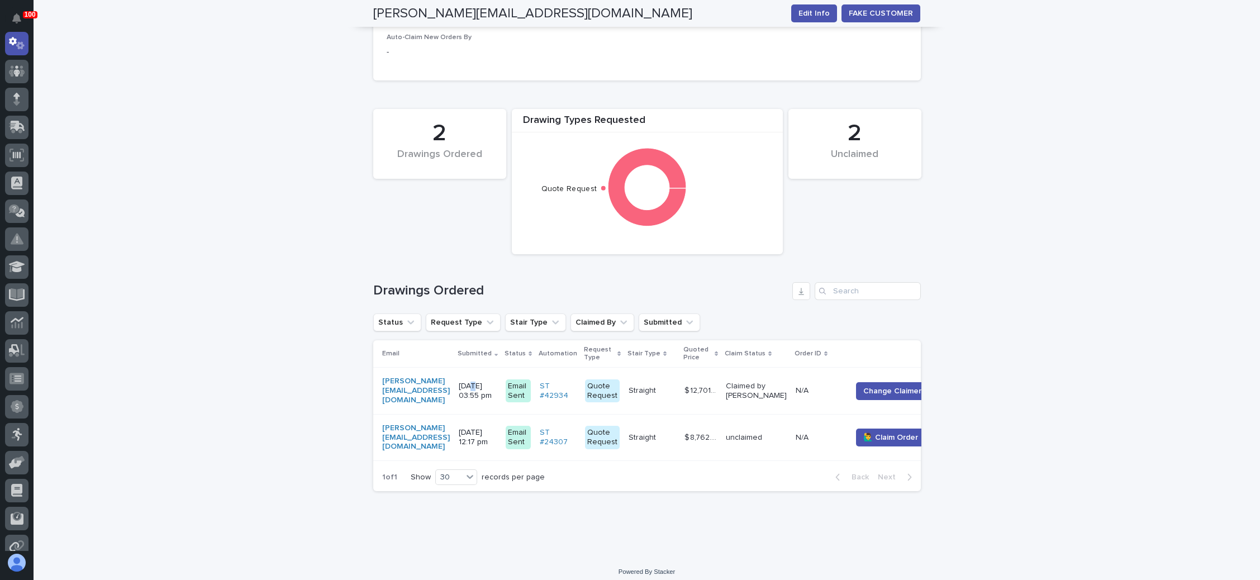
click at [480, 382] on p "10/03/2025 03:55 pm" at bounding box center [478, 391] width 38 height 19
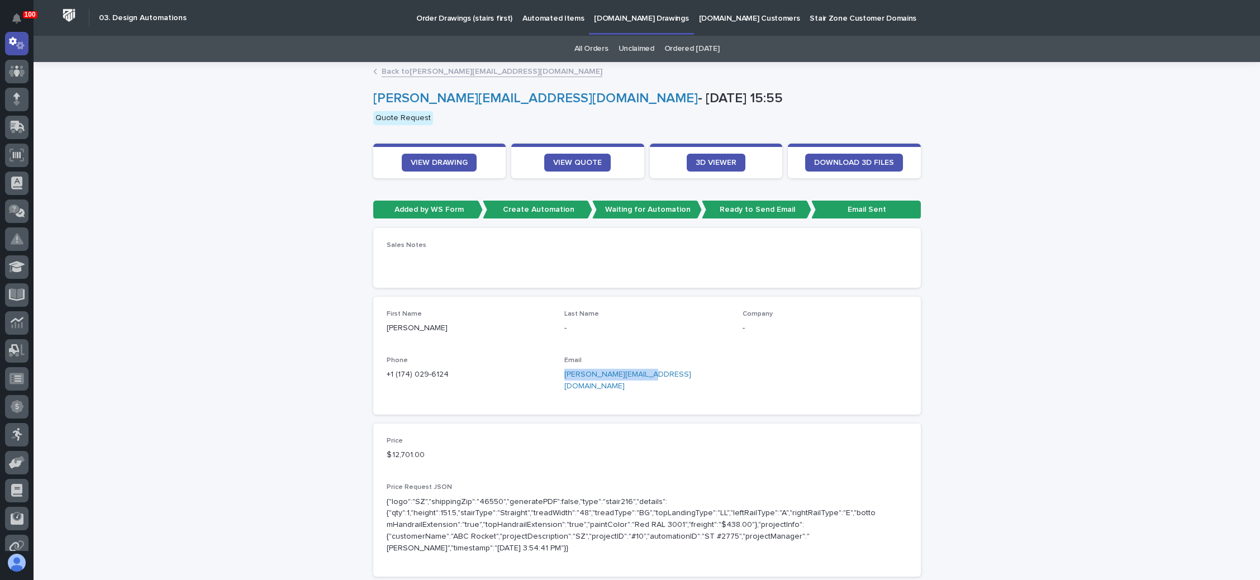
drag, startPoint x: 639, startPoint y: 373, endPoint x: 558, endPoint y: 377, distance: 81.1
click at [564, 377] on p "tim@bcdesignbuild.com" at bounding box center [646, 380] width 165 height 23
copy link "tim@bcdesignbuild.com"
click at [625, 42] on link "Unclaimed" at bounding box center [637, 49] width 36 height 26
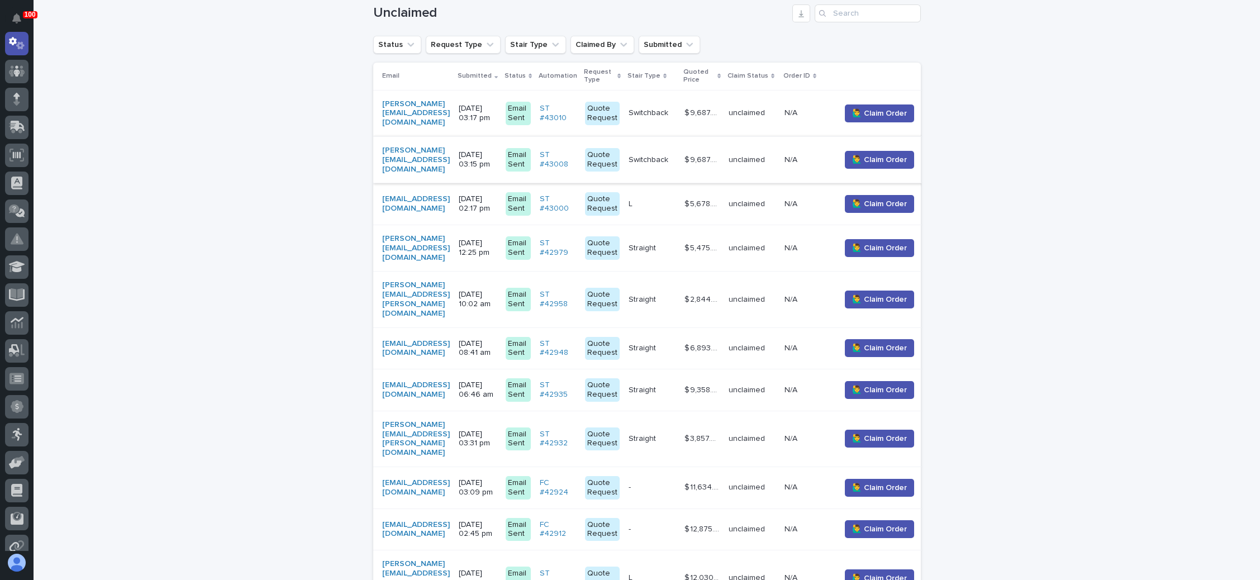
scroll to position [335, 0]
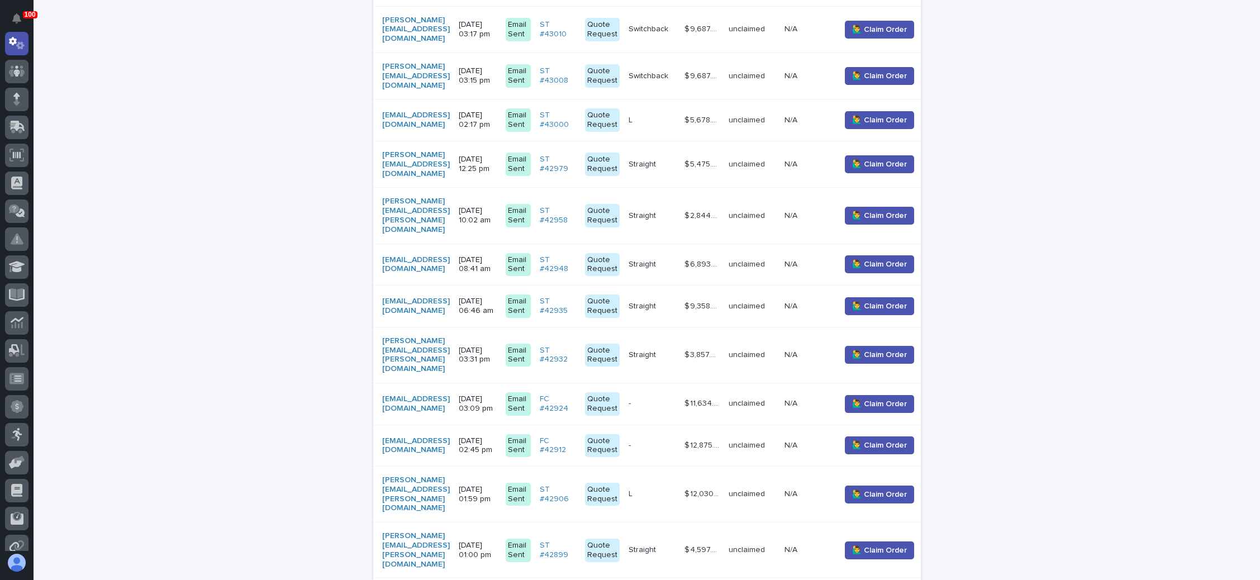
click at [501, 383] on td "10/03/2025 03:09 pm" at bounding box center [477, 404] width 47 height 42
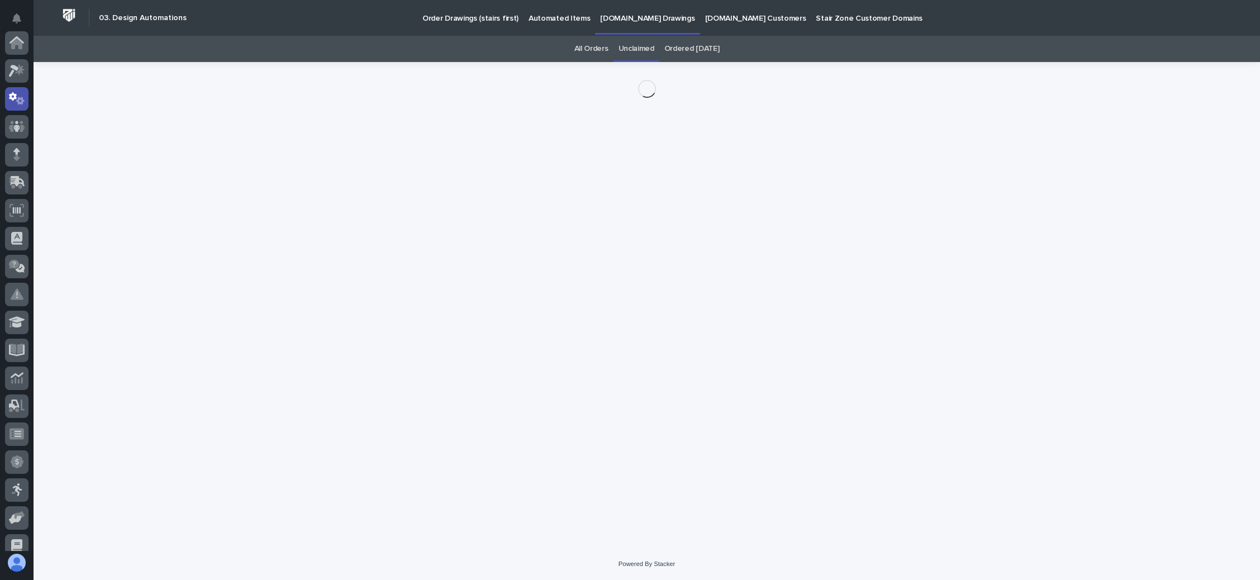
scroll to position [55, 0]
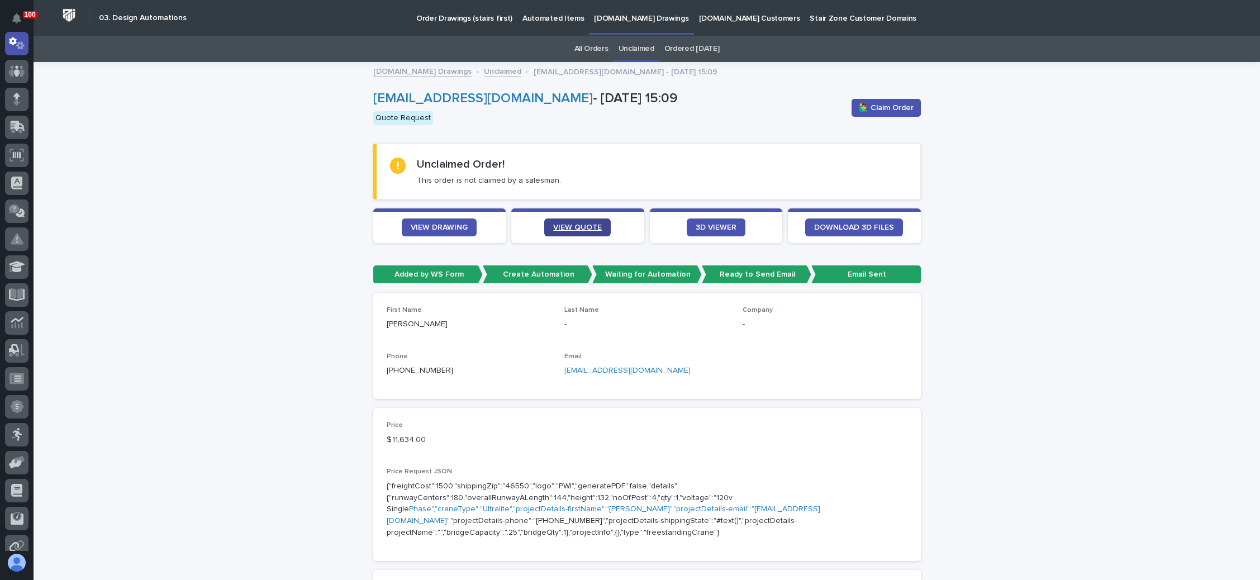
click at [576, 227] on span "VIEW QUOTE" at bounding box center [577, 228] width 49 height 8
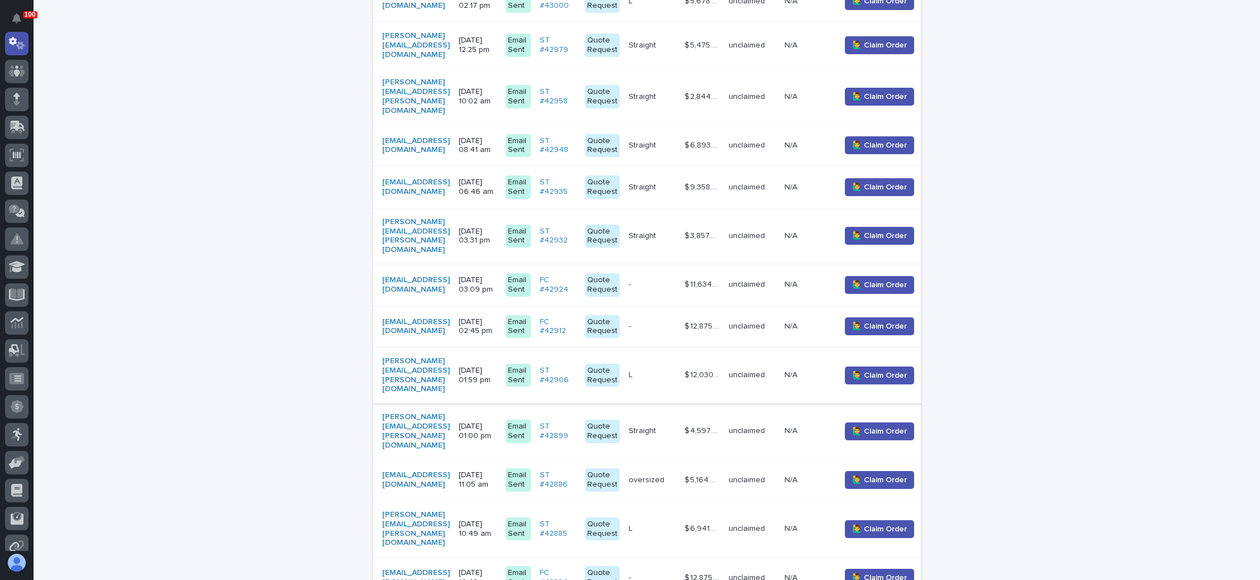
scroll to position [538, 0]
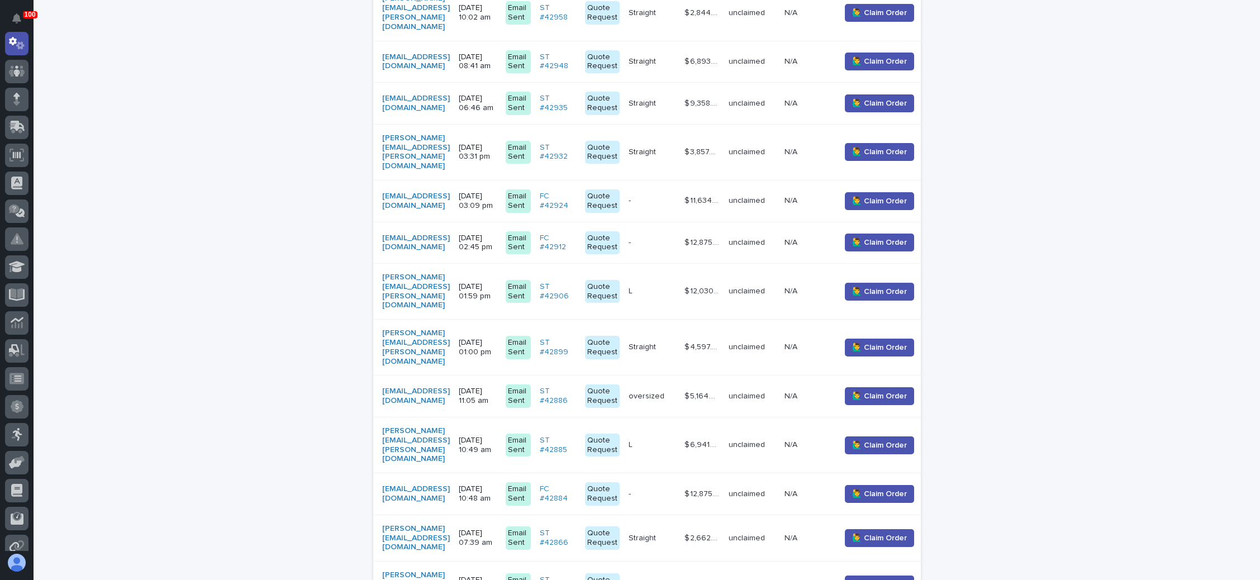
click at [497, 282] on p "10/03/2025 01:59 pm" at bounding box center [478, 291] width 38 height 19
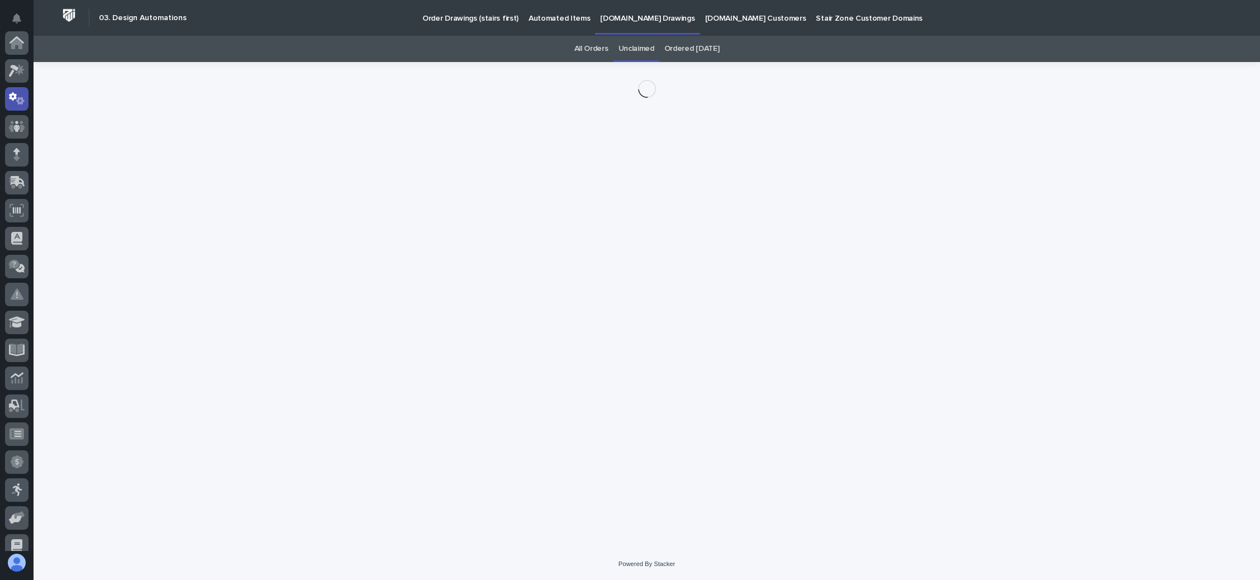
scroll to position [55, 0]
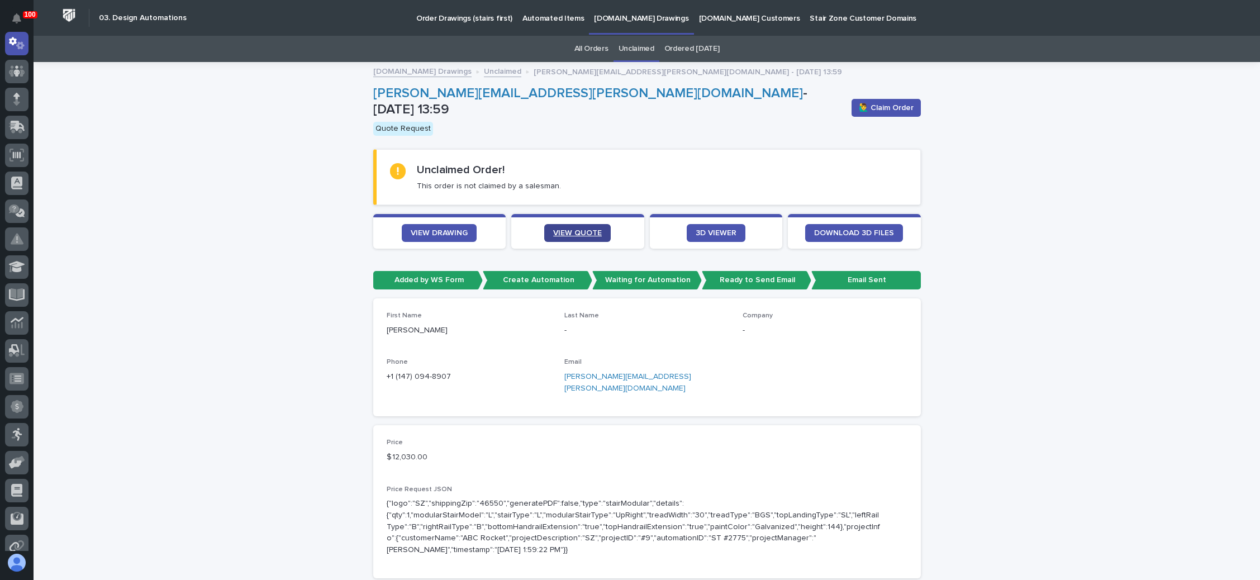
click at [571, 229] on span "VIEW QUOTE" at bounding box center [577, 233] width 49 height 8
click at [429, 224] on link "VIEW DRAWING" at bounding box center [439, 233] width 75 height 18
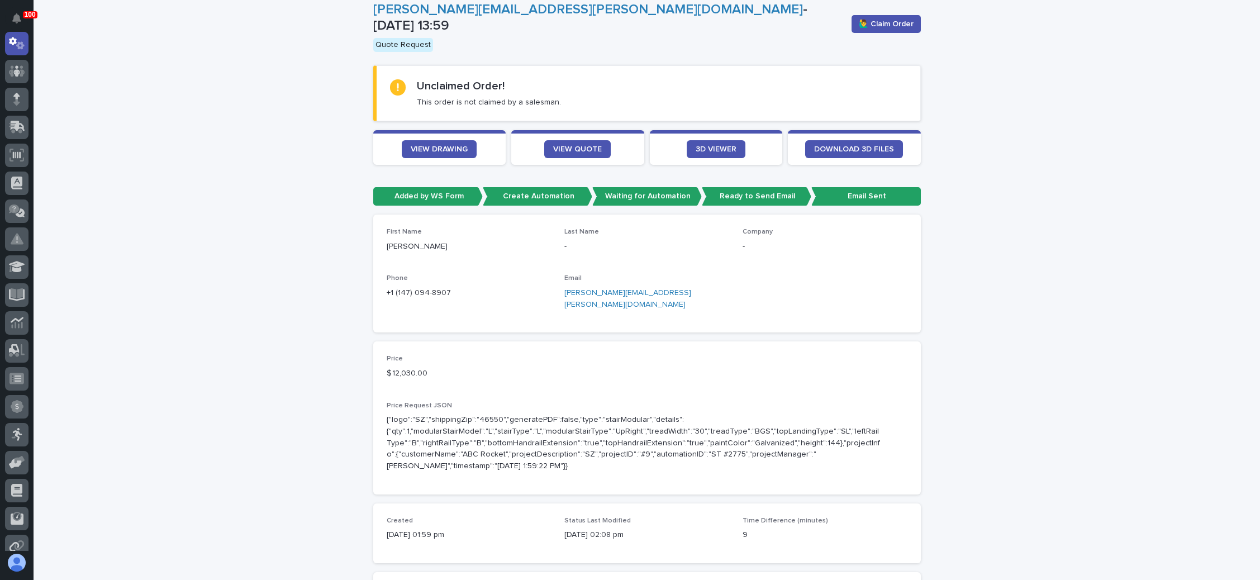
scroll to position [0, 0]
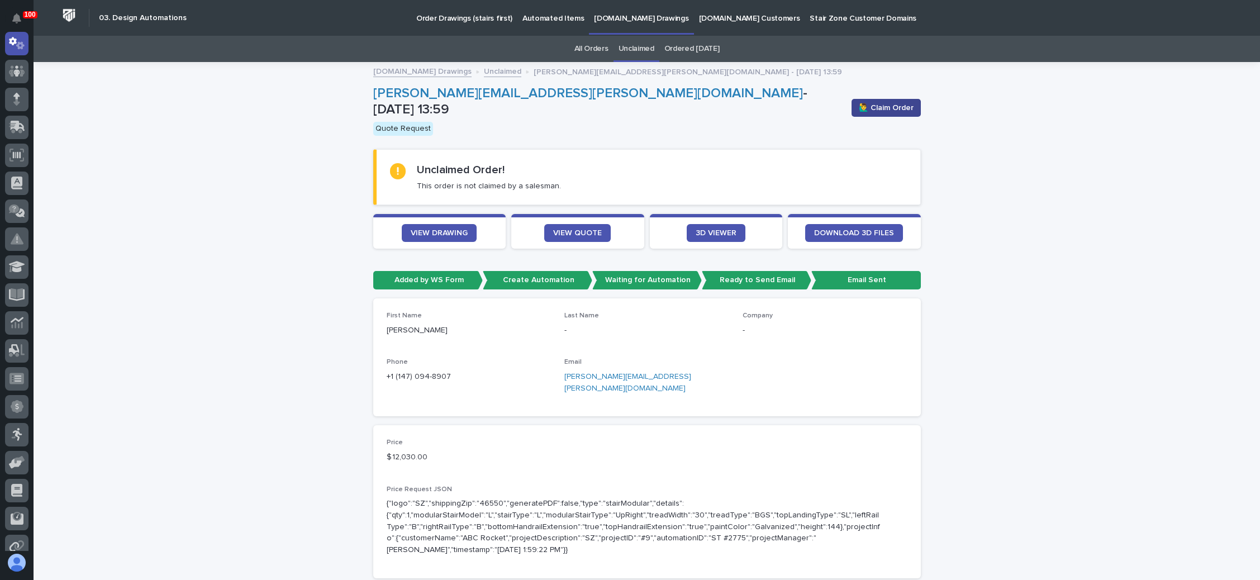
click at [873, 103] on span "🙋‍♂️ Claim Order" at bounding box center [886, 107] width 55 height 11
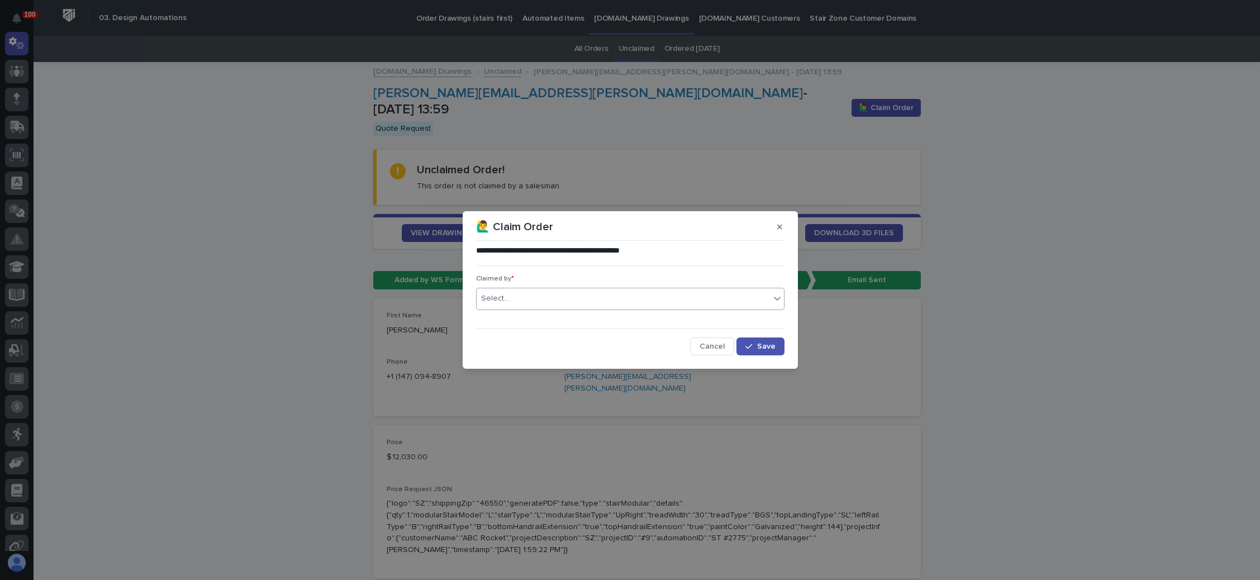
click at [587, 296] on div "Select..." at bounding box center [623, 299] width 293 height 18
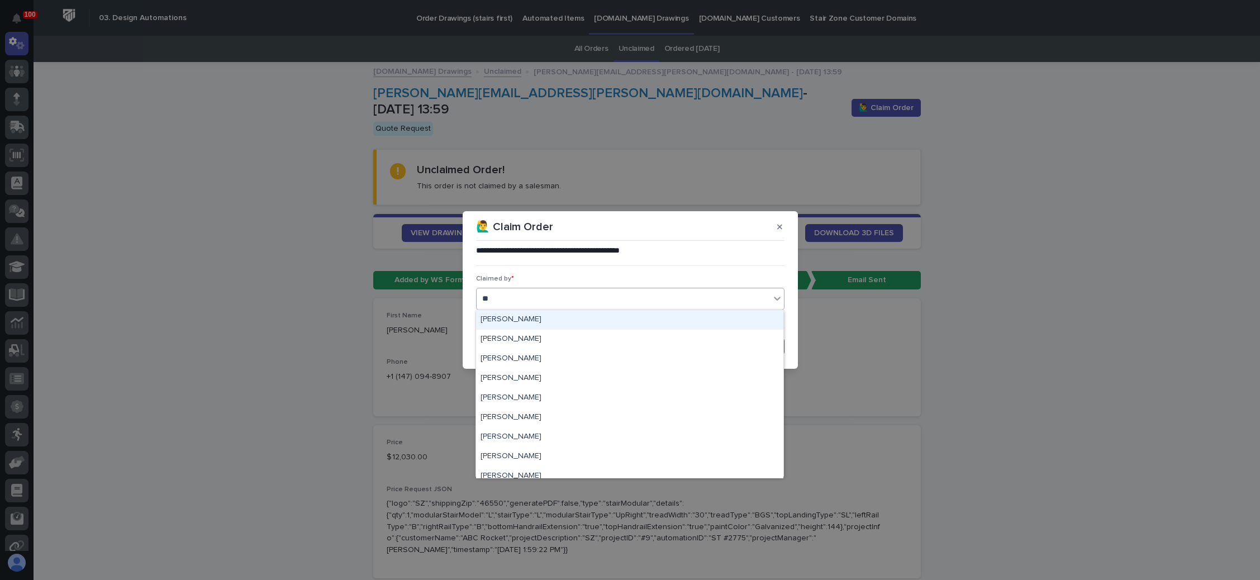
type input "***"
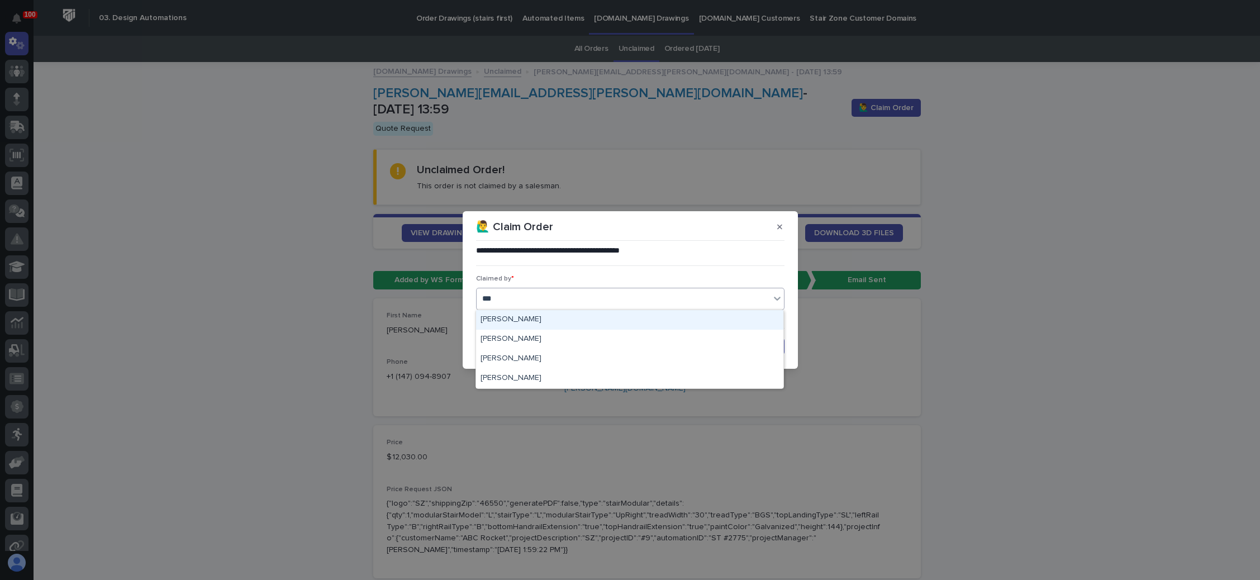
click at [549, 311] on div "[PERSON_NAME]" at bounding box center [629, 320] width 307 height 20
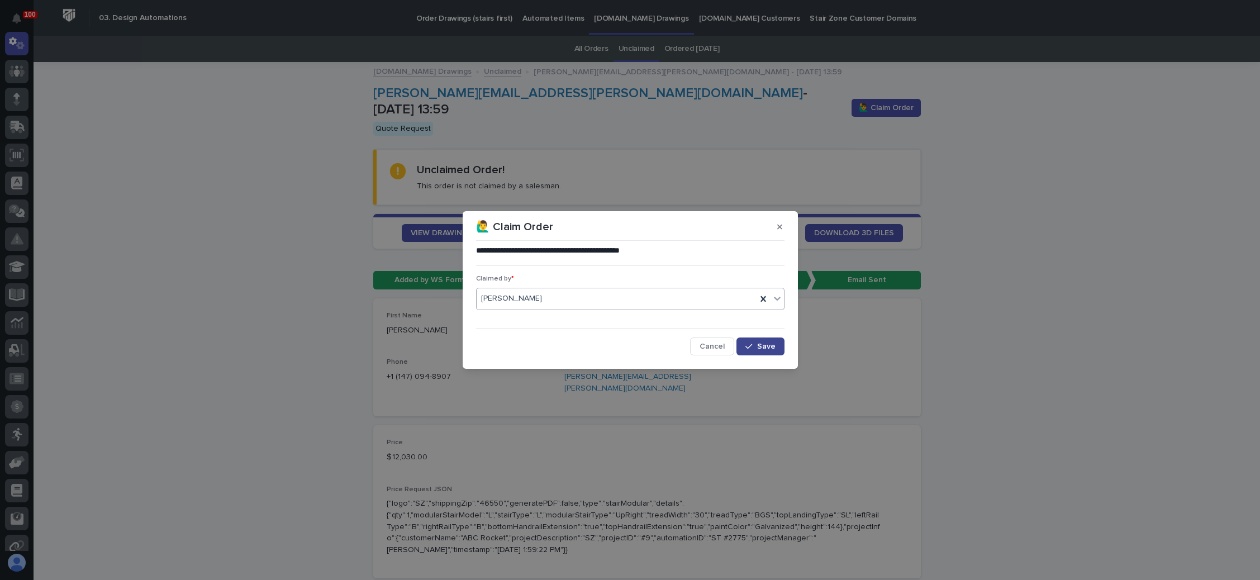
click at [752, 344] on icon "button" at bounding box center [749, 347] width 7 height 8
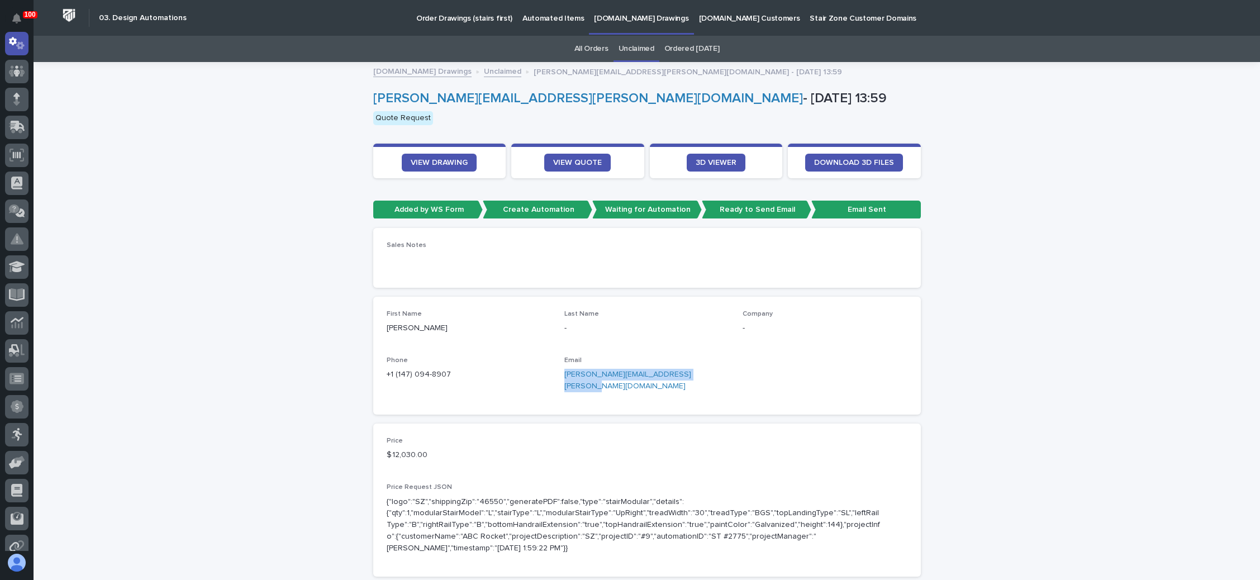
drag, startPoint x: 687, startPoint y: 374, endPoint x: 557, endPoint y: 378, distance: 130.8
click at [557, 378] on div "First Name Tim Last Name - Company - Phone +1 (147) 094-8907 Email tim.howard@i…" at bounding box center [647, 355] width 521 height 91
copy link "tim.howard@imiindustrialservices.com"
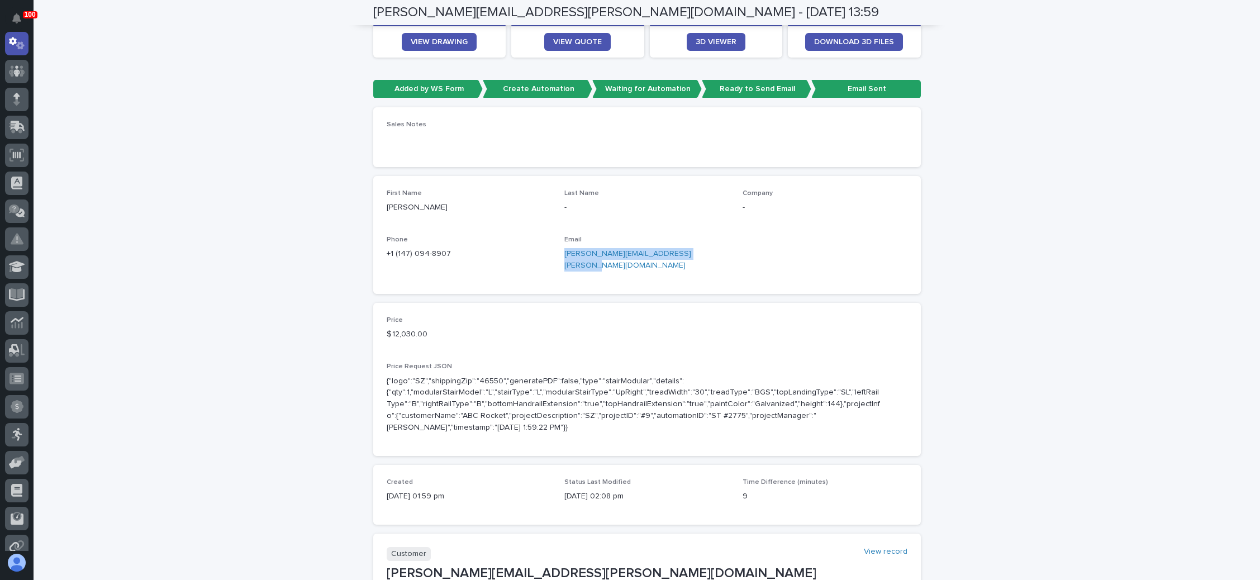
scroll to position [64, 0]
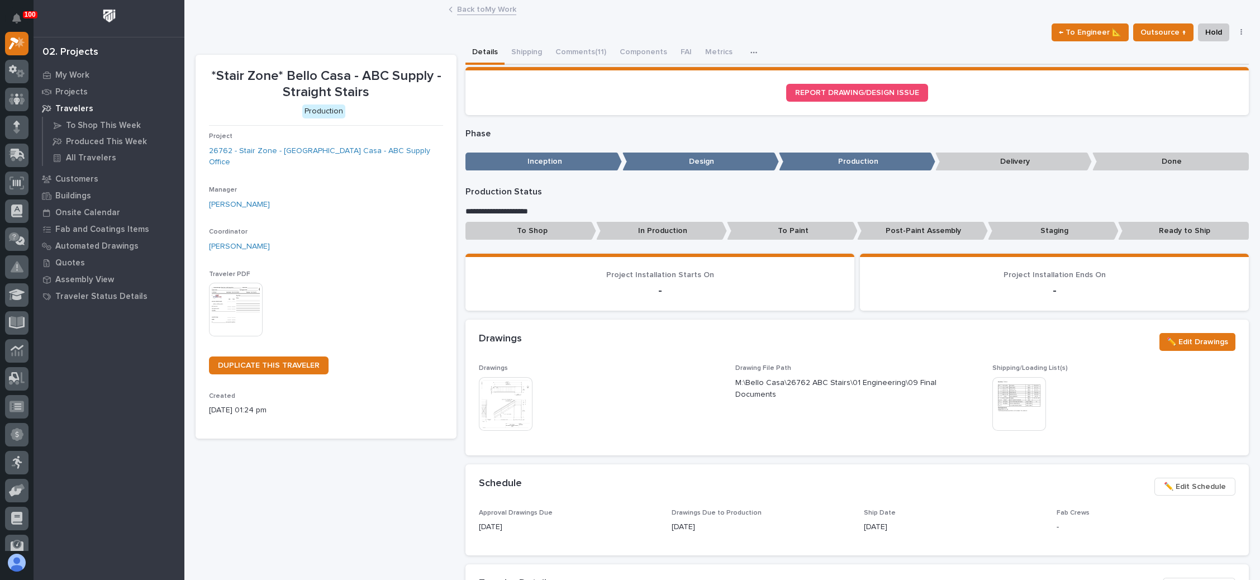
click at [490, 7] on link "Back to My Work" at bounding box center [486, 8] width 59 height 13
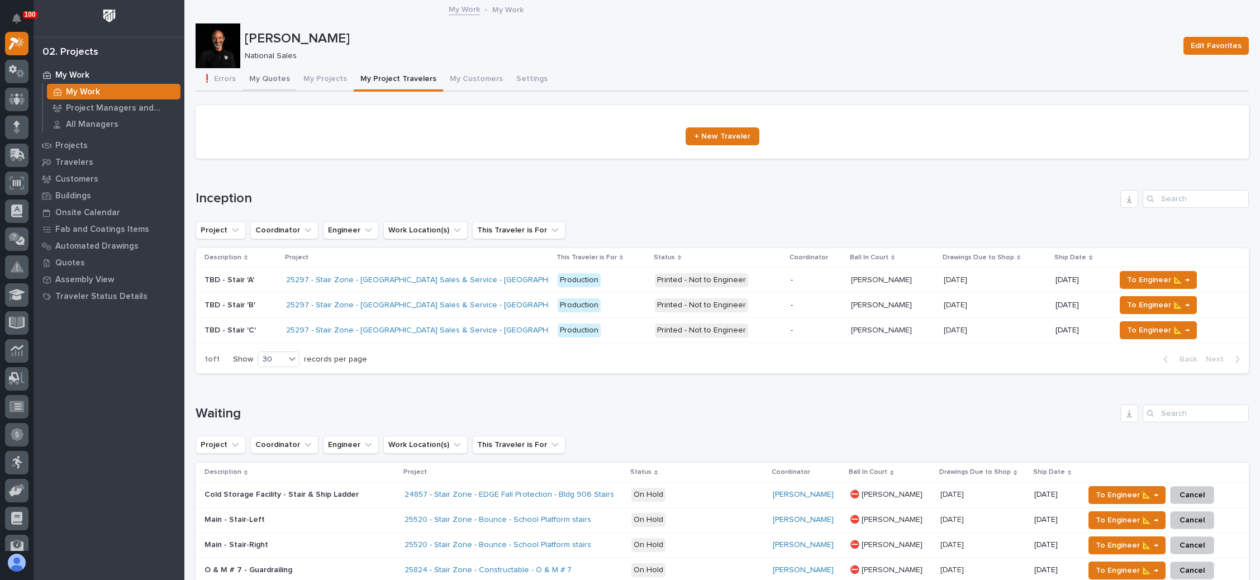
click at [281, 74] on button "My Quotes" at bounding box center [270, 79] width 54 height 23
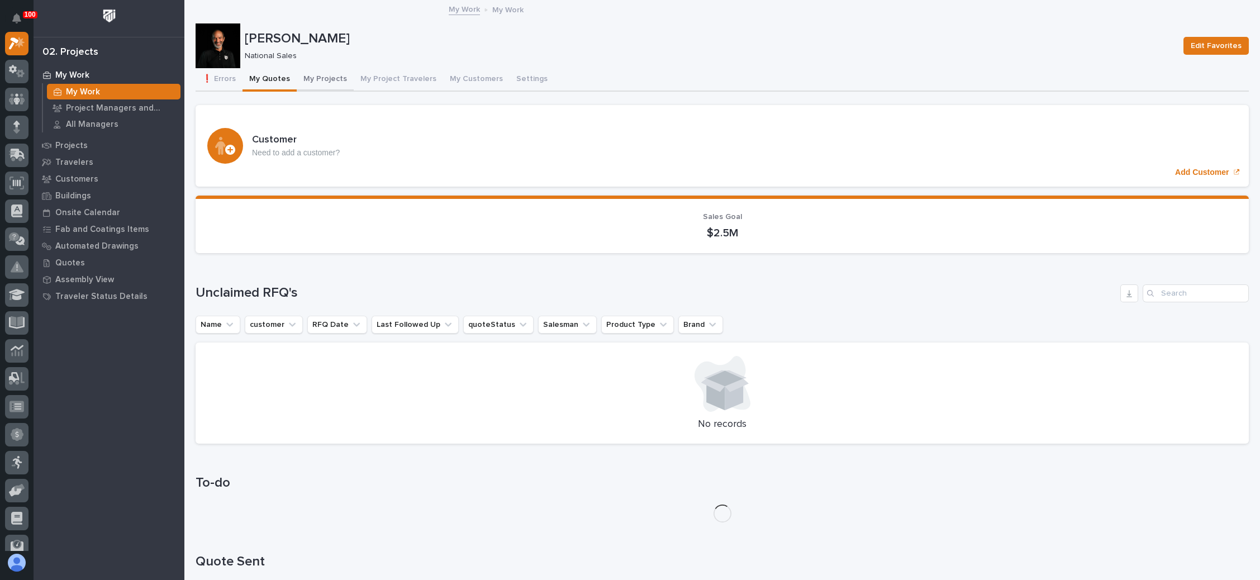
click at [316, 69] on button "My Projects" at bounding box center [325, 79] width 57 height 23
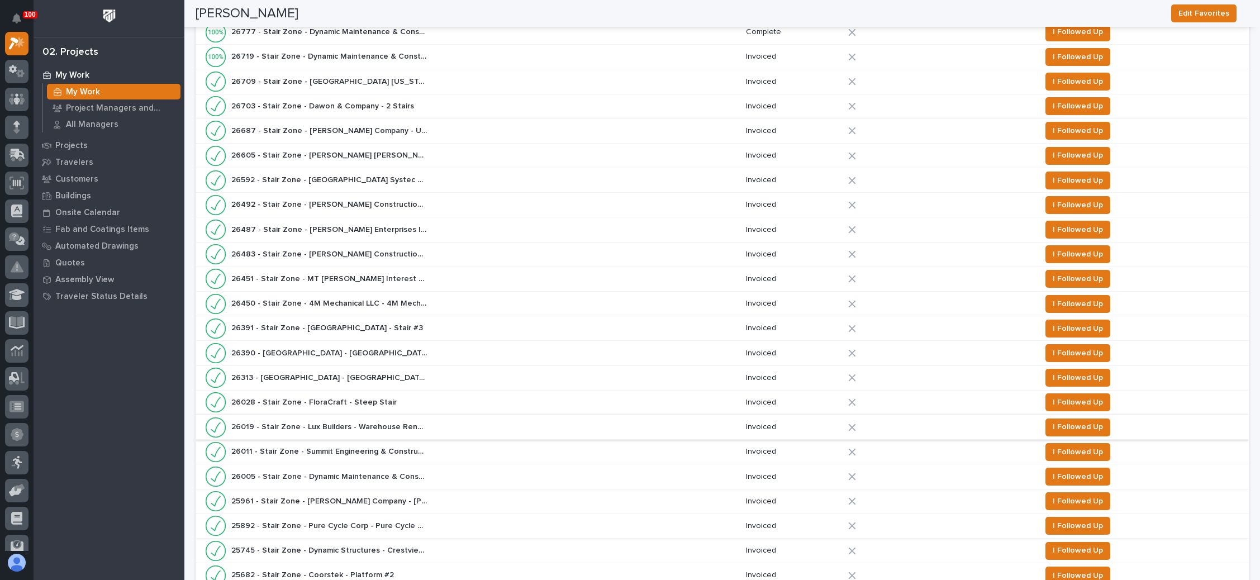
scroll to position [84, 0]
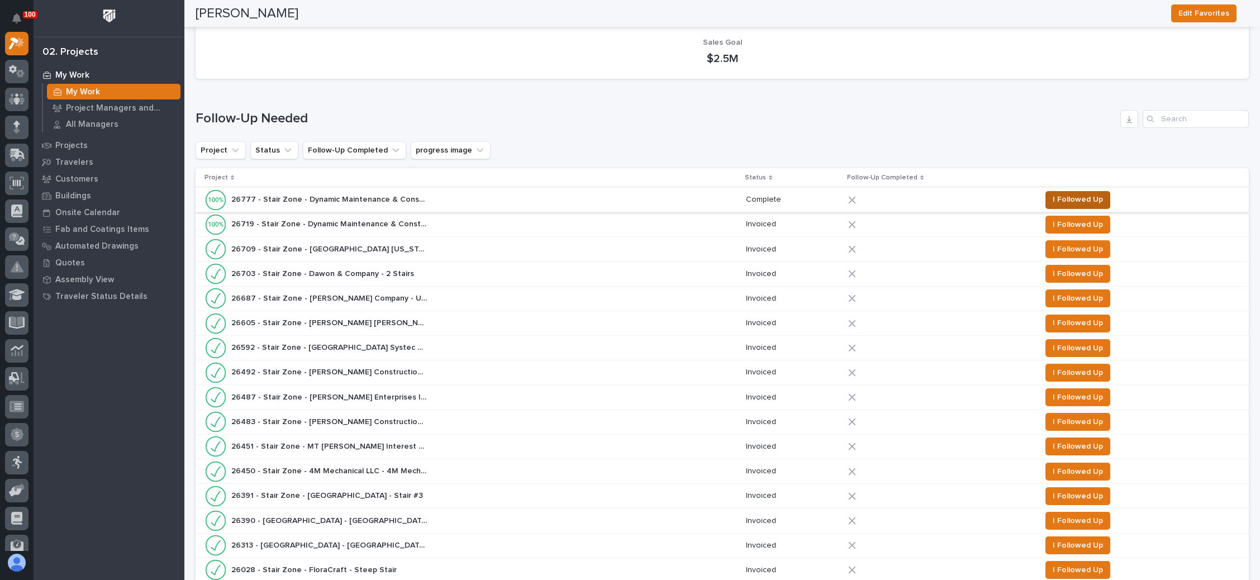
click at [1073, 198] on span "I Followed Up" at bounding box center [1078, 199] width 50 height 13
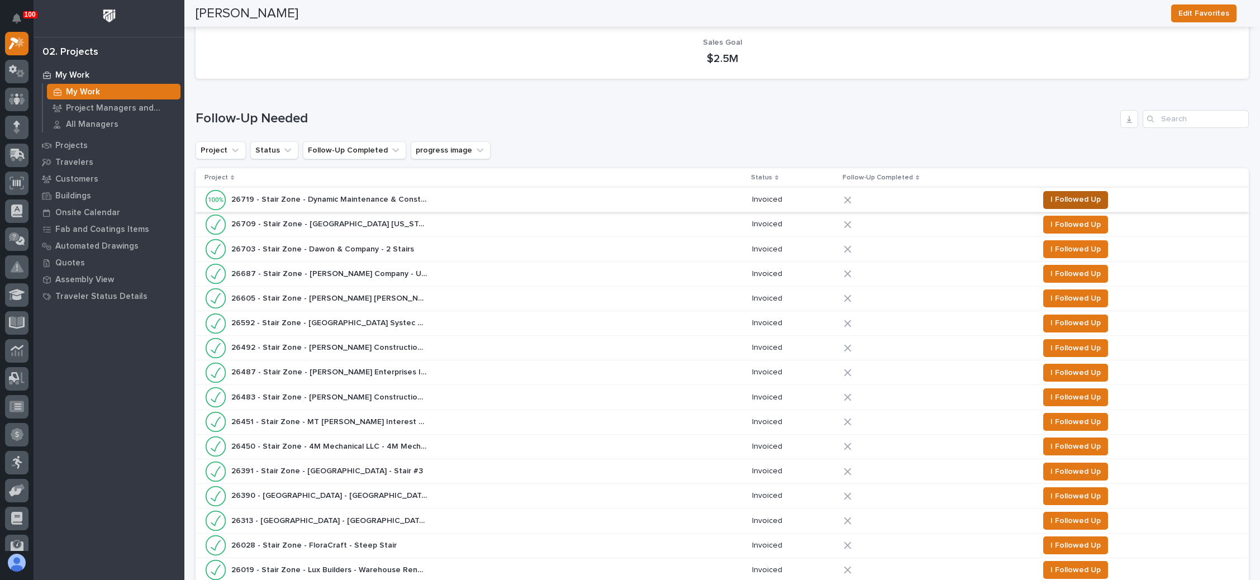
click at [1067, 197] on span "I Followed Up" at bounding box center [1076, 199] width 50 height 13
click at [1073, 193] on span "I Followed Up" at bounding box center [1076, 199] width 50 height 13
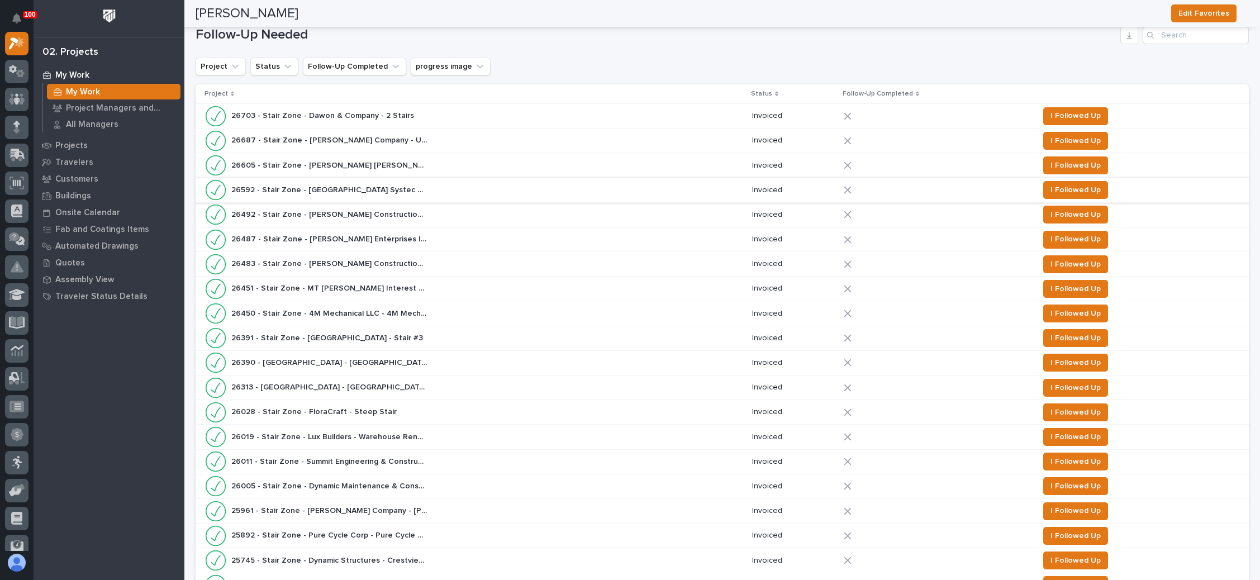
scroll to position [252, 0]
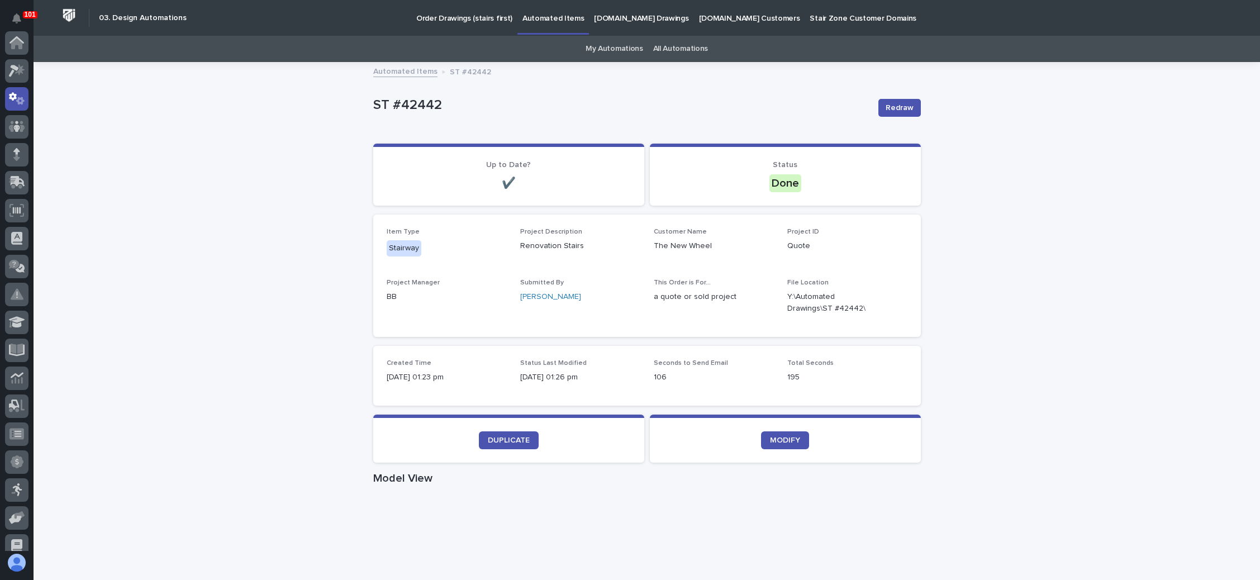
scroll to position [55, 0]
click at [457, 17] on p "Order Drawings (stairs first)" at bounding box center [464, 11] width 96 height 23
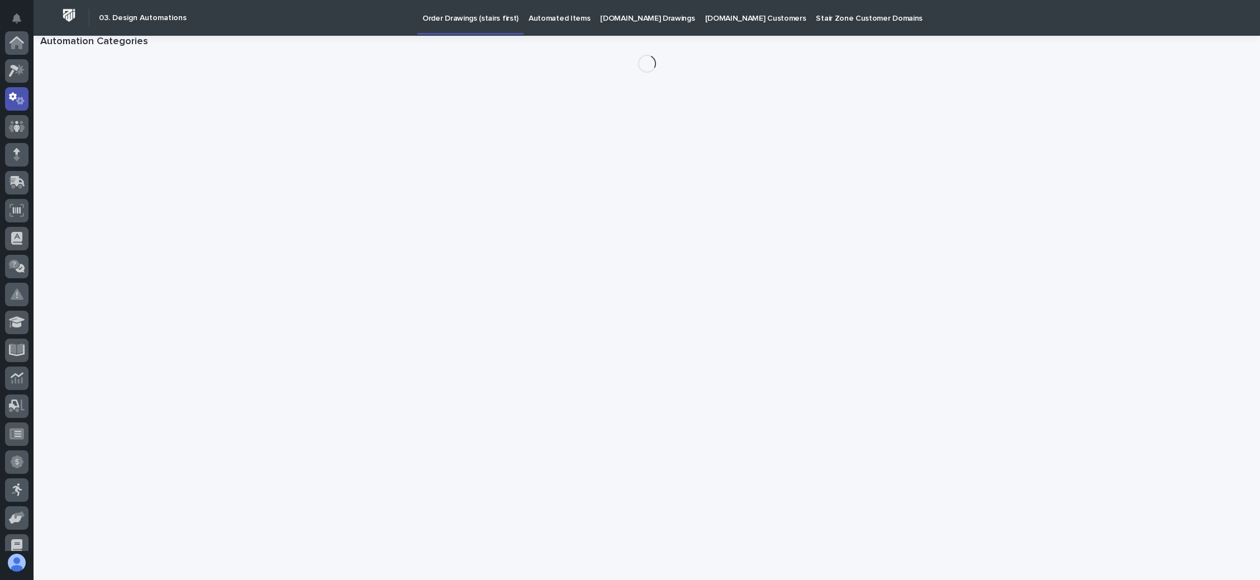
scroll to position [55, 0]
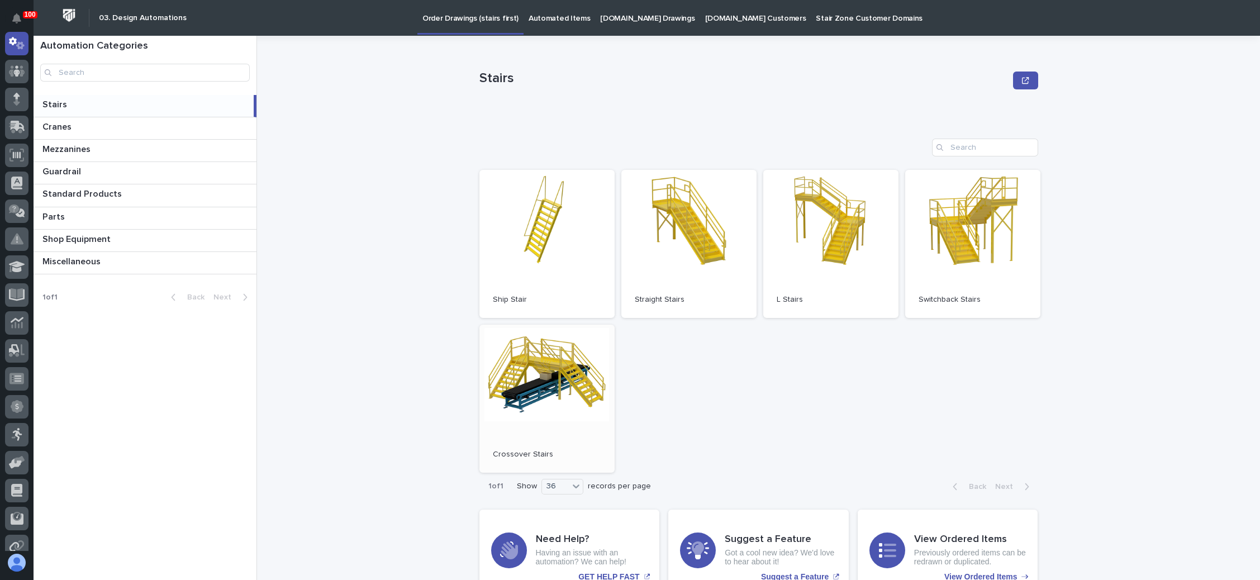
click at [535, 406] on link "Open" at bounding box center [547, 399] width 135 height 148
click at [98, 193] on p "Standard Products" at bounding box center [83, 193] width 82 height 13
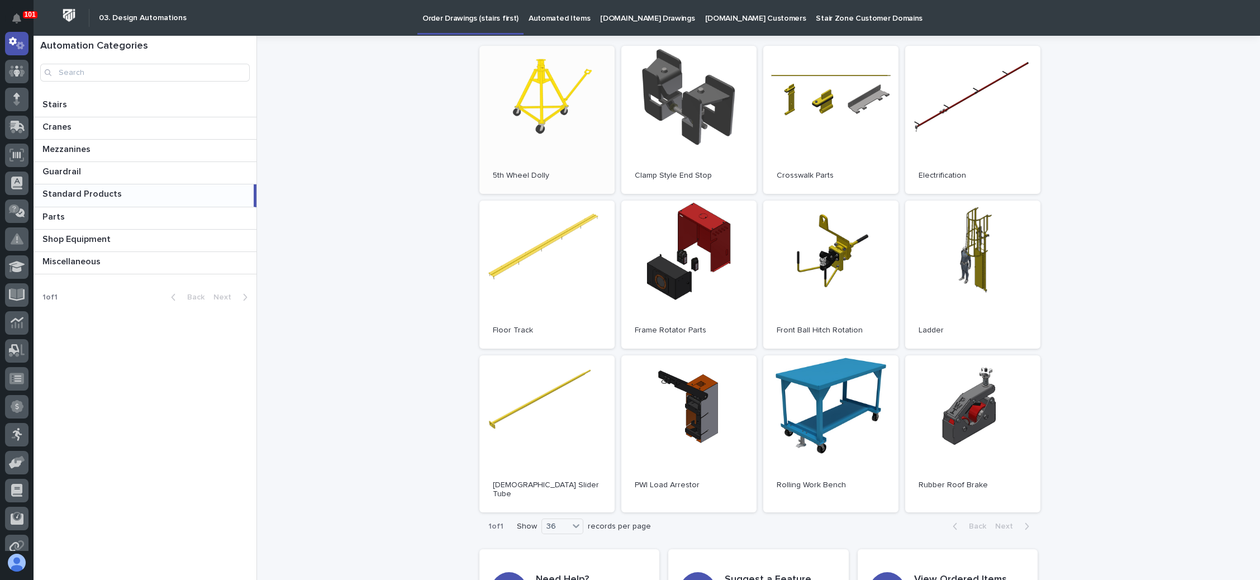
scroll to position [168, 0]
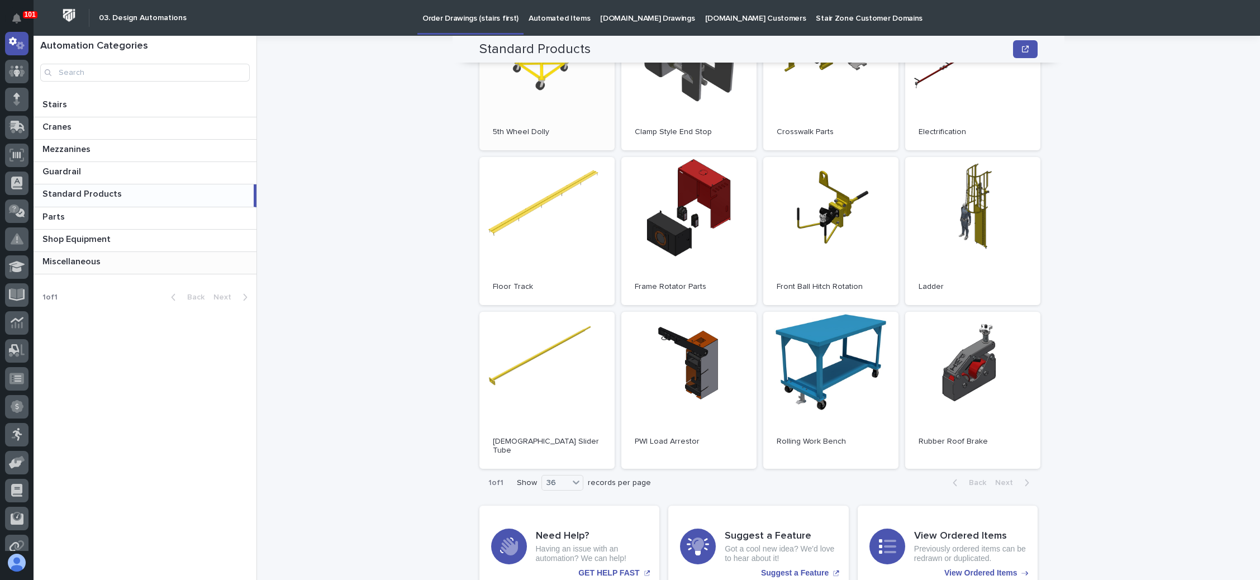
click at [101, 255] on p "Miscellaneous" at bounding box center [72, 260] width 60 height 13
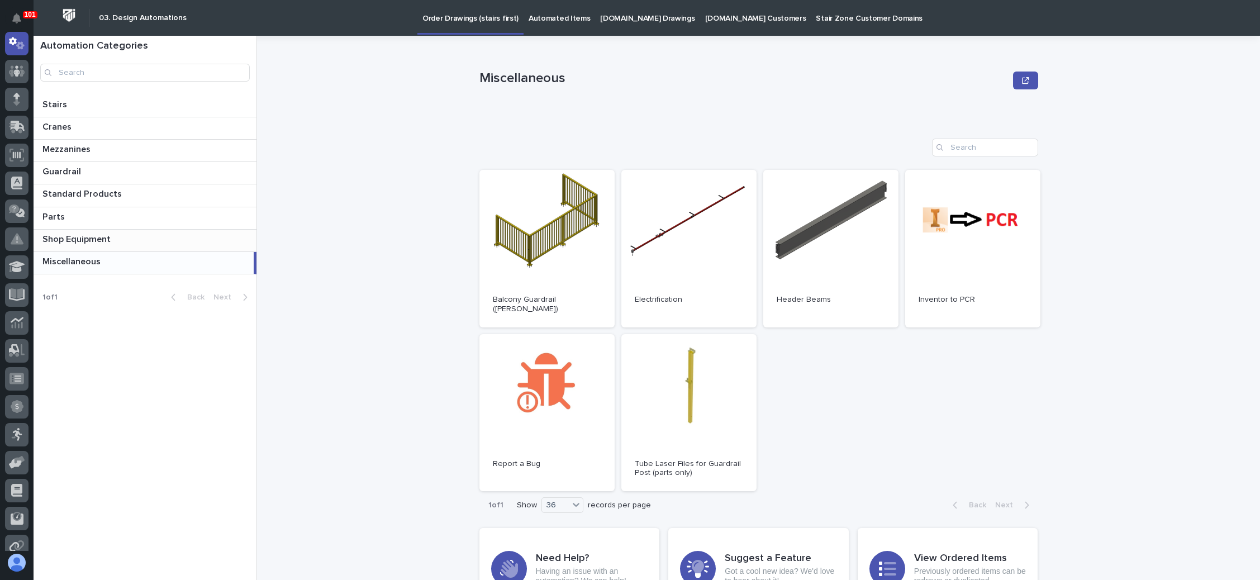
click at [75, 235] on p "Shop Equipment" at bounding box center [77, 238] width 70 height 13
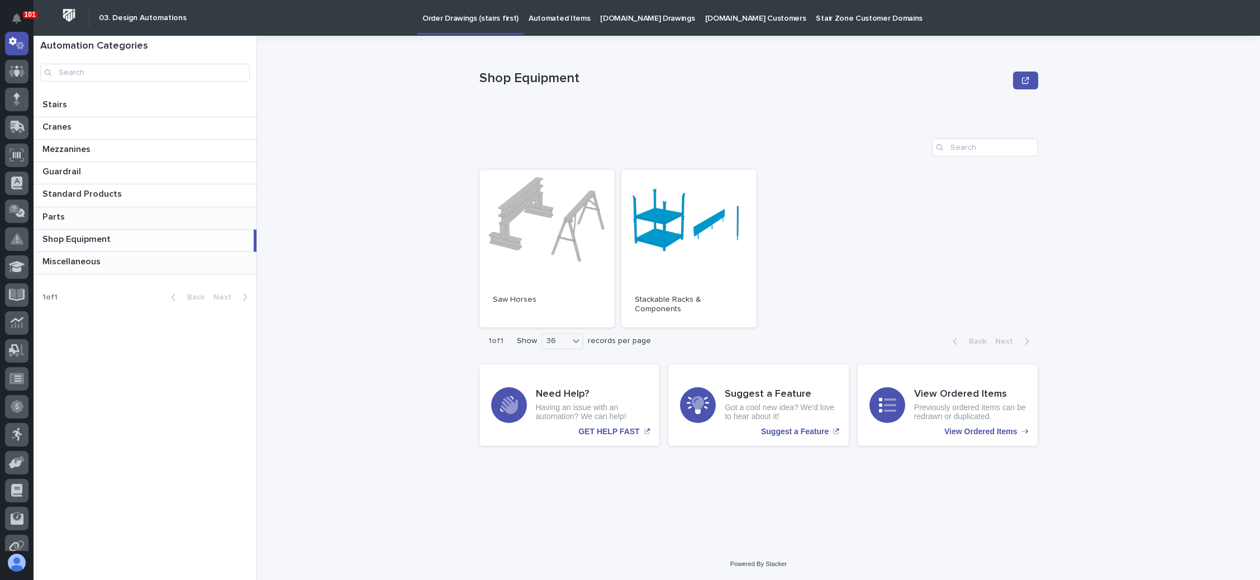
click at [54, 210] on p "Parts" at bounding box center [54, 216] width 25 height 13
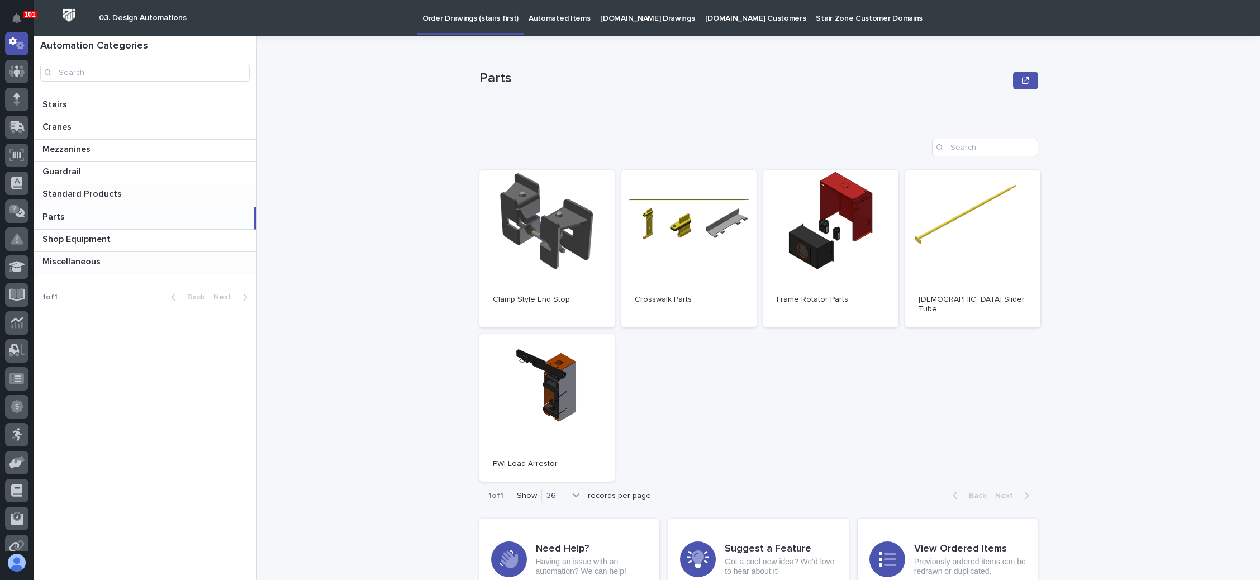
click at [65, 188] on p "Standard Products" at bounding box center [83, 193] width 82 height 13
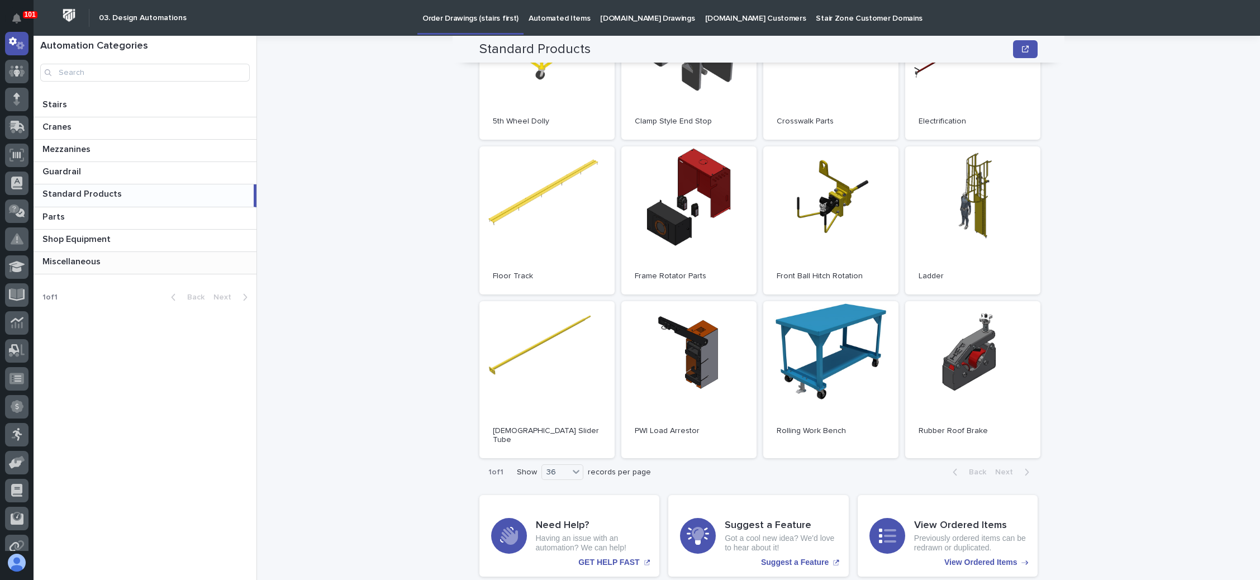
scroll to position [205, 0]
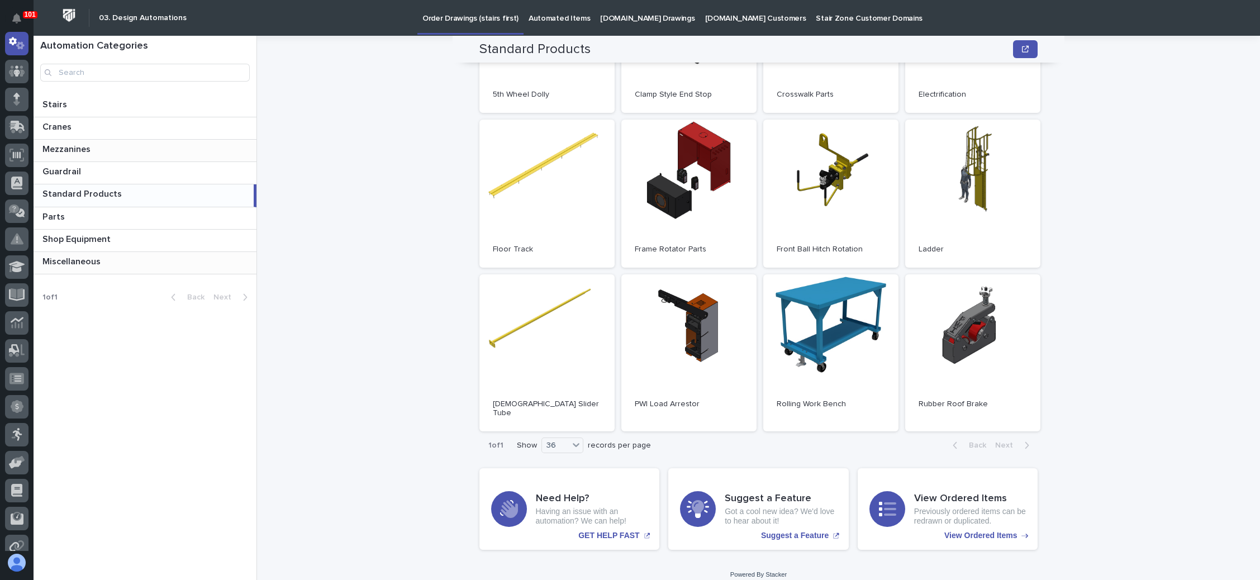
click at [72, 146] on p "Mezzanines" at bounding box center [67, 148] width 50 height 13
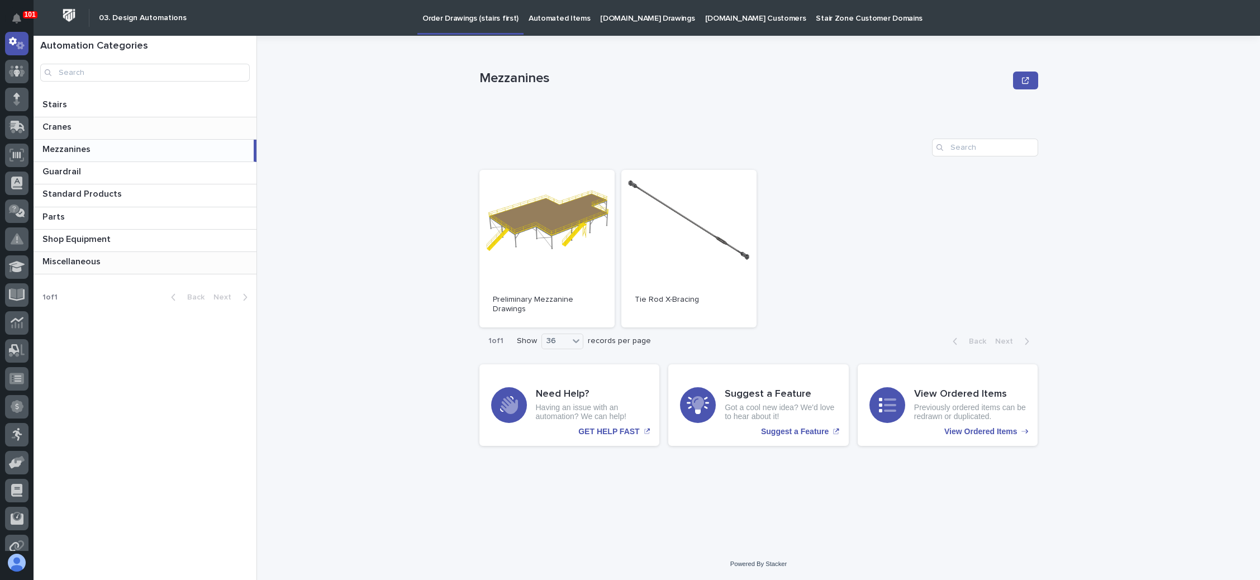
click at [59, 124] on p "Cranes" at bounding box center [57, 126] width 31 height 13
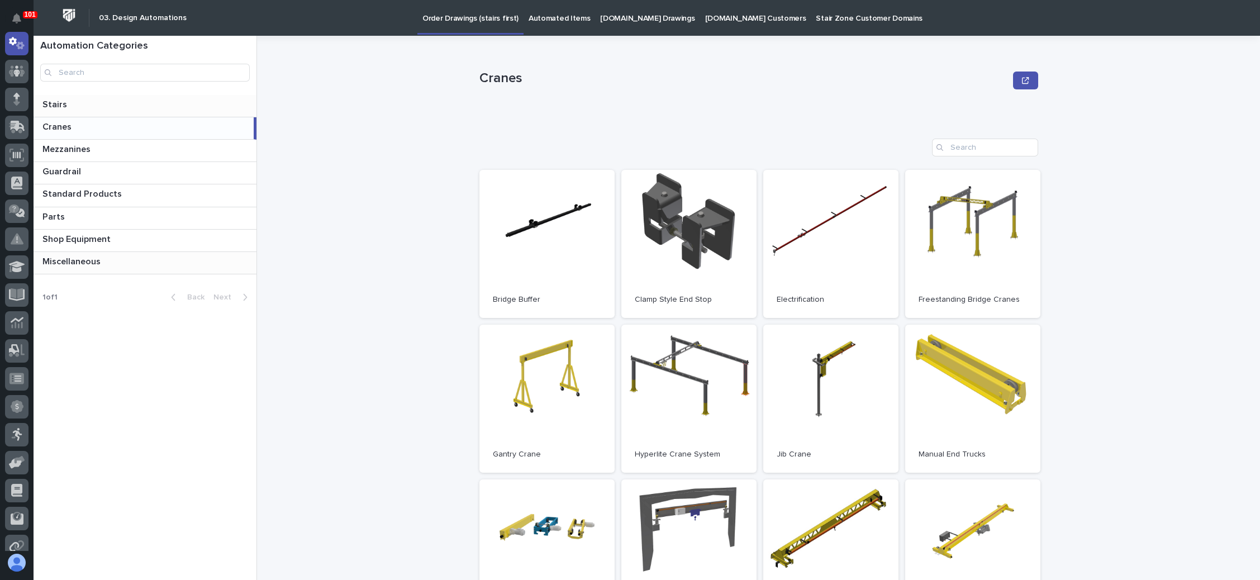
click at [55, 104] on p "Stairs" at bounding box center [55, 103] width 27 height 13
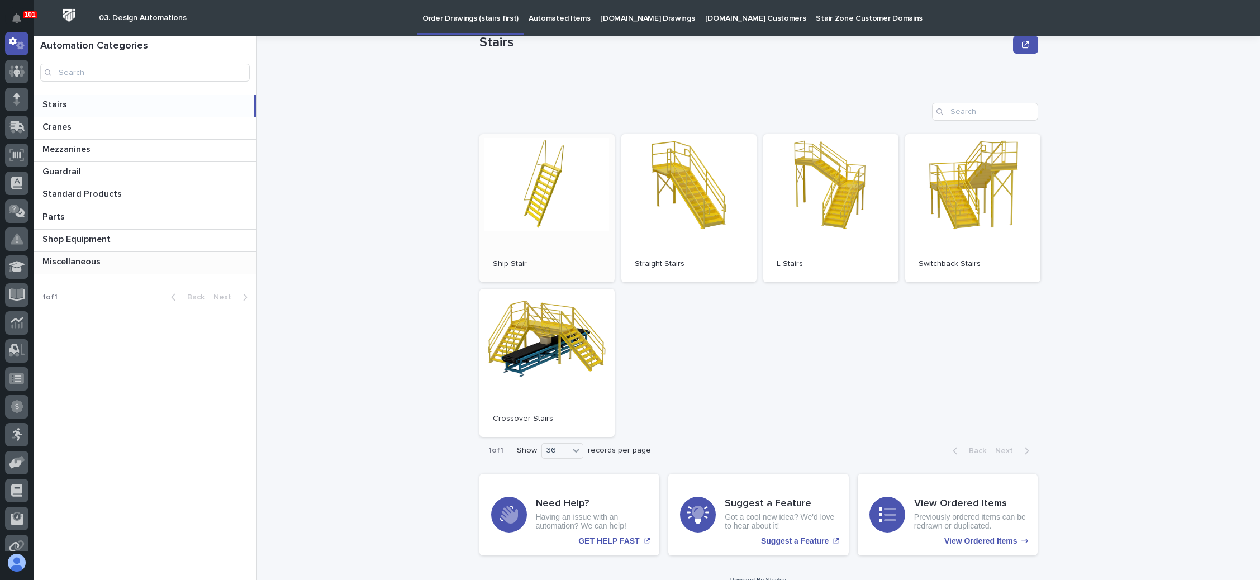
scroll to position [50, 0]
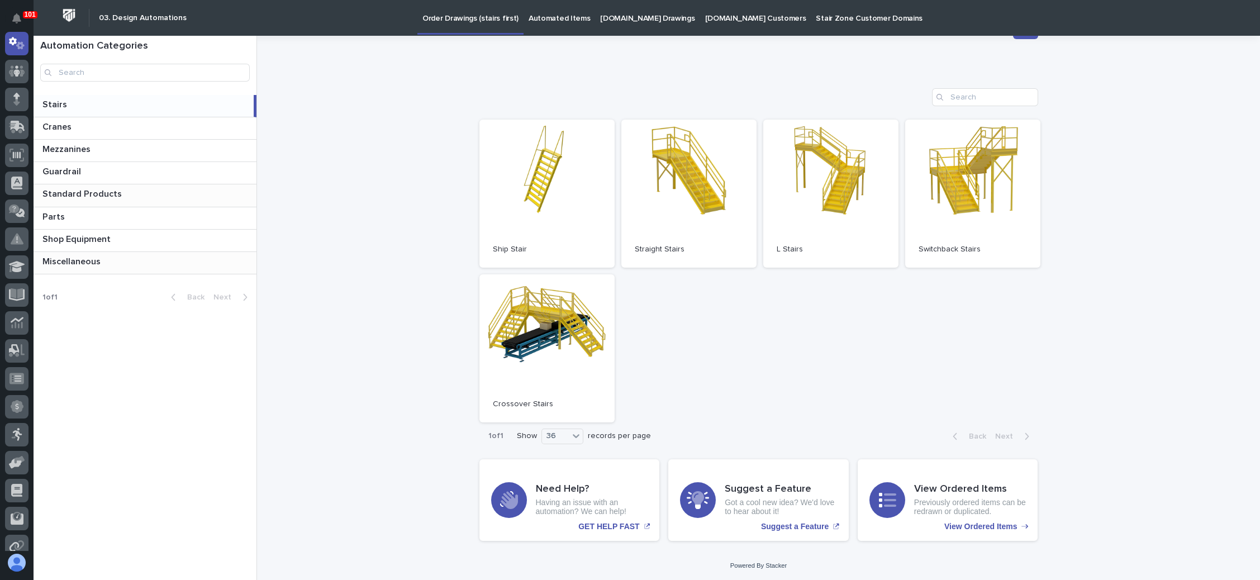
click at [101, 191] on p "Standard Products" at bounding box center [83, 193] width 82 height 13
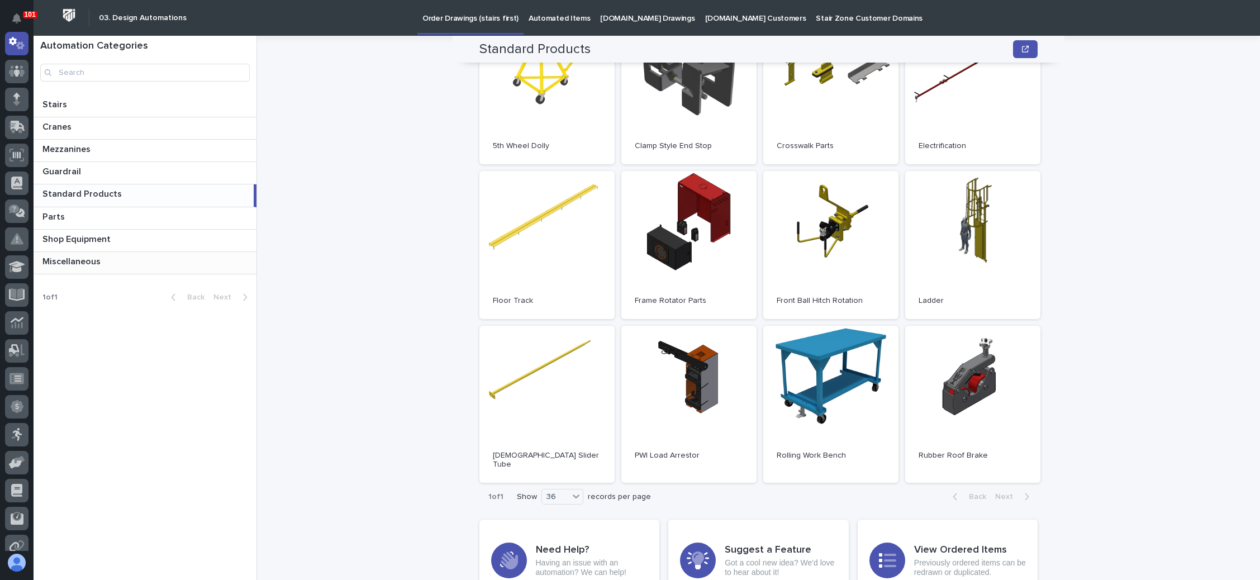
scroll to position [168, 0]
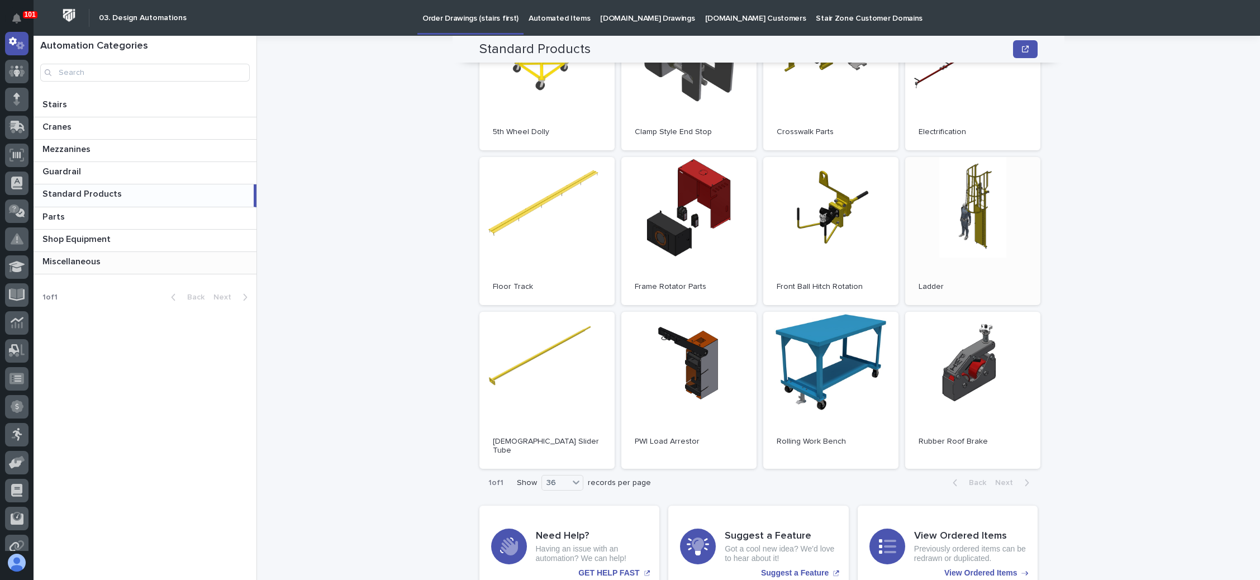
click at [970, 220] on link "Open" at bounding box center [972, 231] width 135 height 148
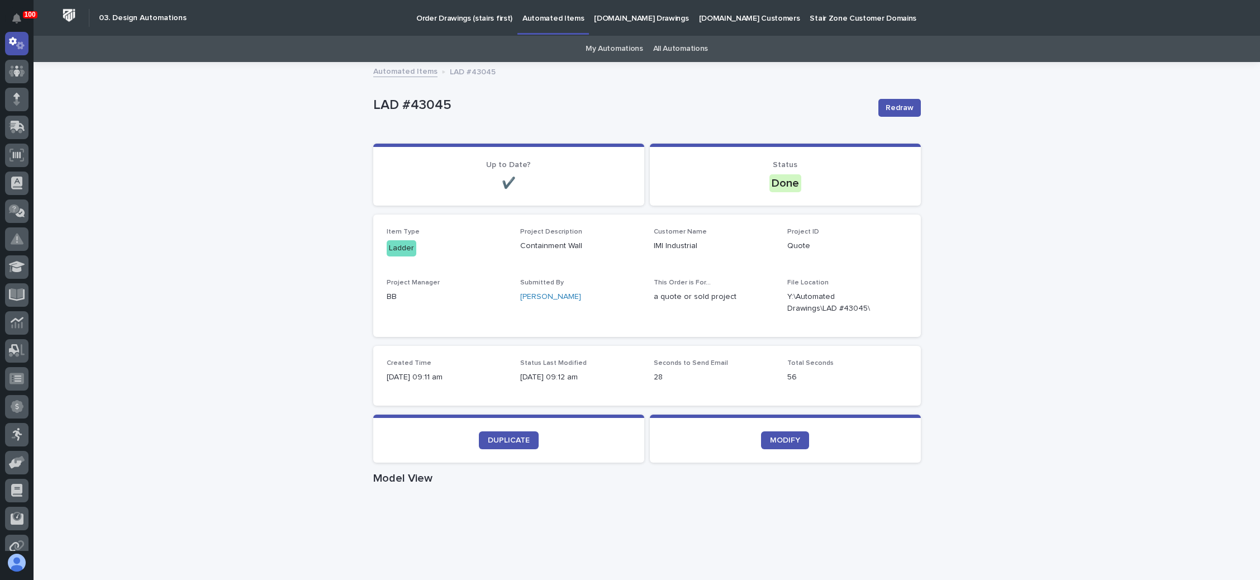
click at [461, 15] on p "Order Drawings (stairs first)" at bounding box center [464, 11] width 96 height 23
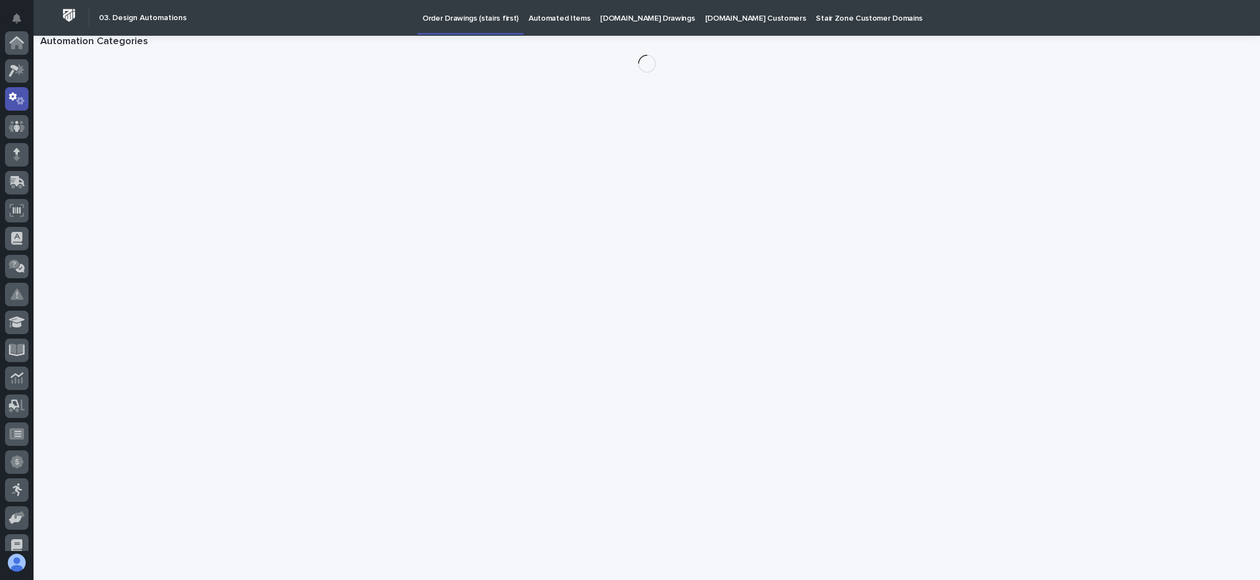
scroll to position [55, 0]
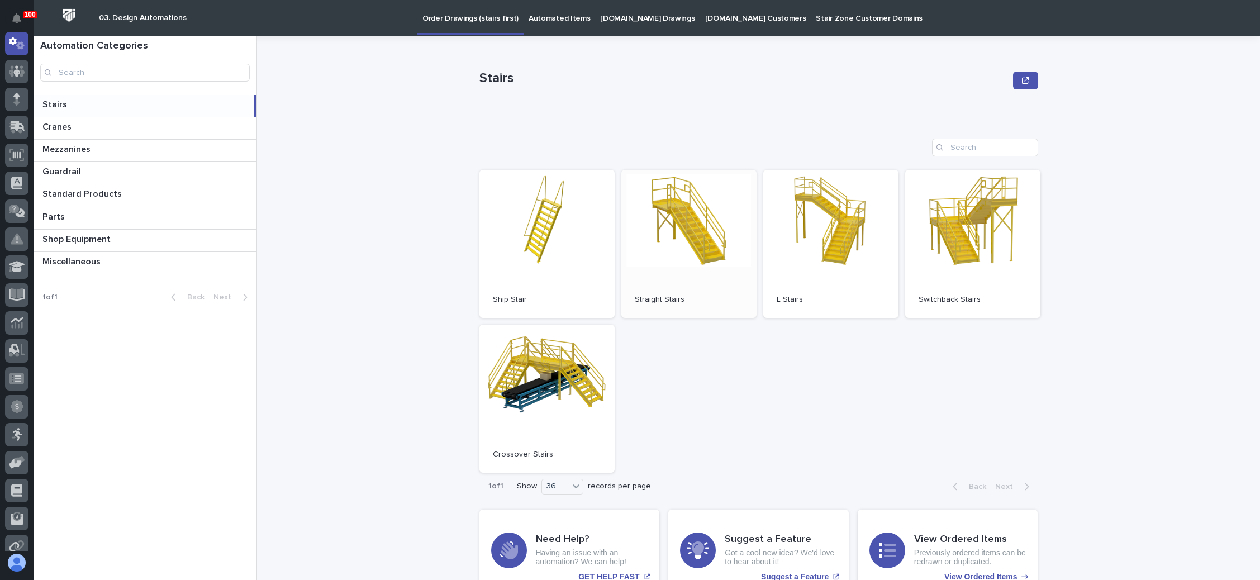
click at [654, 202] on link "Open" at bounding box center [688, 244] width 135 height 148
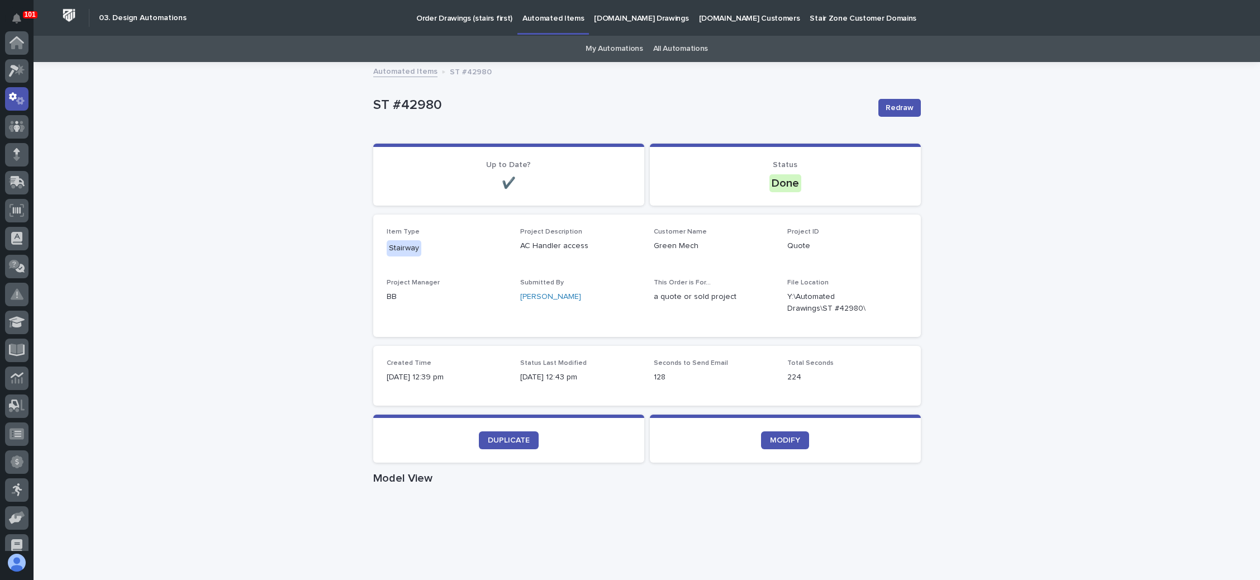
scroll to position [55, 0]
click at [618, 12] on p "[DOMAIN_NAME] Drawings" at bounding box center [641, 11] width 94 height 23
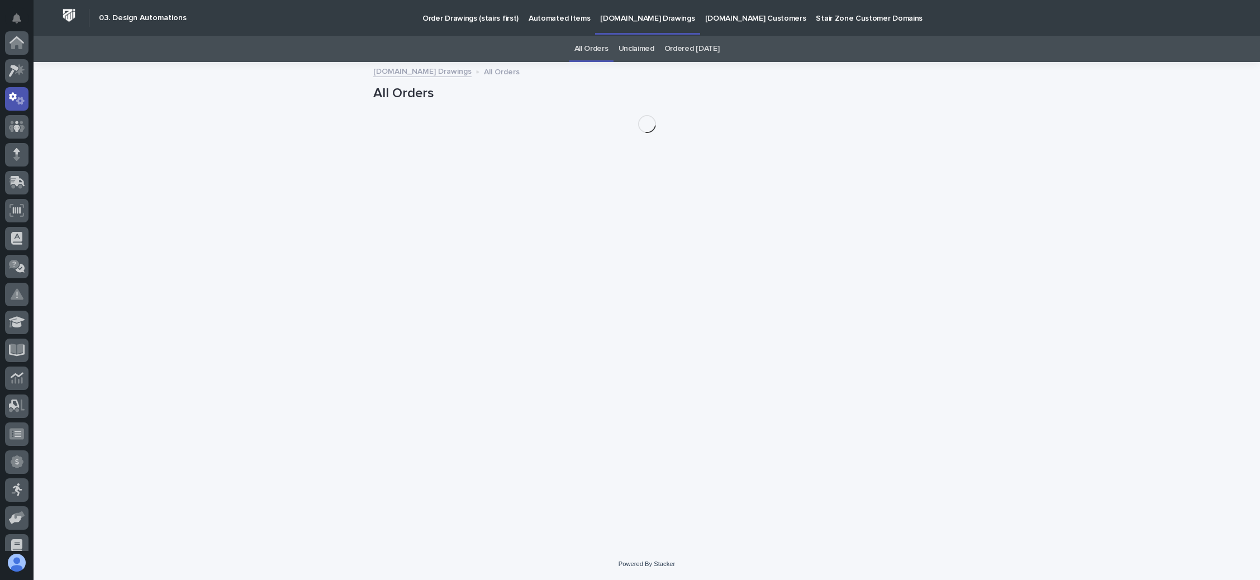
scroll to position [55, 0]
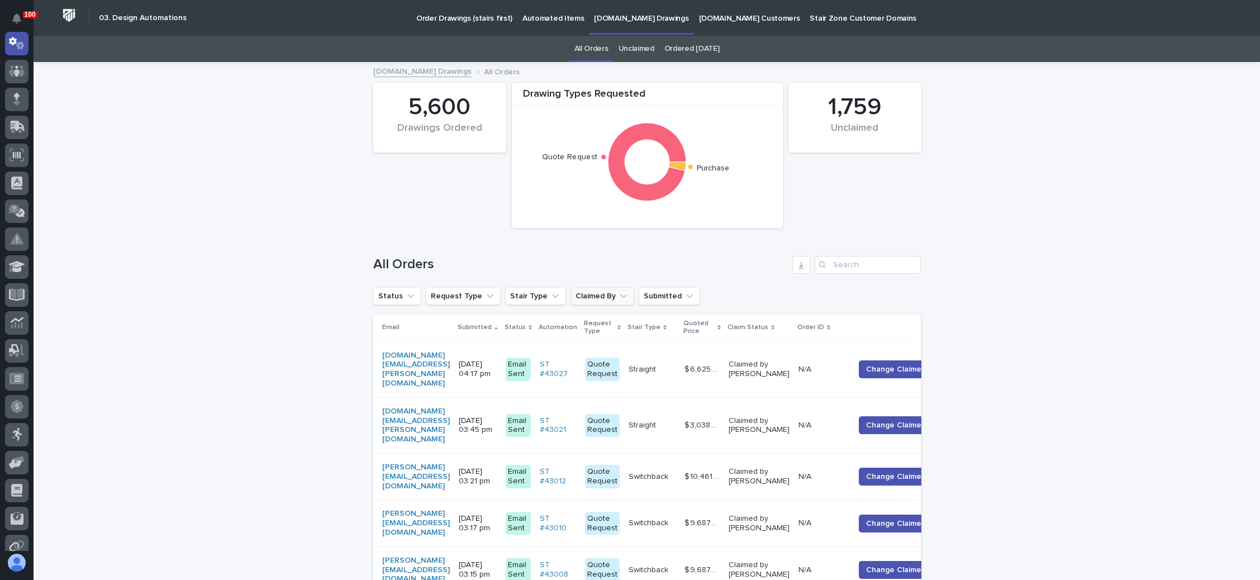
click at [618, 295] on icon "Claimed By" at bounding box center [623, 296] width 11 height 11
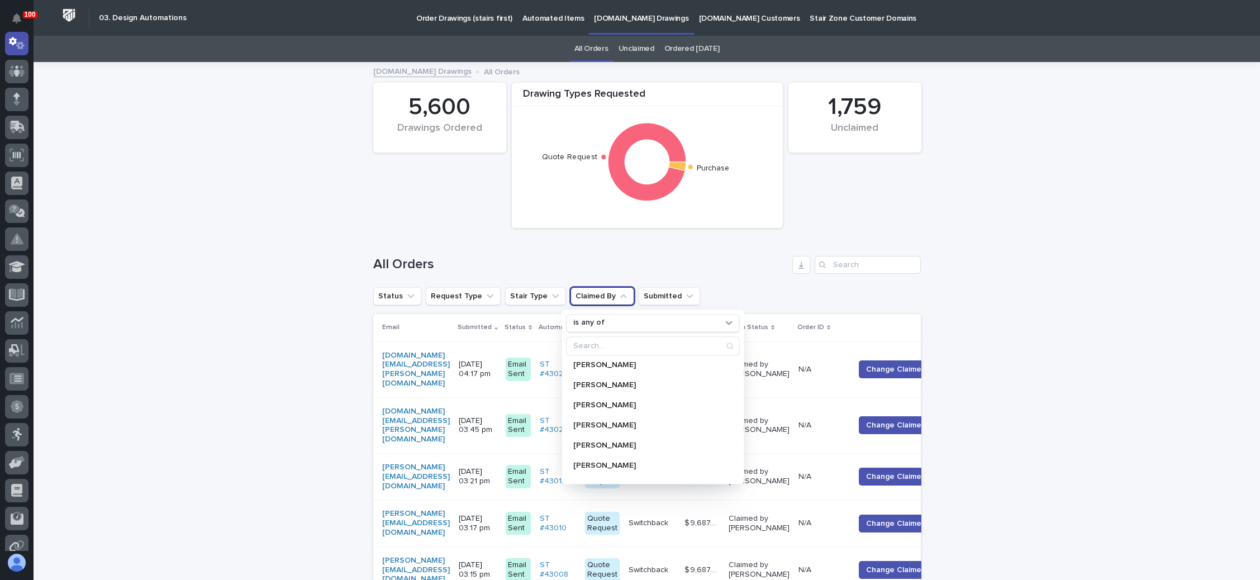
scroll to position [252, 0]
click at [746, 259] on h1 "All Orders" at bounding box center [580, 265] width 415 height 16
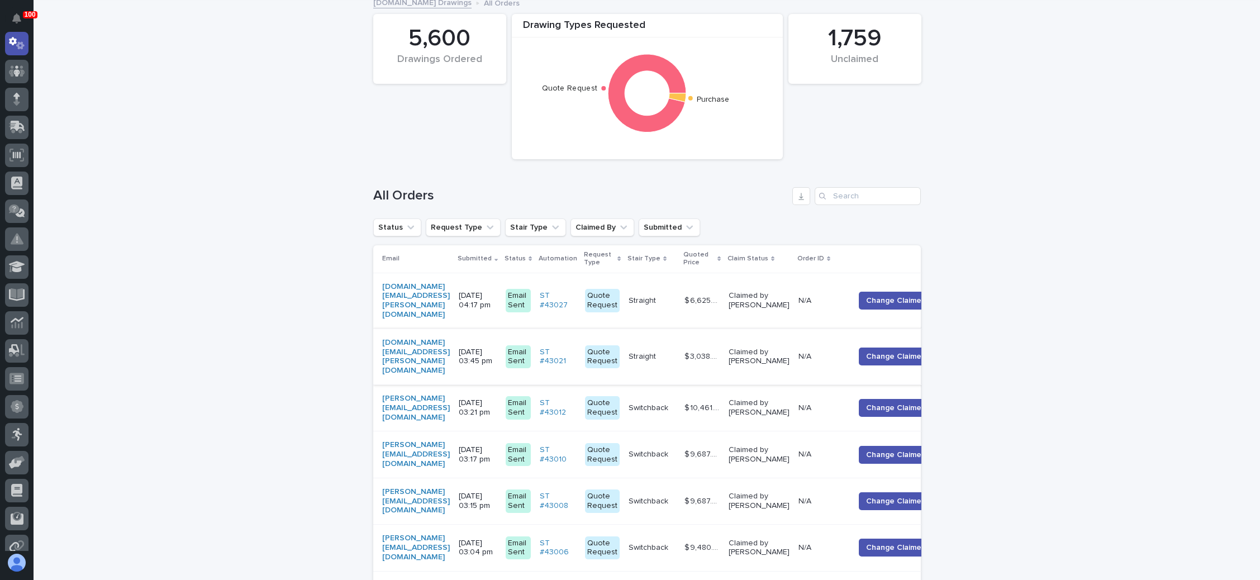
scroll to position [0, 0]
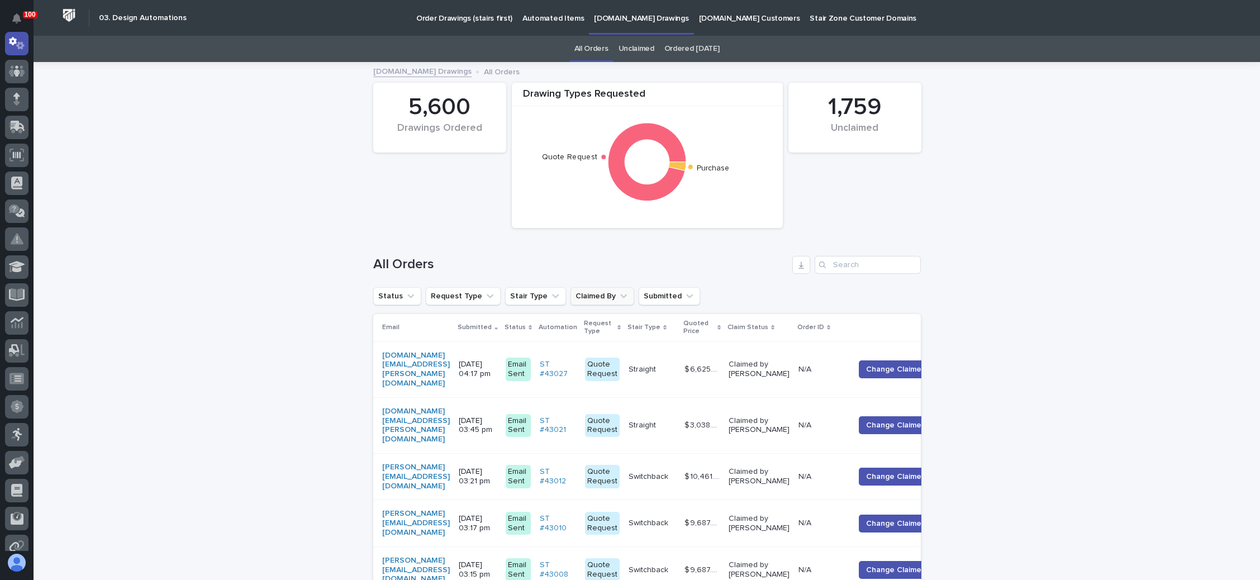
click at [618, 298] on icon "Claimed By" at bounding box center [623, 296] width 11 height 11
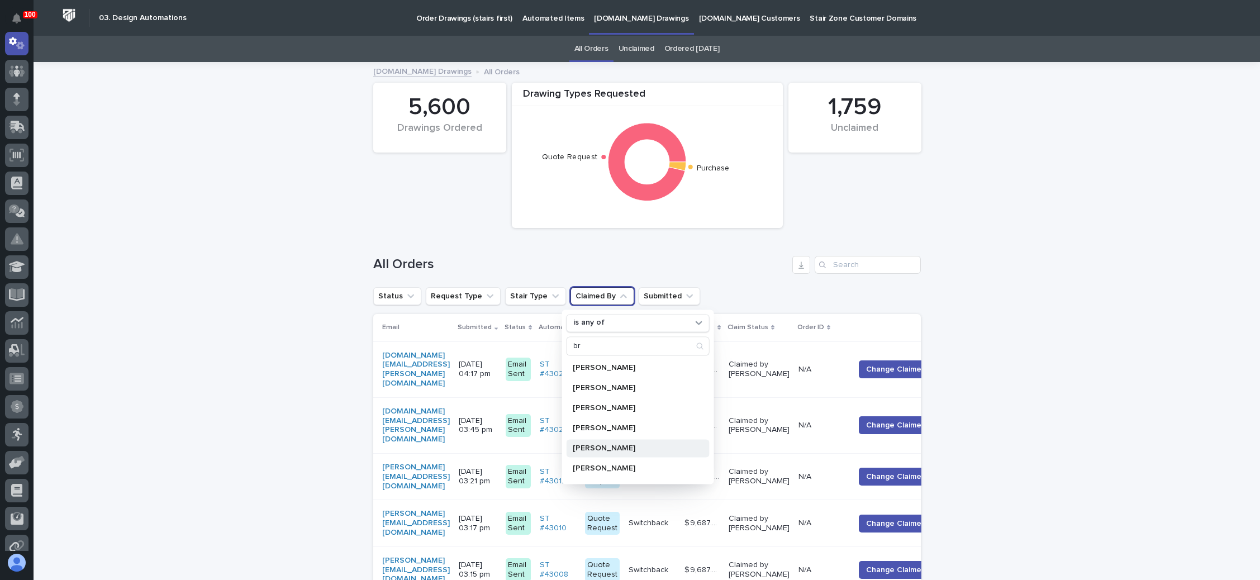
type input "br"
click at [599, 440] on div "[PERSON_NAME]" at bounding box center [637, 448] width 143 height 18
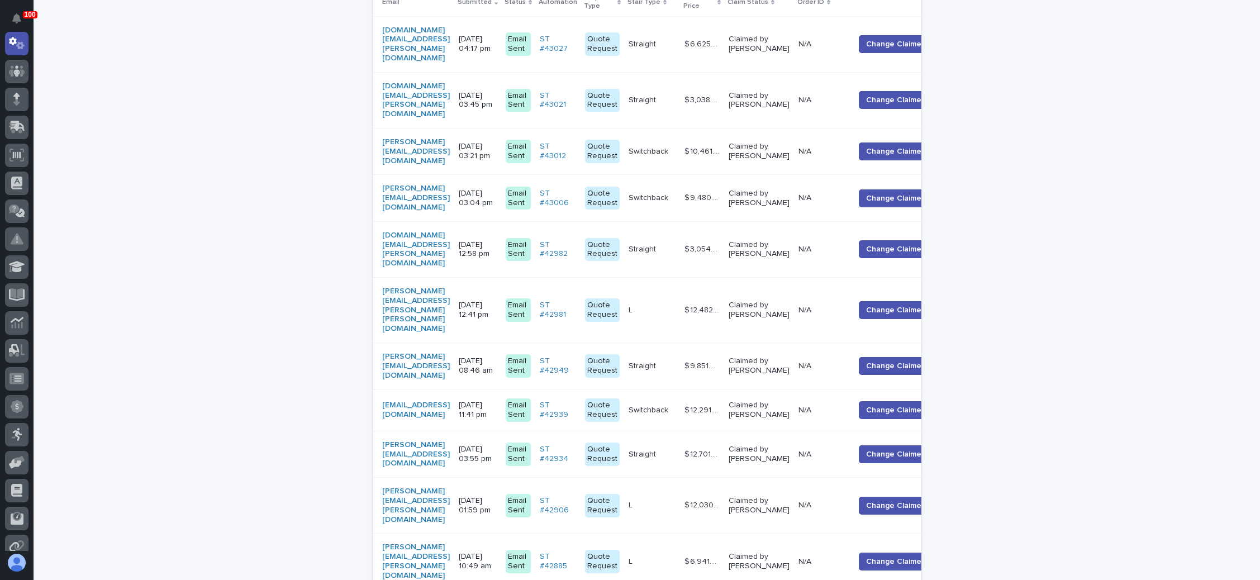
scroll to position [335, 0]
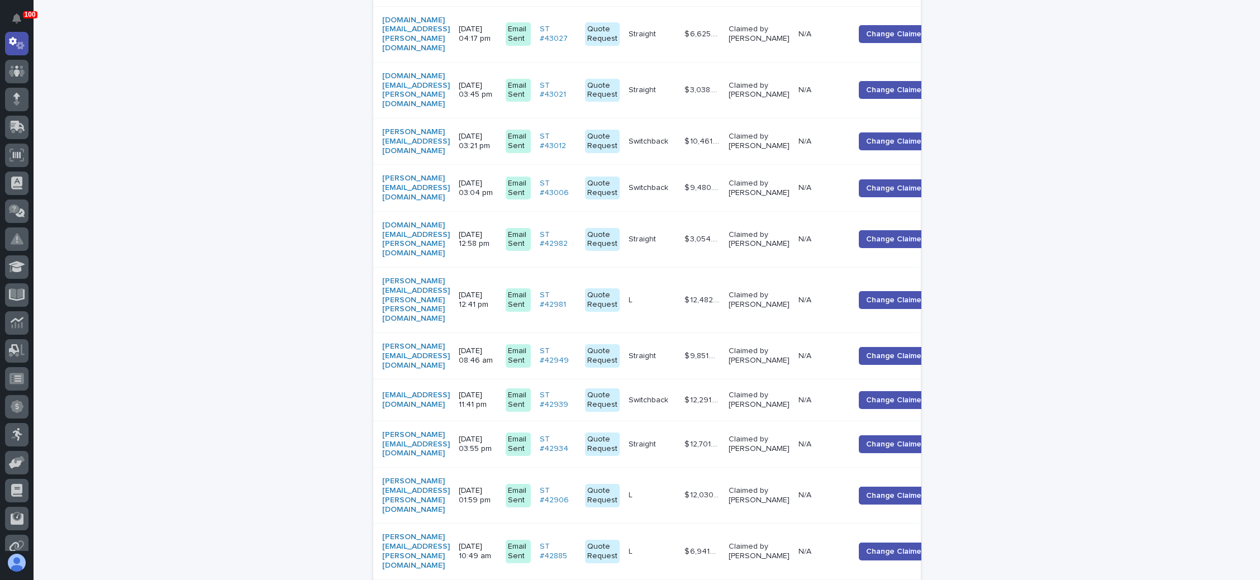
click at [676, 491] on p at bounding box center [652, 496] width 47 height 10
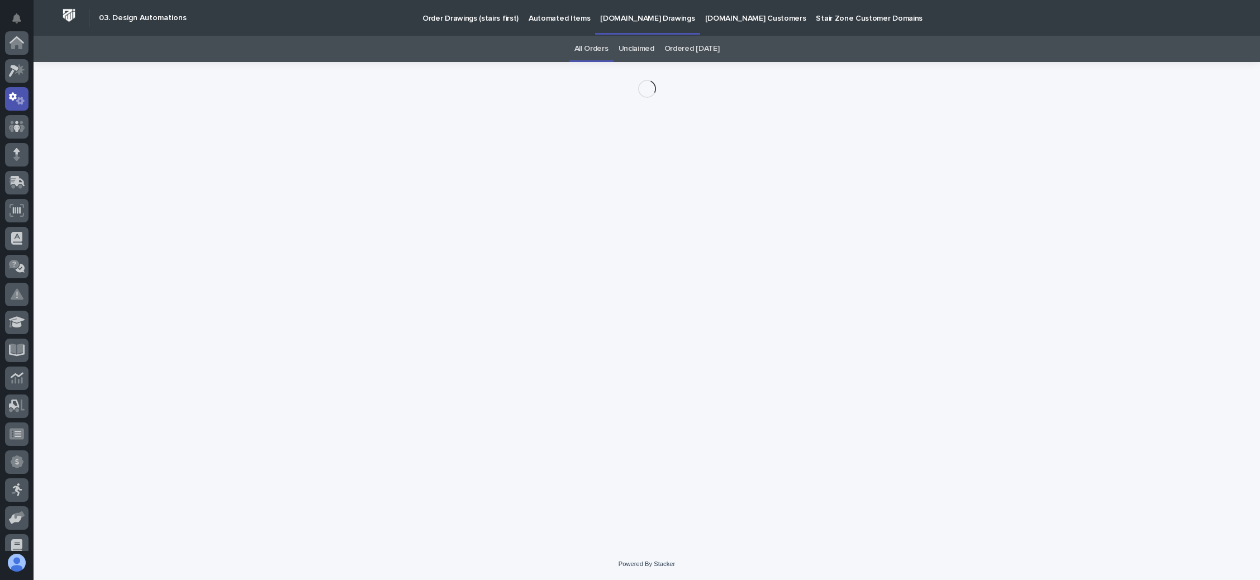
scroll to position [55, 0]
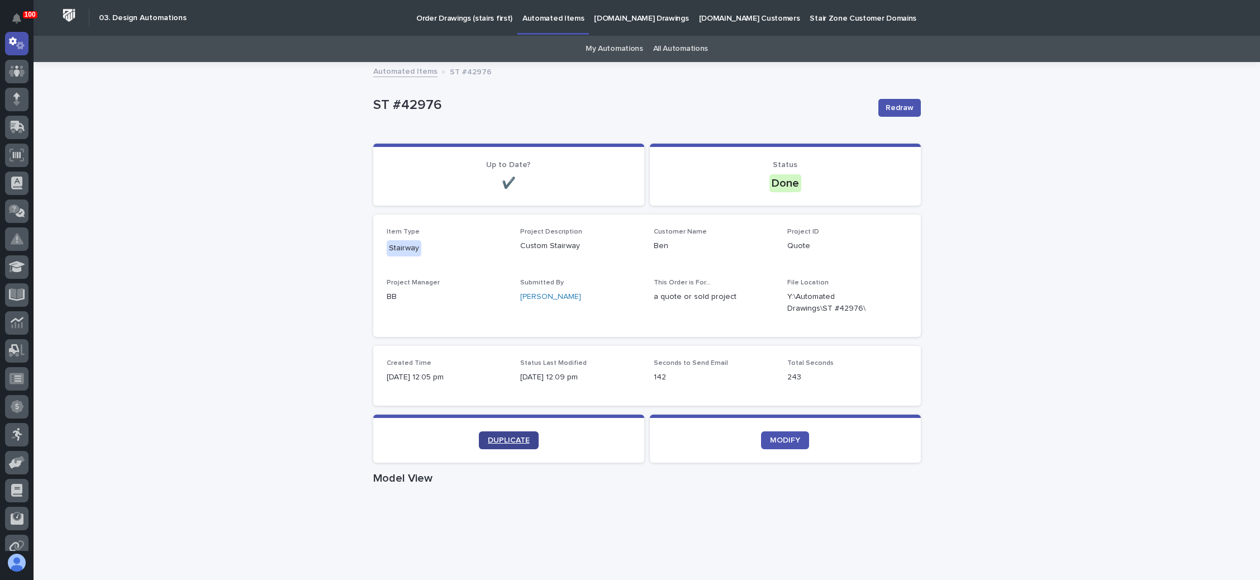
click at [496, 436] on span "DUPLICATE" at bounding box center [509, 440] width 42 height 8
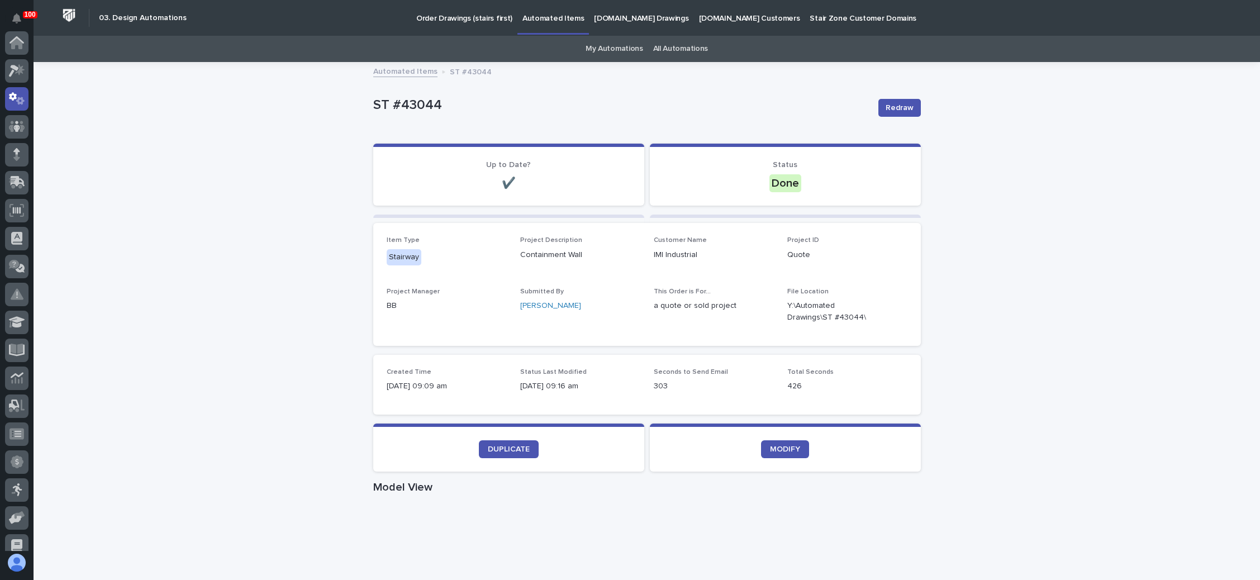
scroll to position [55, 0]
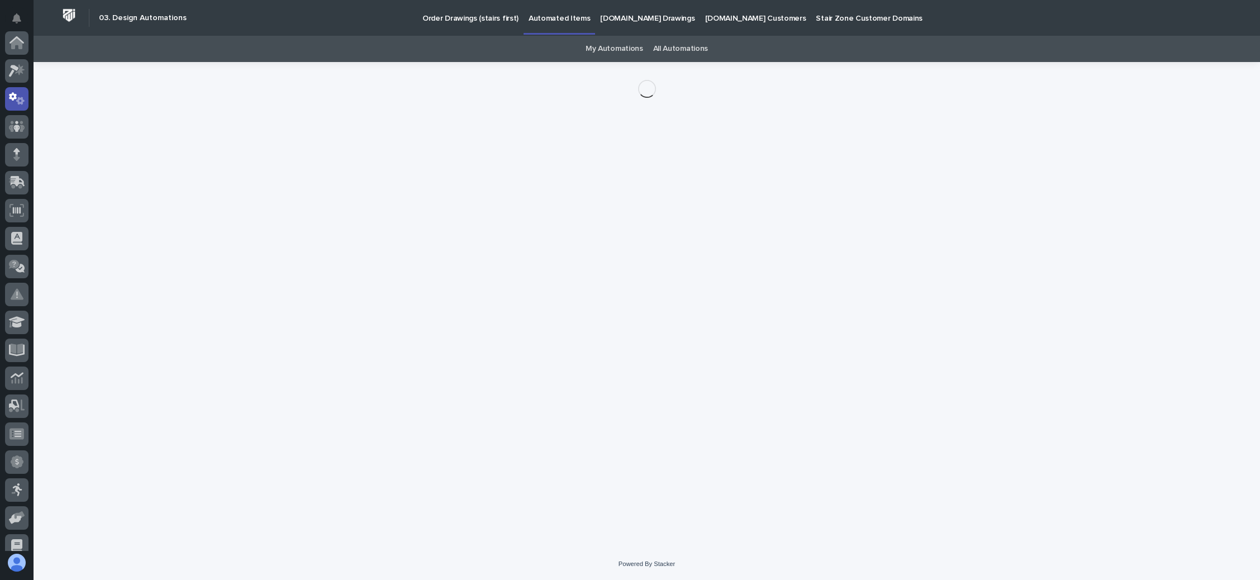
scroll to position [55, 0]
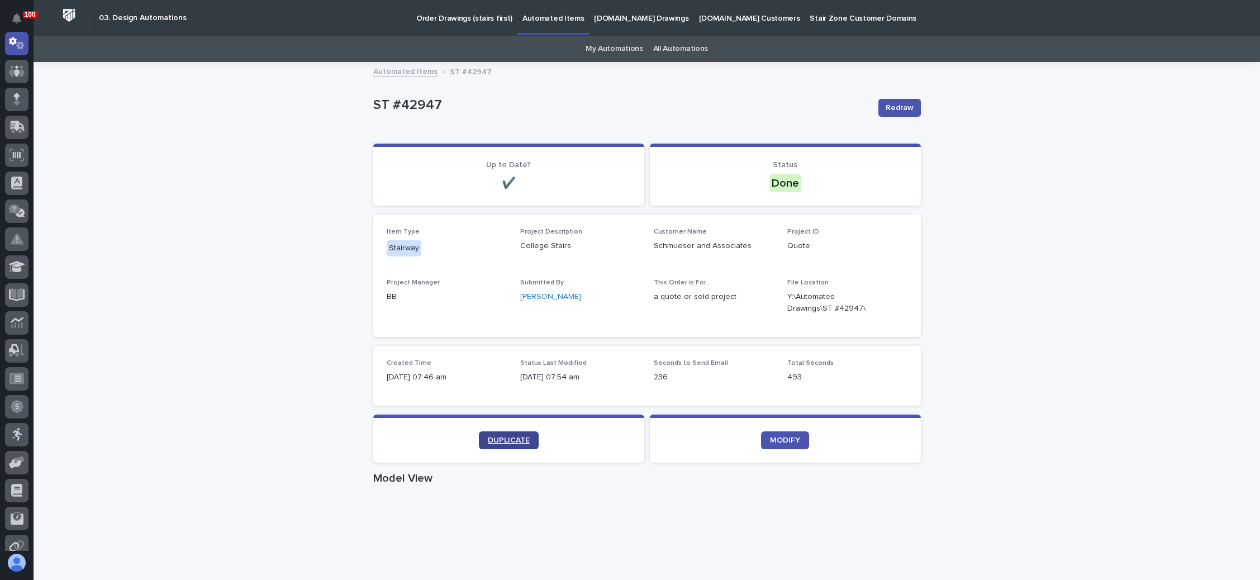
click at [516, 435] on link "DUPLICATE" at bounding box center [509, 440] width 60 height 18
